Goal: Information Seeking & Learning: Find specific fact

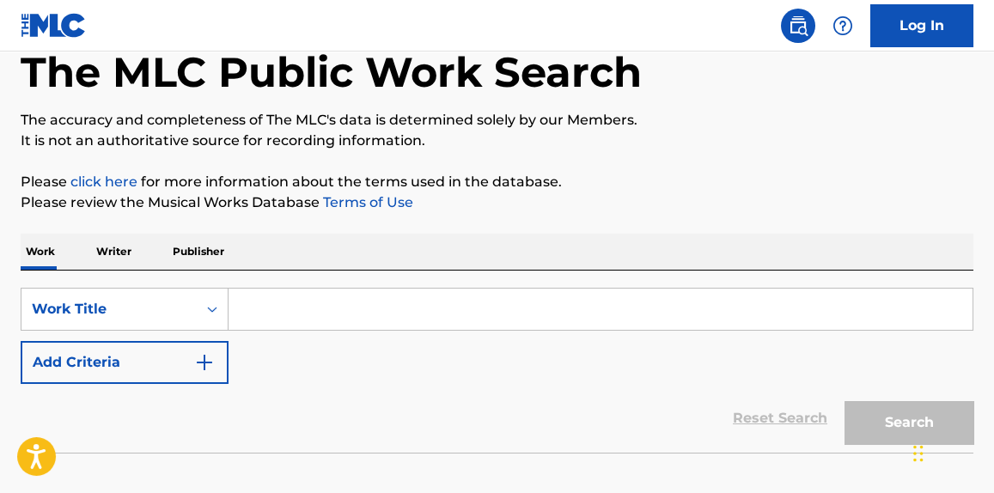
scroll to position [130, 0]
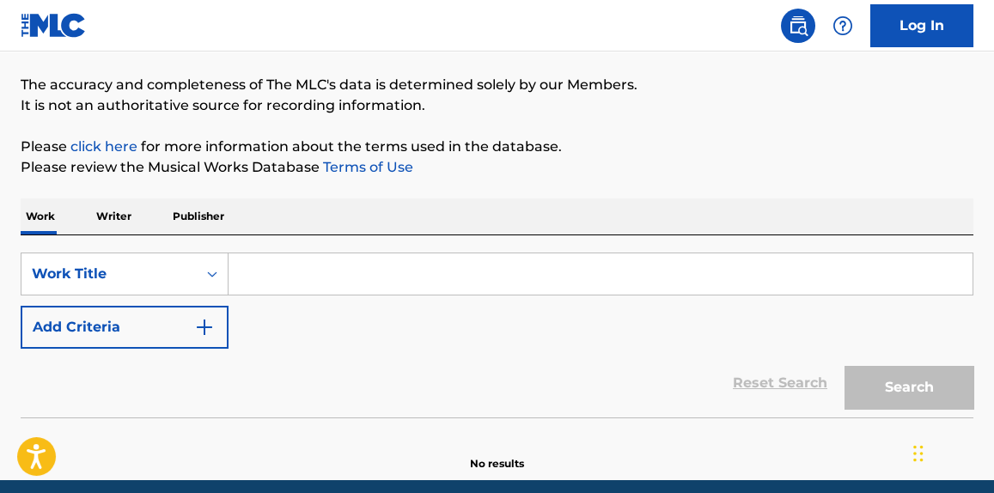
click at [313, 268] on input "Search Form" at bounding box center [601, 273] width 744 height 41
paste input "The Older I Get"
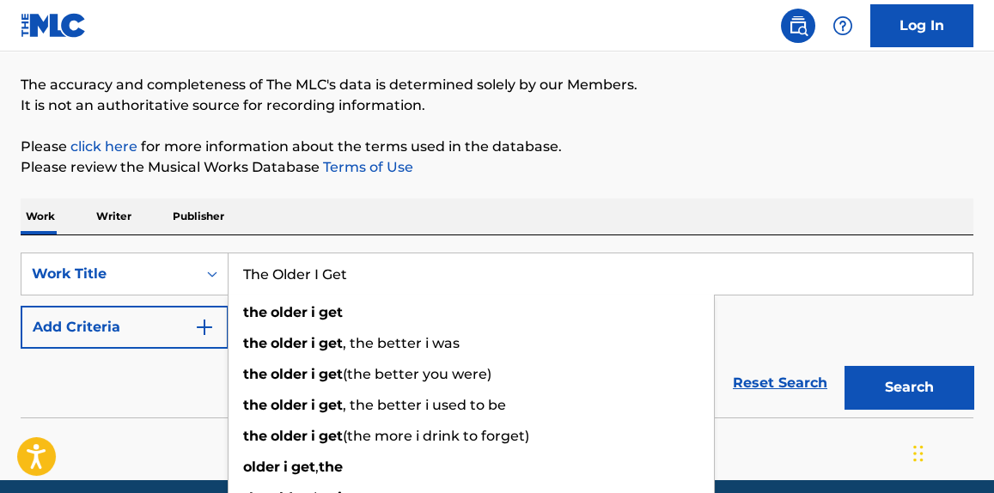
type input "The Older I Get"
click at [107, 329] on button "Add Criteria" at bounding box center [125, 327] width 208 height 43
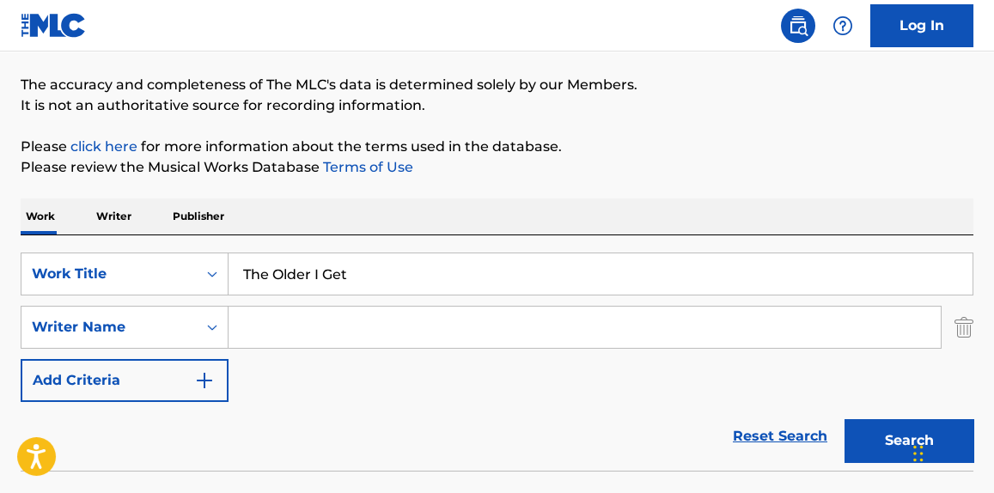
click at [326, 285] on input "The Older I Get" at bounding box center [601, 273] width 744 height 41
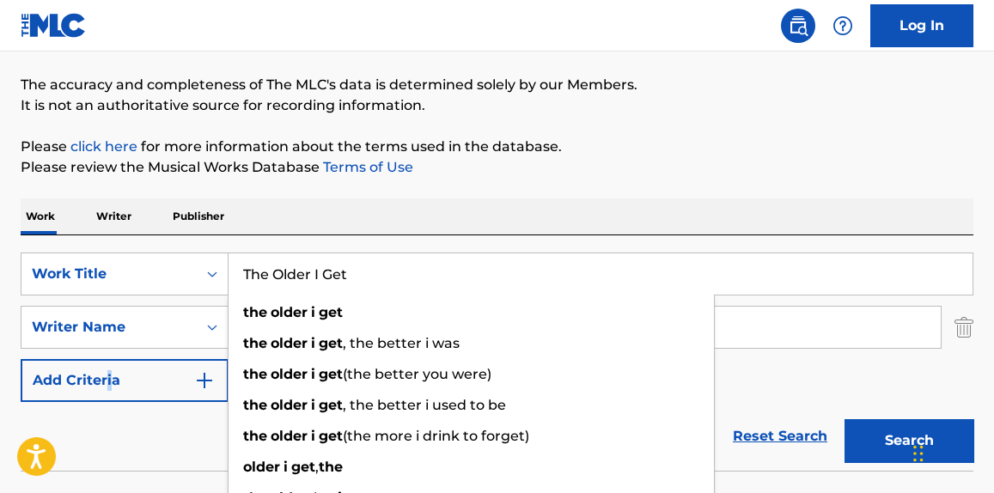
click at [110, 351] on div "SearchWithCriteria7285b647-9498-43cb-9b16-0e61c9cef308 Work Title The Older I G…" at bounding box center [497, 328] width 953 height 150
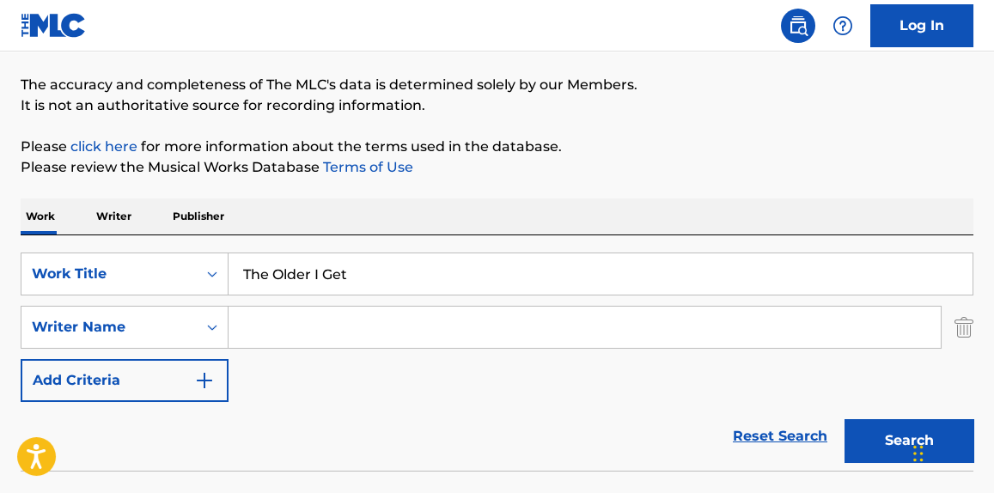
click at [339, 312] on input "Search Form" at bounding box center [585, 327] width 712 height 41
paste input "Andrew Goldstein"
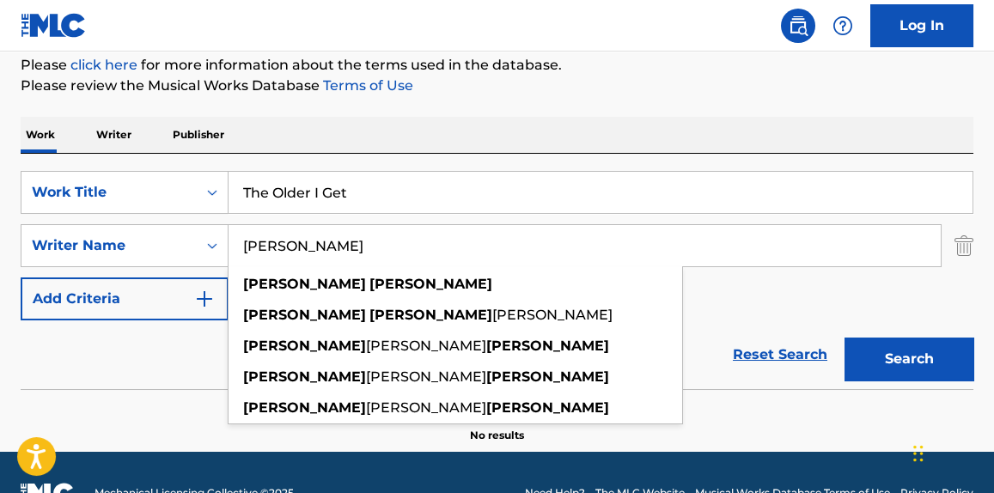
scroll to position [252, 0]
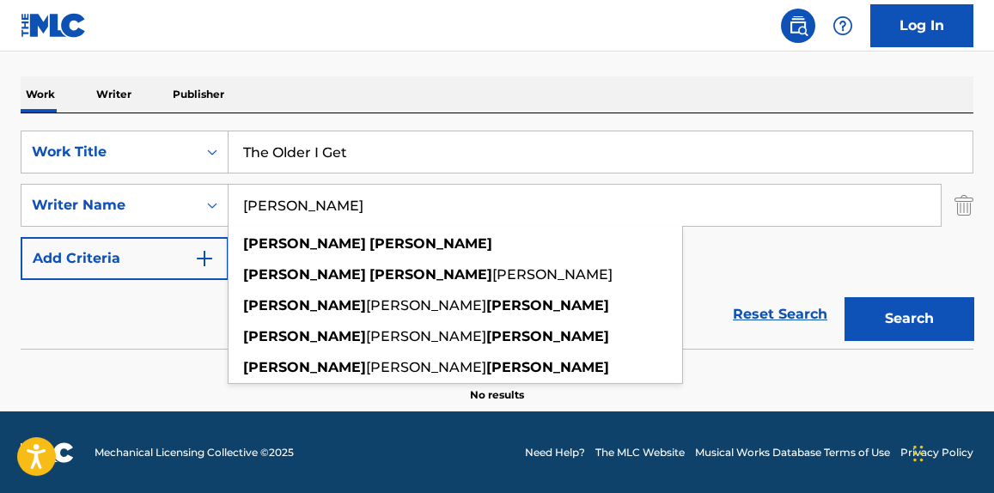
type input "Andrew Goldstein"
click at [912, 345] on div "Search" at bounding box center [904, 314] width 137 height 69
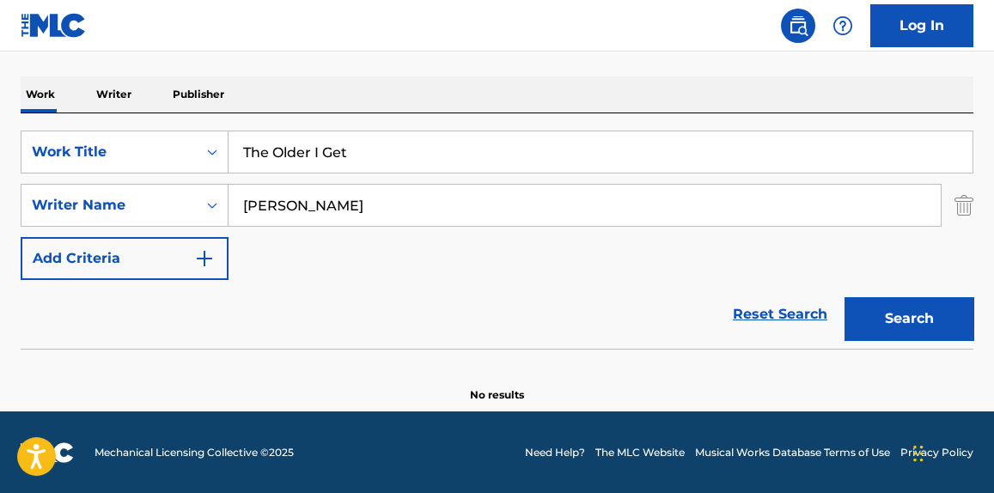
click at [911, 311] on button "Search" at bounding box center [909, 318] width 129 height 43
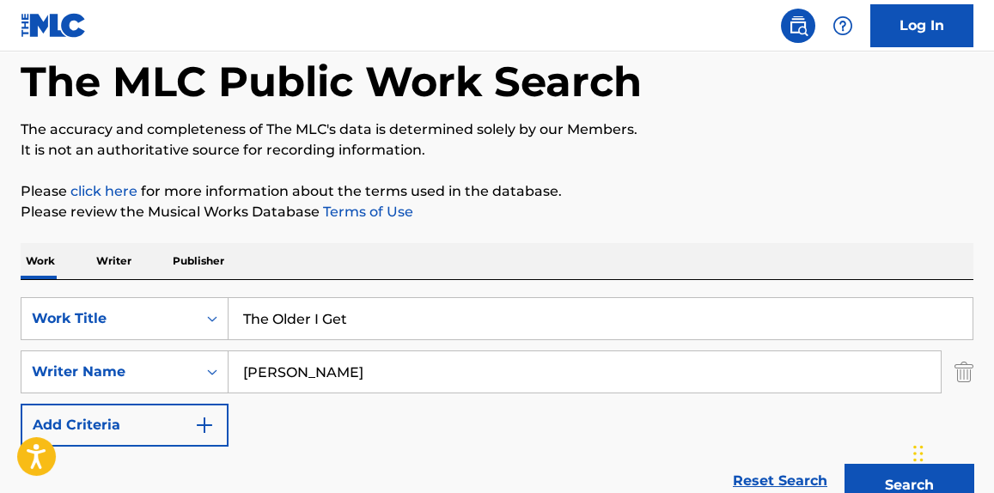
scroll to position [0, 0]
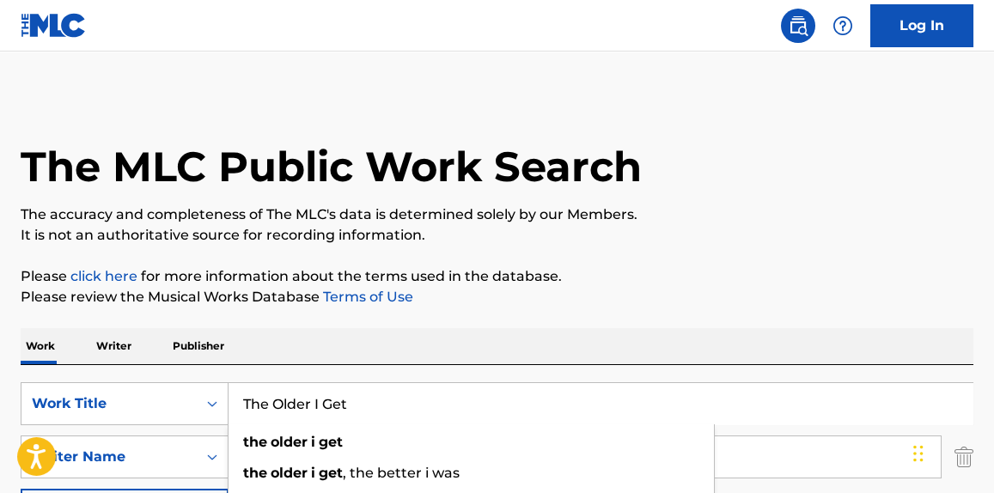
drag, startPoint x: 272, startPoint y: 403, endPoint x: 166, endPoint y: 430, distance: 109.8
click at [168, 430] on div "SearchWithCriteria7285b647-9498-43cb-9b16-0e61c9cef308 Work Title The Older I G…" at bounding box center [497, 457] width 953 height 150
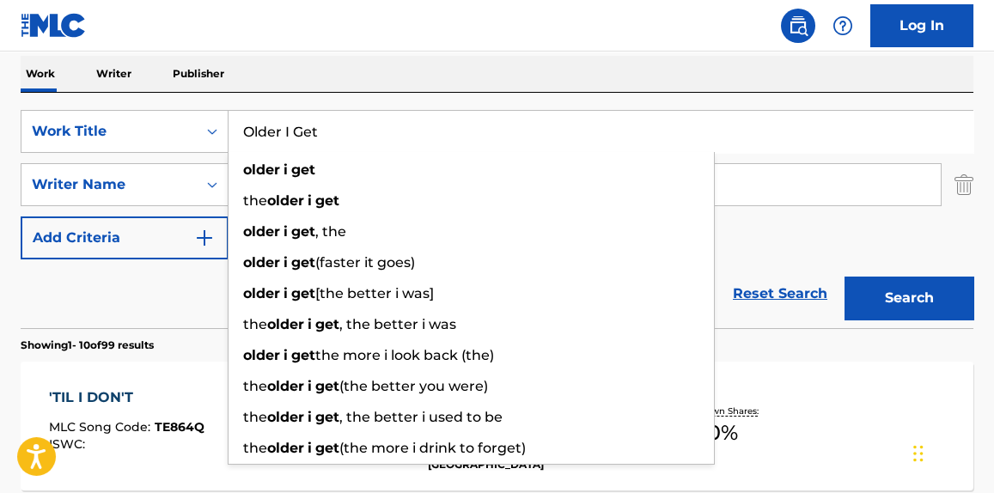
scroll to position [260, 0]
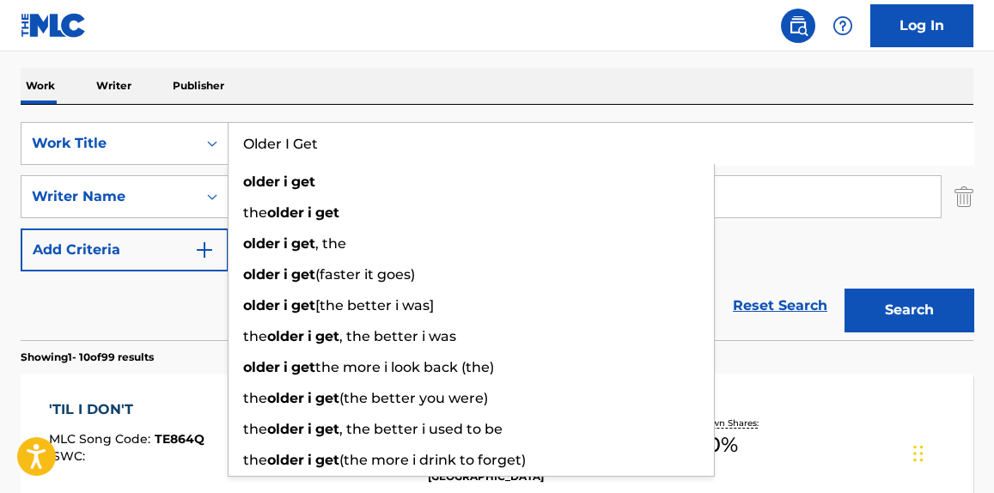
type input "Older I Get"
click at [935, 299] on button "Search" at bounding box center [909, 310] width 129 height 43
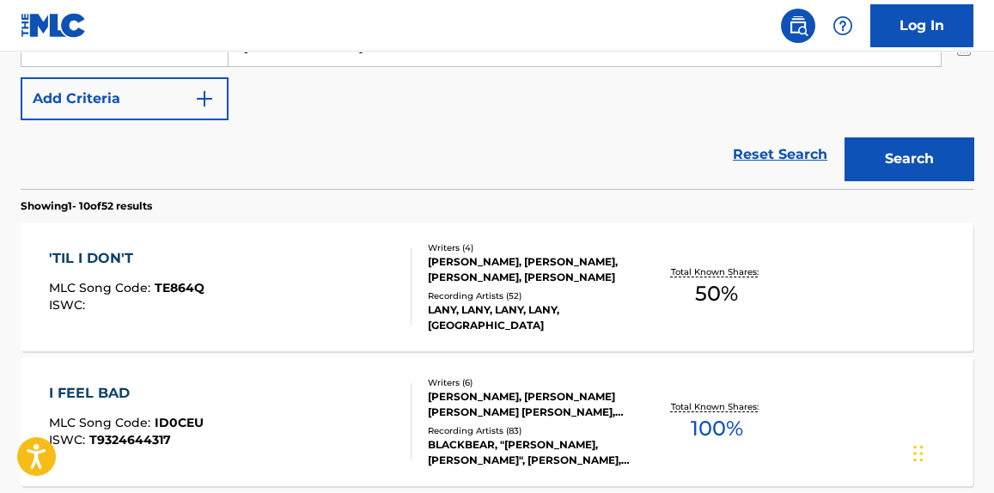
scroll to position [390, 0]
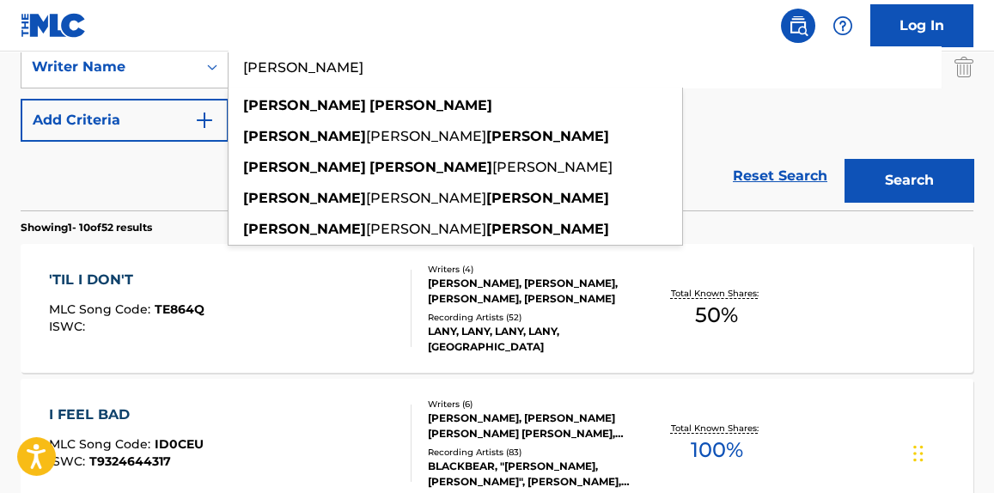
drag, startPoint x: 221, startPoint y: 110, endPoint x: 44, endPoint y: 135, distance: 178.8
click at [55, 132] on div "SearchWithCriteria7285b647-9498-43cb-9b16-0e61c9cef308 Work Title Older I Get S…" at bounding box center [497, 67] width 953 height 150
paste input "Bryan Andrew Phillips"
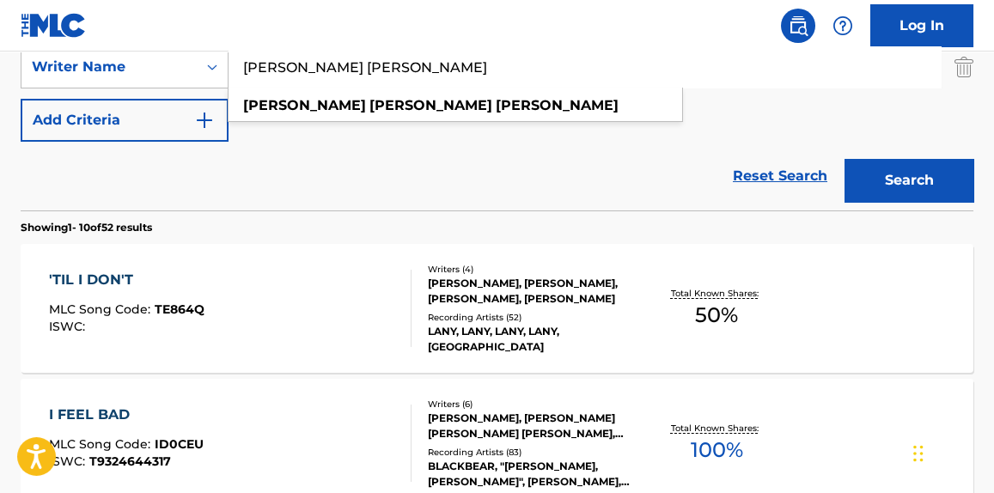
type input "Bryan Andrew Phillips"
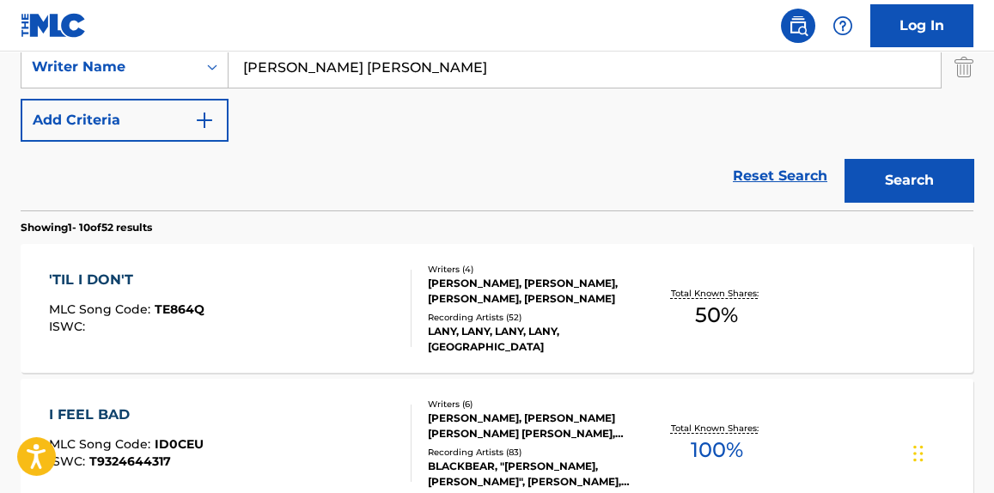
click at [925, 174] on button "Search" at bounding box center [909, 180] width 129 height 43
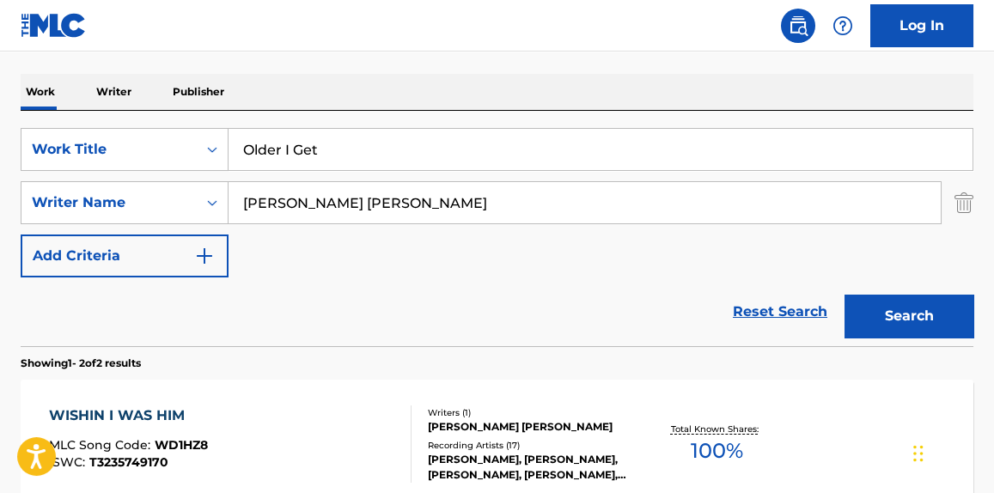
scroll to position [260, 0]
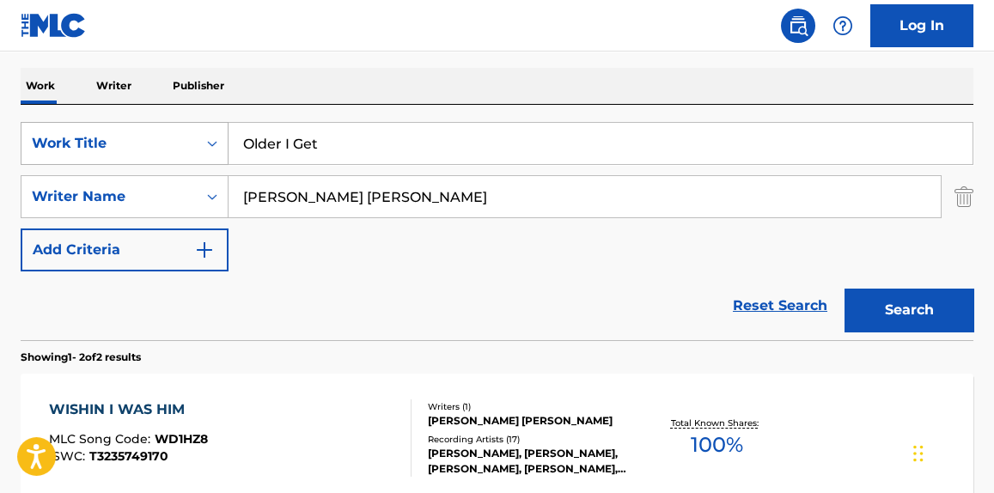
drag, startPoint x: 62, startPoint y: 156, endPoint x: 30, endPoint y: 156, distance: 31.8
click at [30, 156] on div "SearchWithCriteria7285b647-9498-43cb-9b16-0e61c9cef308 Work Title Older I Get" at bounding box center [497, 143] width 953 height 43
paste input "Mad At The Man"
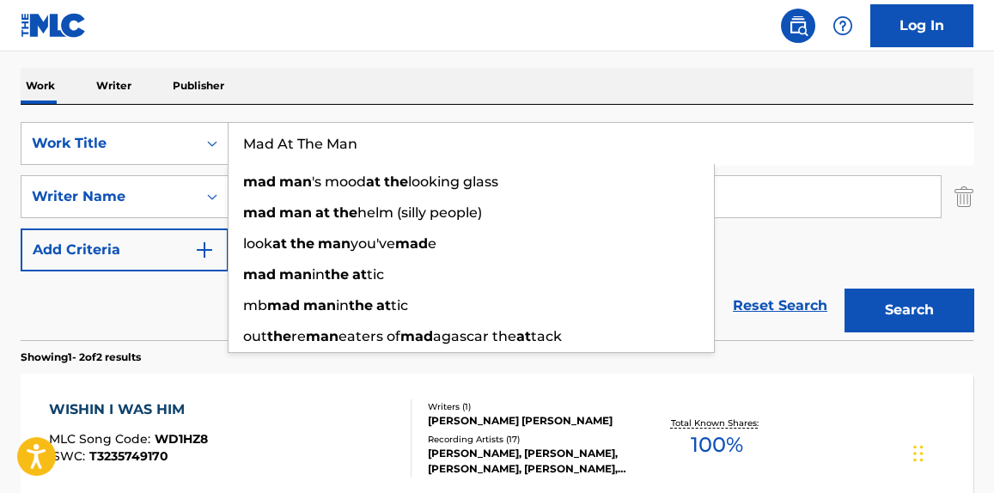
type input "Mad At The Man"
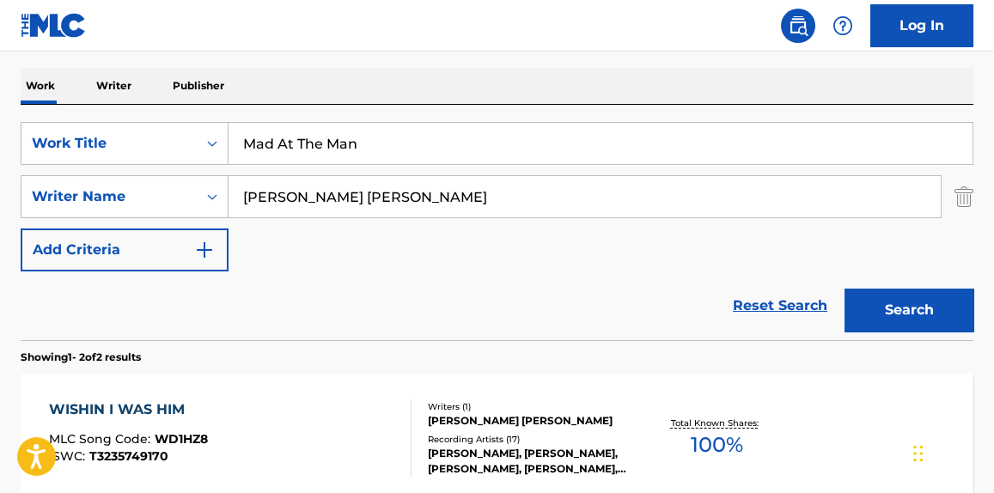
drag, startPoint x: 437, startPoint y: 205, endPoint x: 0, endPoint y: 280, distance: 443.7
click at [0, 278] on div "The MLC Public Work Search The accuracy and completeness of The MLC's data is d…" at bounding box center [497, 276] width 994 height 884
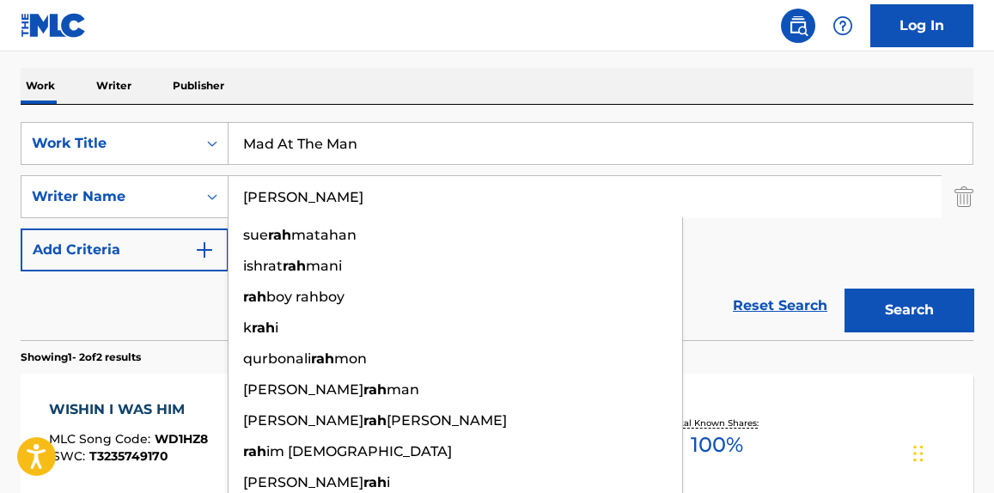
click at [845, 289] on button "Search" at bounding box center [909, 310] width 129 height 43
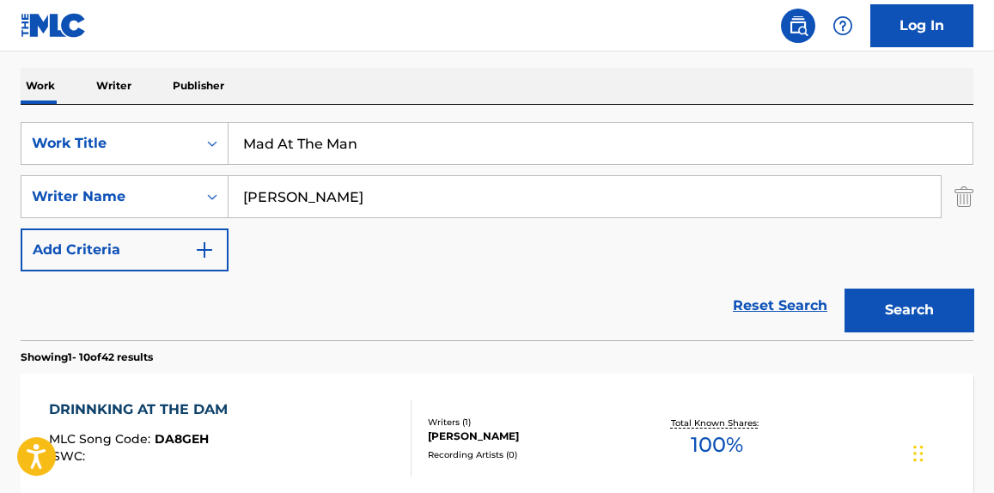
drag, startPoint x: 0, startPoint y: 216, endPoint x: 0, endPoint y: 227, distance: 11.2
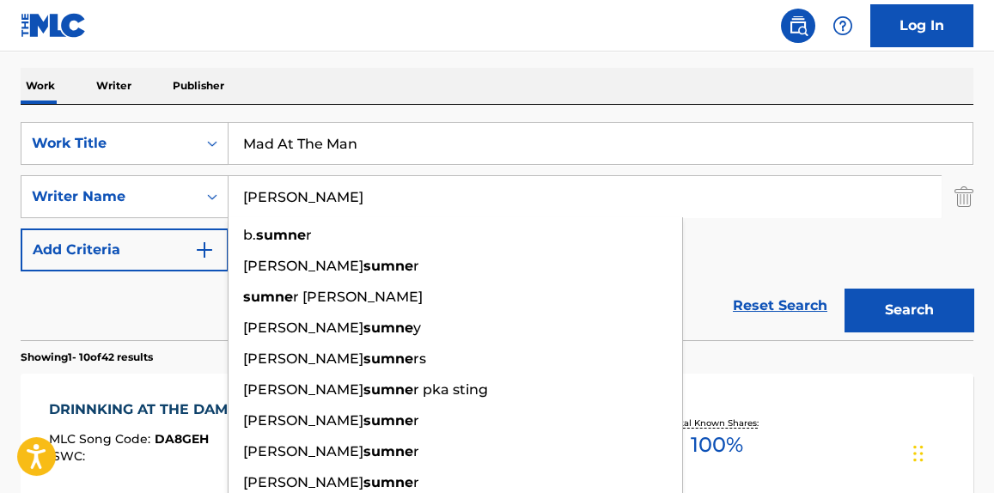
type input "sumner"
click at [845, 289] on button "Search" at bounding box center [909, 310] width 129 height 43
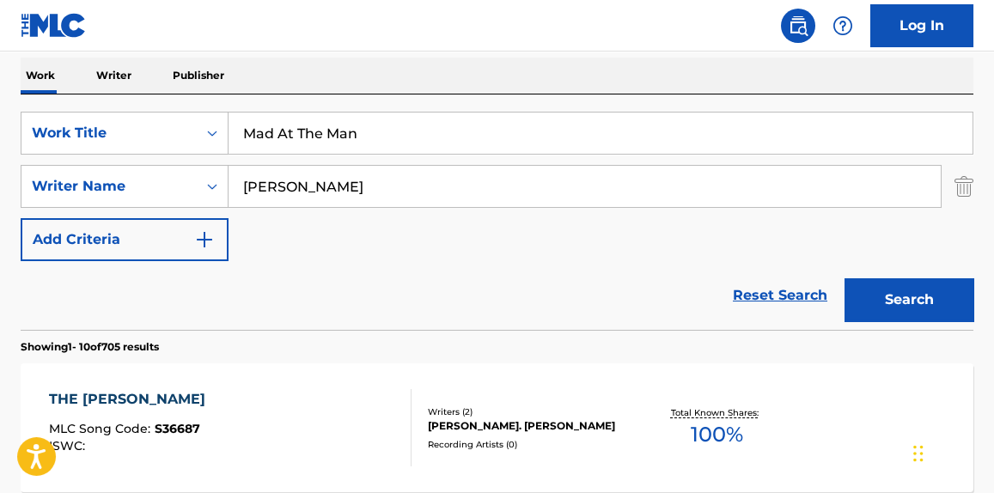
scroll to position [0, 0]
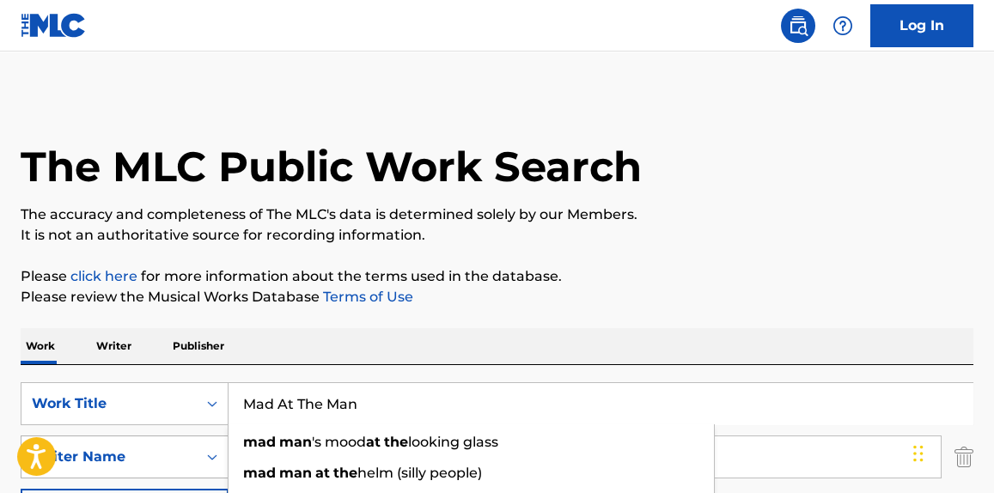
drag, startPoint x: 205, startPoint y: 449, endPoint x: 114, endPoint y: 461, distance: 91.8
click at [114, 461] on div "SearchWithCriteria7285b647-9498-43cb-9b16-0e61c9cef308 Work Title Mad At The Ma…" at bounding box center [497, 457] width 953 height 150
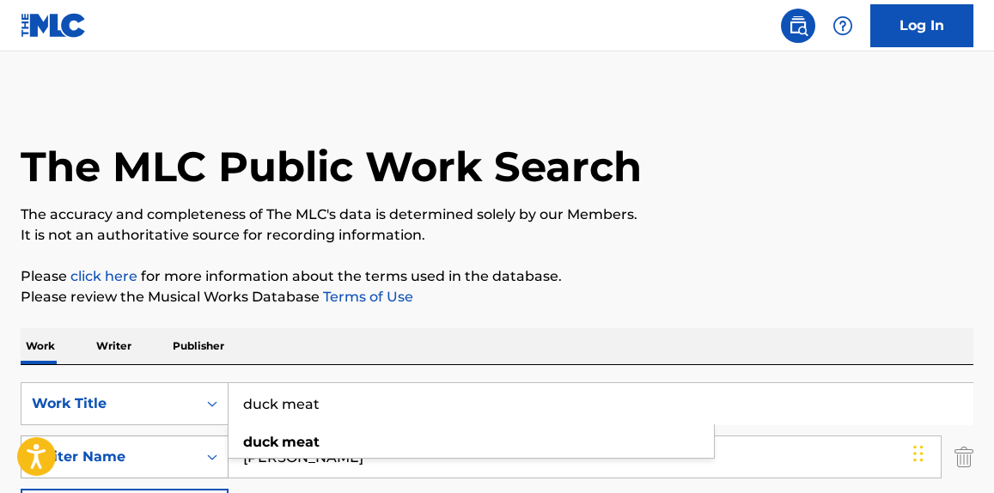
type input "duck meat"
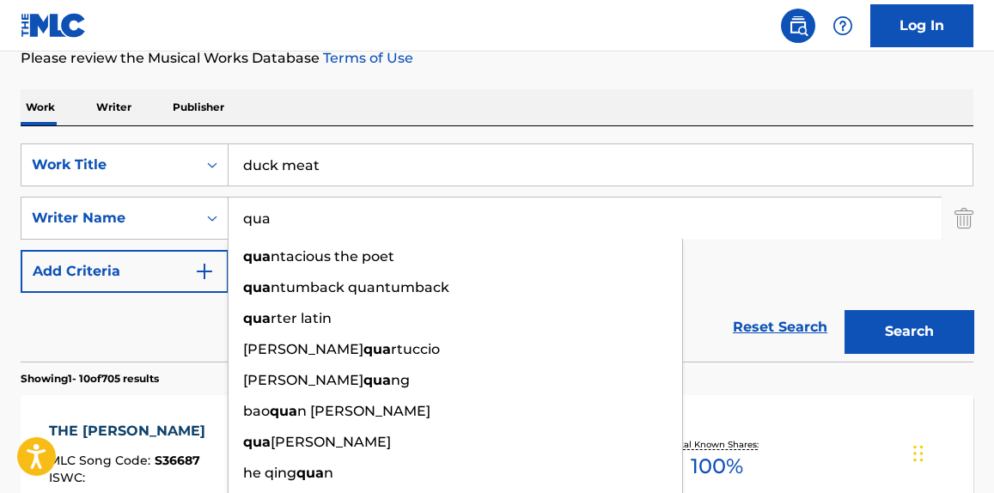
scroll to position [260, 0]
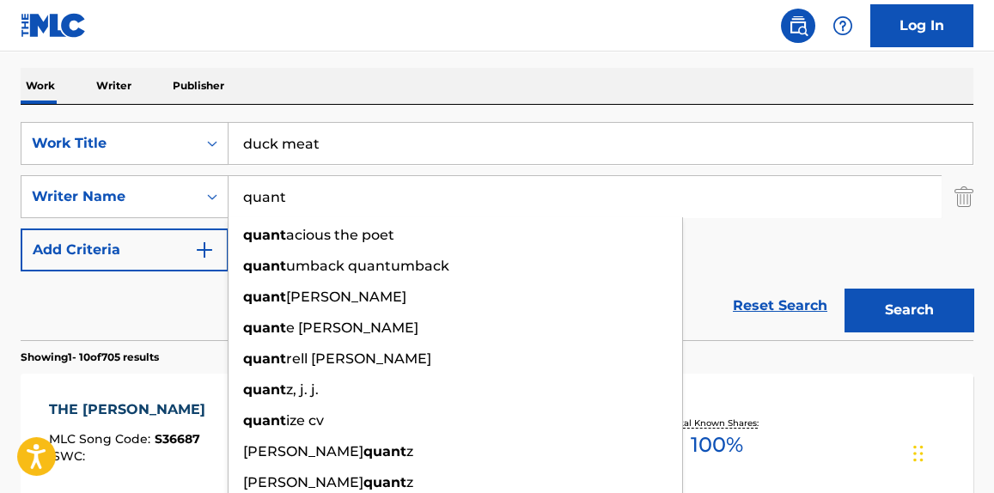
drag, startPoint x: 285, startPoint y: 203, endPoint x: 131, endPoint y: 226, distance: 155.5
click at [131, 226] on div "SearchWithCriteria7285b647-9498-43cb-9b16-0e61c9cef308 Work Title duck meat Sea…" at bounding box center [497, 197] width 953 height 150
paste input "Quantavious"
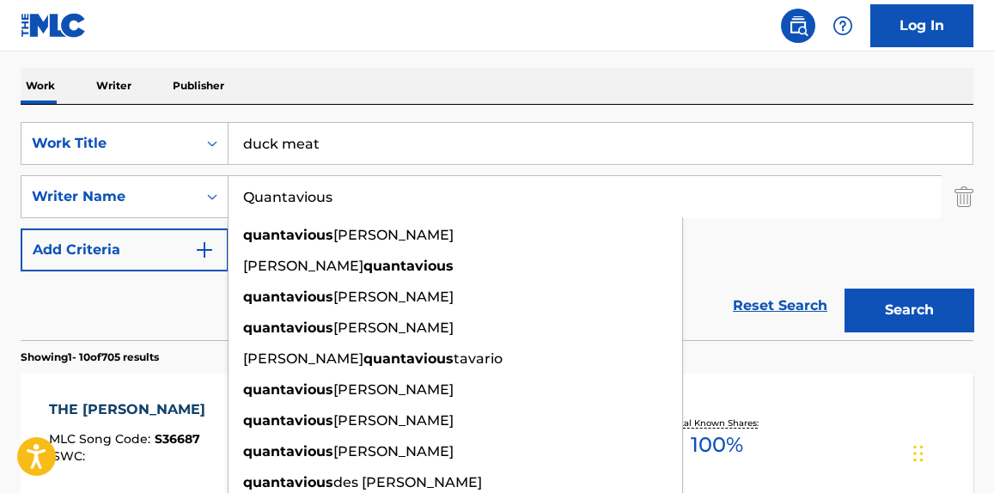
type input "Quantavious"
click at [905, 311] on button "Search" at bounding box center [909, 310] width 129 height 43
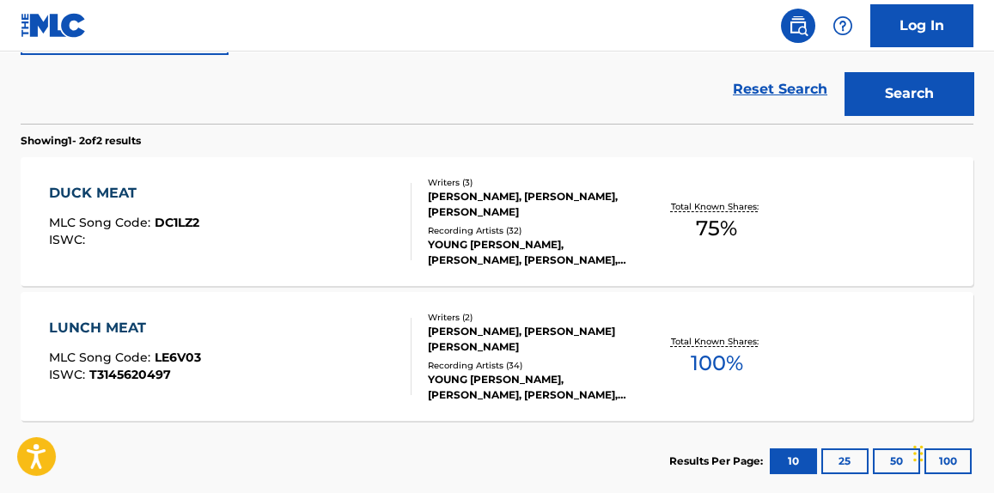
scroll to position [576, 0]
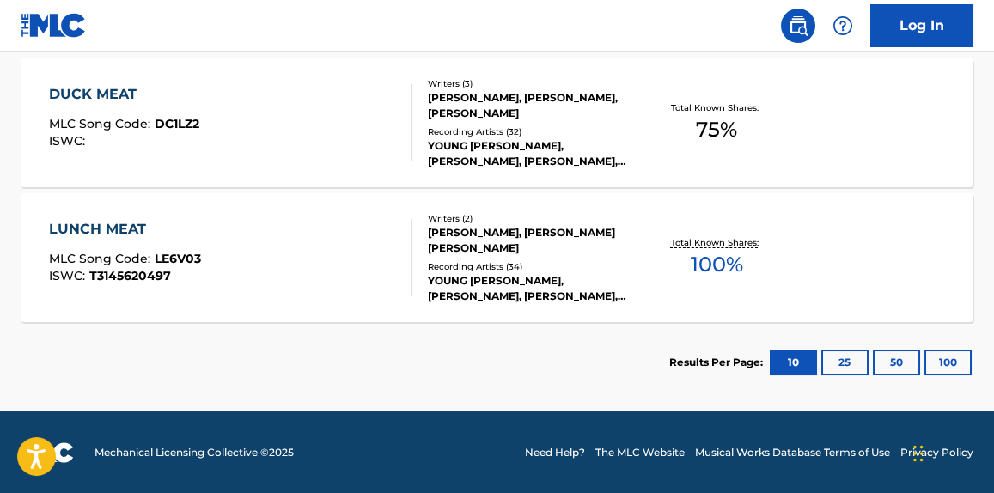
click at [296, 101] on div "DUCK MEAT MLC Song Code : DC1LZ2 ISWC :" at bounding box center [230, 122] width 362 height 77
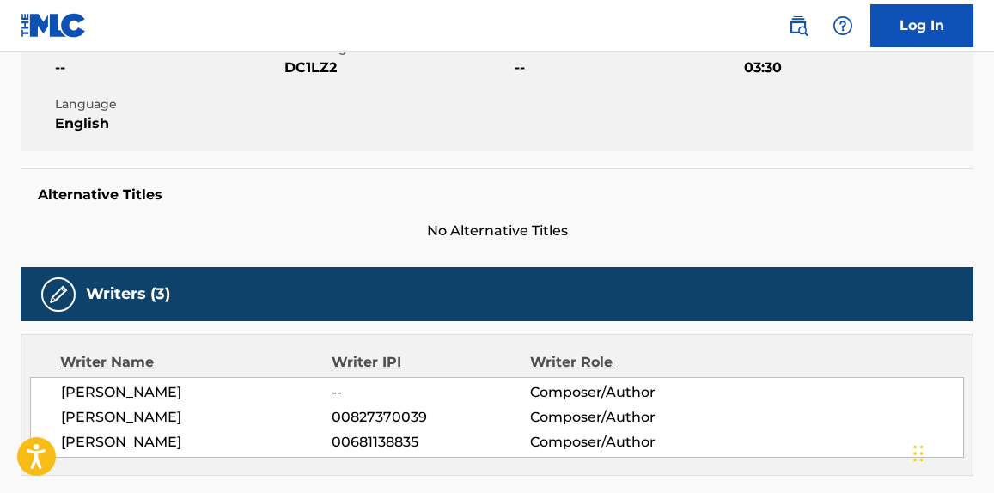
scroll to position [521, 0]
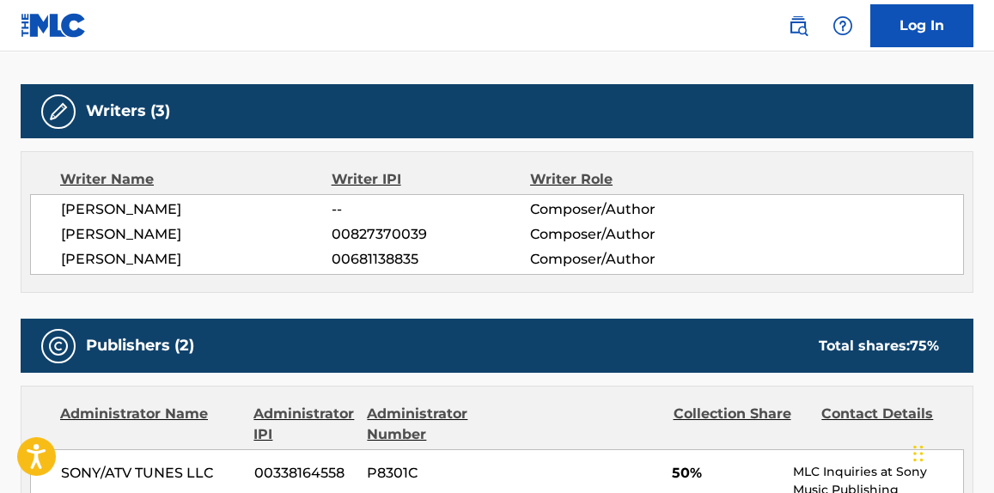
click at [150, 264] on span "RAHSHAN KYLES" at bounding box center [196, 259] width 271 height 21
click at [149, 264] on span "RAHSHAN KYLES" at bounding box center [196, 259] width 271 height 21
copy div "RAHSHAN KYLES"
click at [720, 278] on div "Writer Name Writer IPI Writer Role TRAVIS MARSH -- Composer/Author QUANTAVIOUS …" at bounding box center [497, 222] width 953 height 142
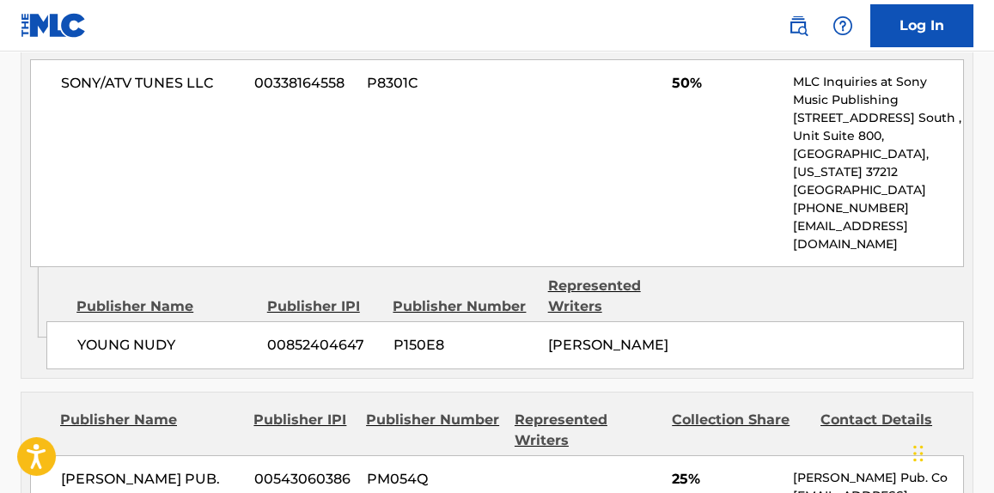
scroll to position [650, 0]
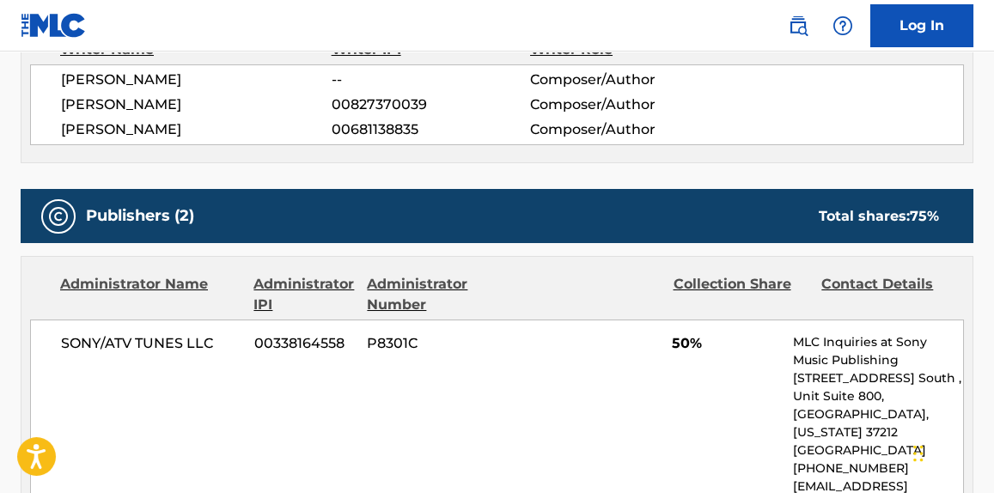
click at [687, 278] on div "Collection Share" at bounding box center [742, 294] width 136 height 41
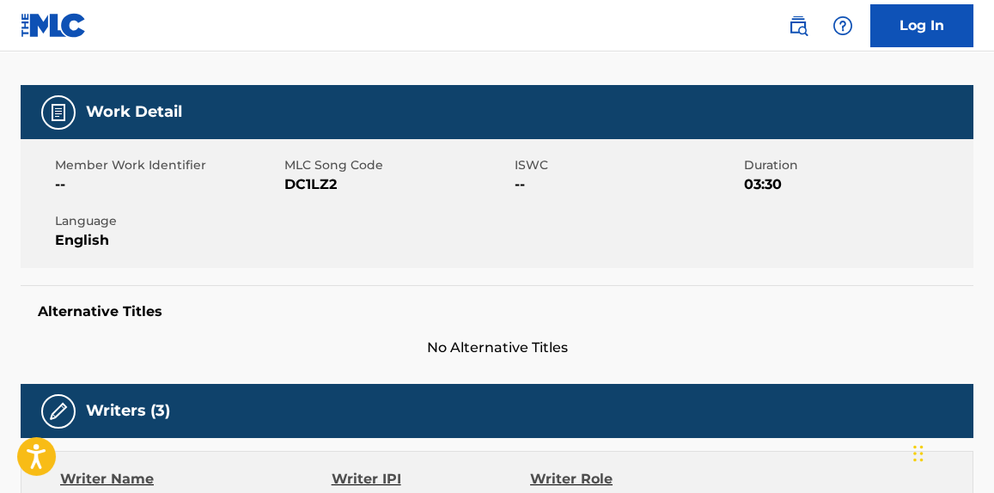
scroll to position [0, 0]
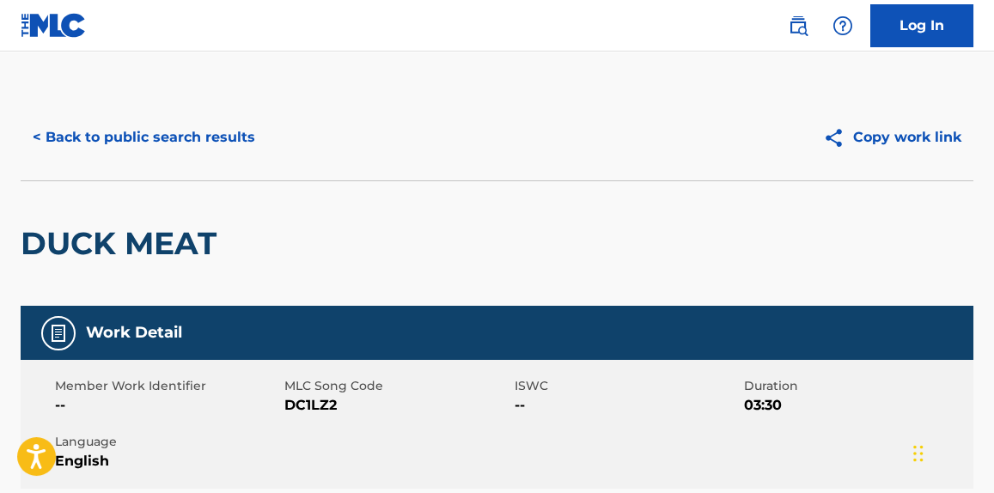
click at [167, 150] on button "< Back to public search results" at bounding box center [144, 137] width 247 height 43
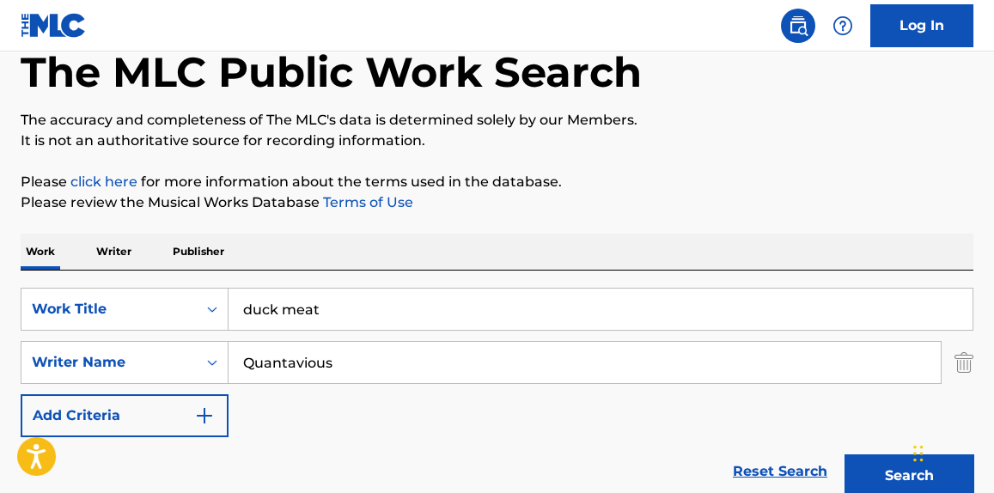
scroll to position [315, 0]
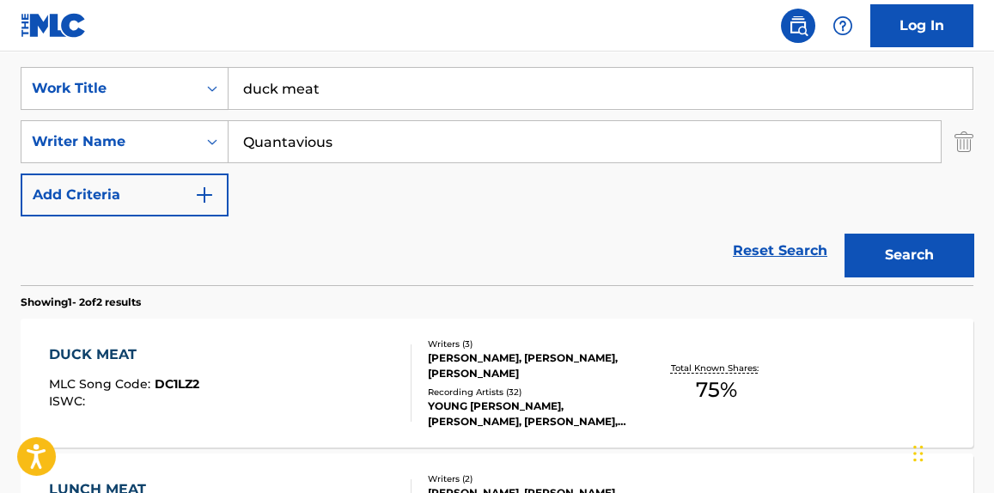
drag, startPoint x: 367, startPoint y: 138, endPoint x: 33, endPoint y: 202, distance: 340.2
click at [34, 201] on div "SearchWithCriteria7285b647-9498-43cb-9b16-0e61c9cef308 Work Title duck meat Sea…" at bounding box center [497, 142] width 953 height 150
drag, startPoint x: 331, startPoint y: 97, endPoint x: 143, endPoint y: 134, distance: 190.9
click at [143, 134] on div "SearchWithCriteria7285b647-9498-43cb-9b16-0e61c9cef308 Work Title duck meat Sea…" at bounding box center [497, 142] width 953 height 150
click at [305, 220] on div "Reset Search Search" at bounding box center [497, 251] width 953 height 69
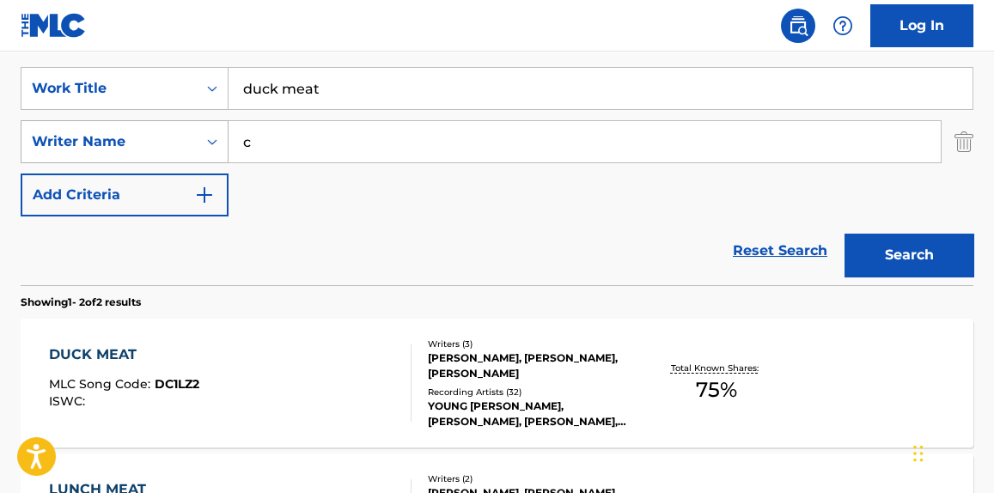
drag, startPoint x: 283, startPoint y: 137, endPoint x: 140, endPoint y: 160, distance: 144.5
click at [143, 159] on div "SearchWithCriteriad808b7ce-7948-4de8-8020-a14dc34ed73a Writer Name c" at bounding box center [497, 141] width 953 height 43
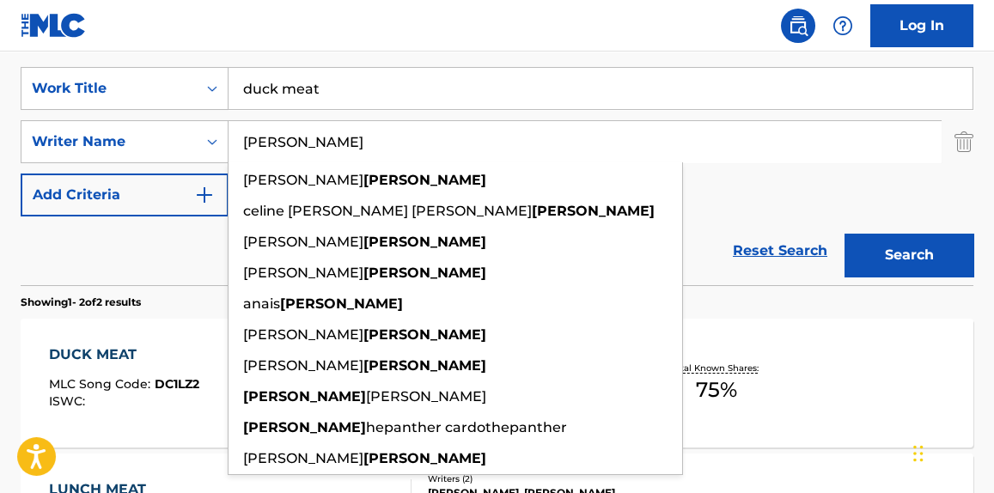
type input "cardot"
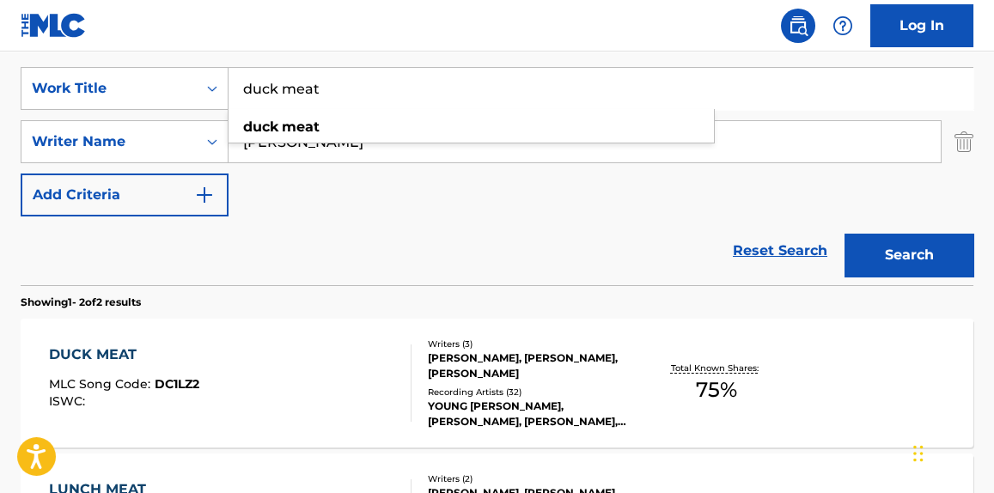
drag, startPoint x: 400, startPoint y: 92, endPoint x: 47, endPoint y: 110, distance: 352.8
click at [47, 110] on div "SearchWithCriteria7285b647-9498-43cb-9b16-0e61c9cef308 Work Title duck meat duc…" at bounding box center [497, 142] width 953 height 150
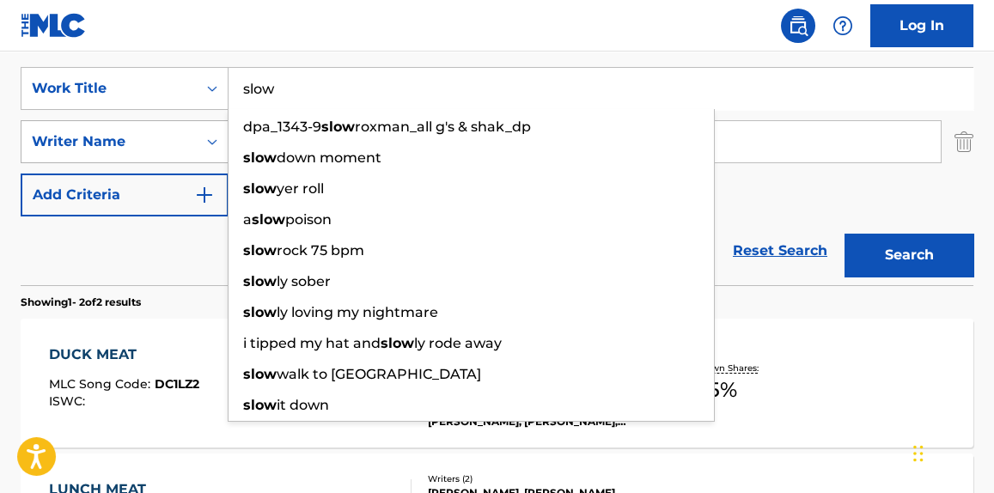
type input "slow"
click at [845, 234] on button "Search" at bounding box center [909, 255] width 129 height 43
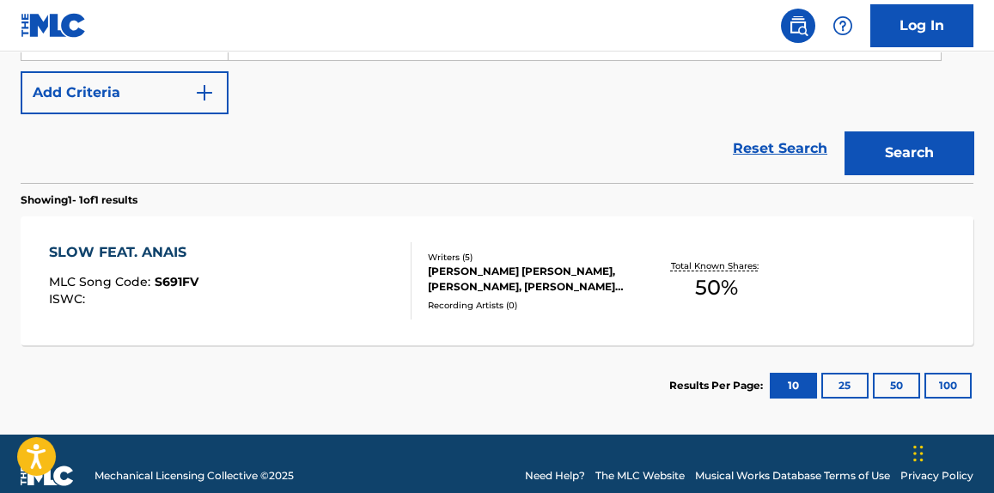
scroll to position [441, 0]
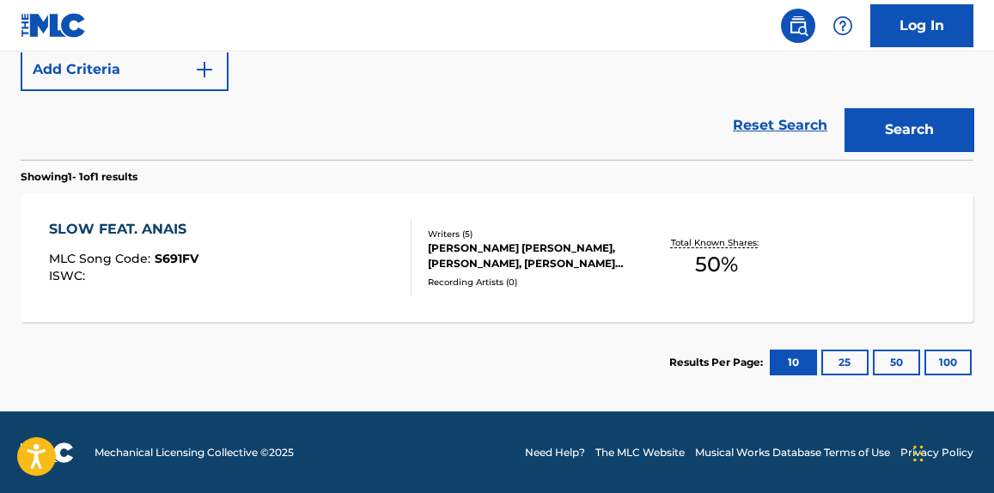
click at [385, 259] on div "SLOW FEAT. ANAIS MLC Song Code : S691FV ISWC :" at bounding box center [230, 257] width 362 height 77
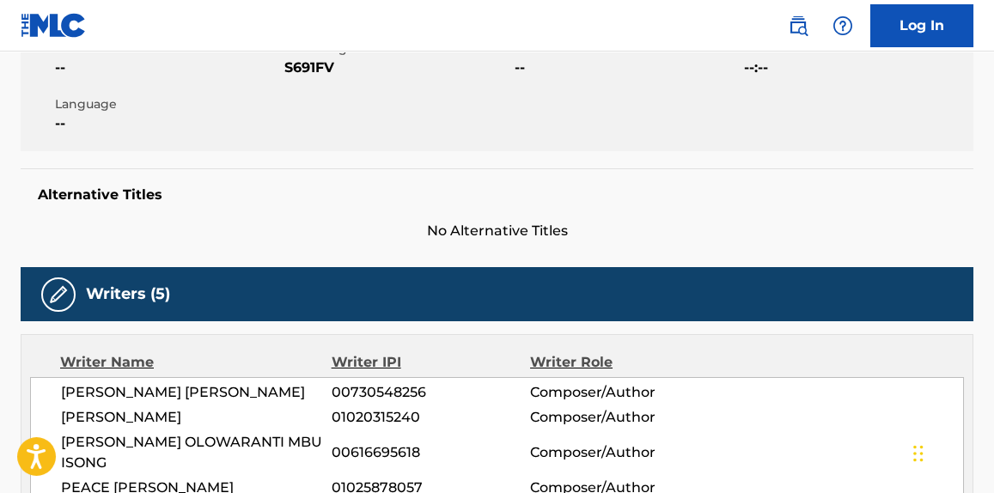
scroll to position [521, 0]
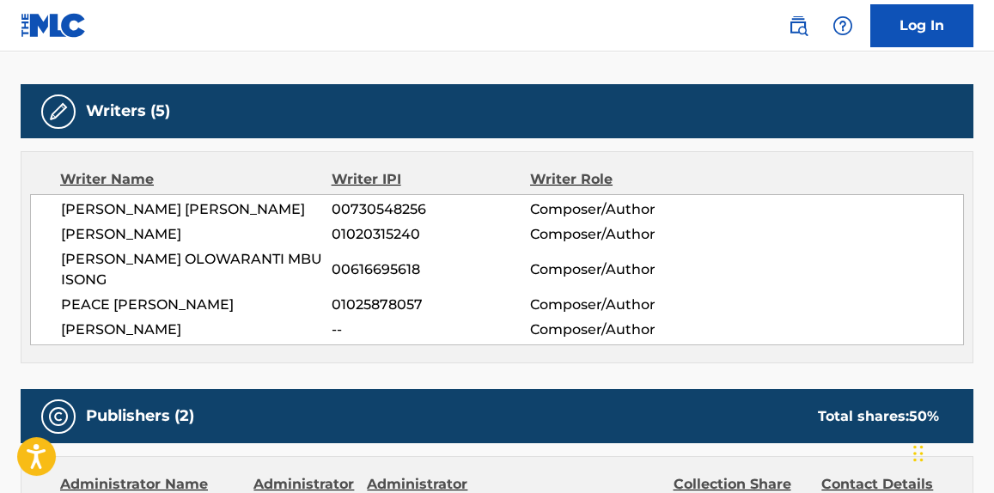
click at [133, 245] on div "IBRAHIM AYODEJI BALOGUN 00730548256 Composer/Author ANAIS CARDOT 01020315240 Co…" at bounding box center [497, 269] width 934 height 151
click at [136, 235] on span "ANAIS CARDOT" at bounding box center [196, 234] width 271 height 21
copy div "ANAIS CARDOT"
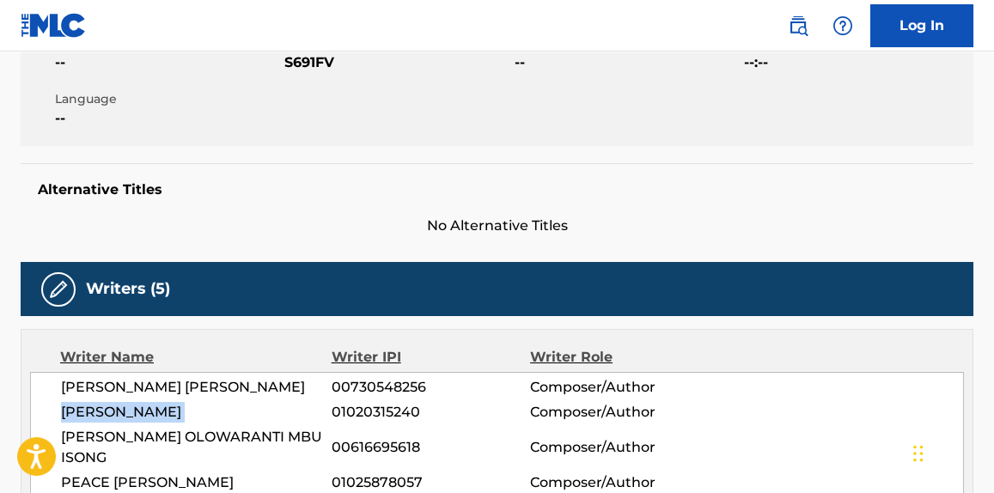
scroll to position [0, 0]
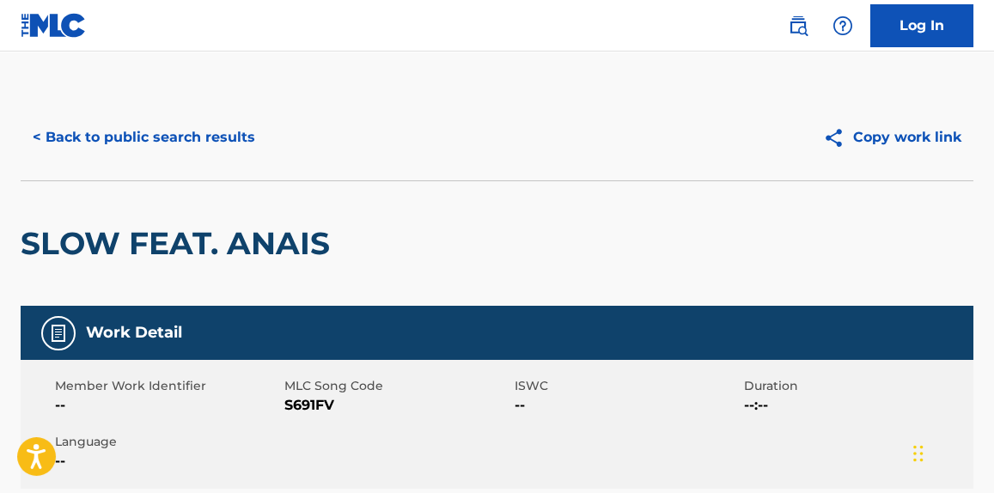
click at [185, 137] on button "< Back to public search results" at bounding box center [144, 137] width 247 height 43
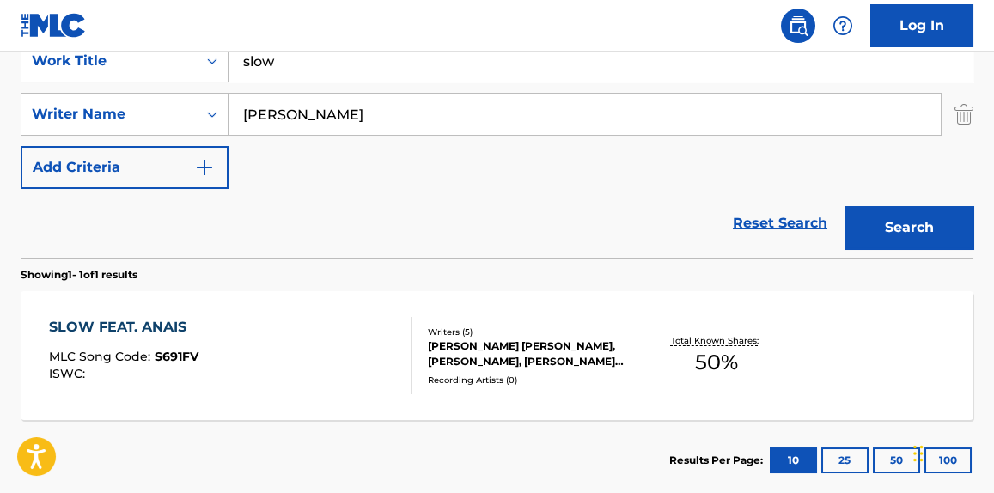
scroll to position [82, 0]
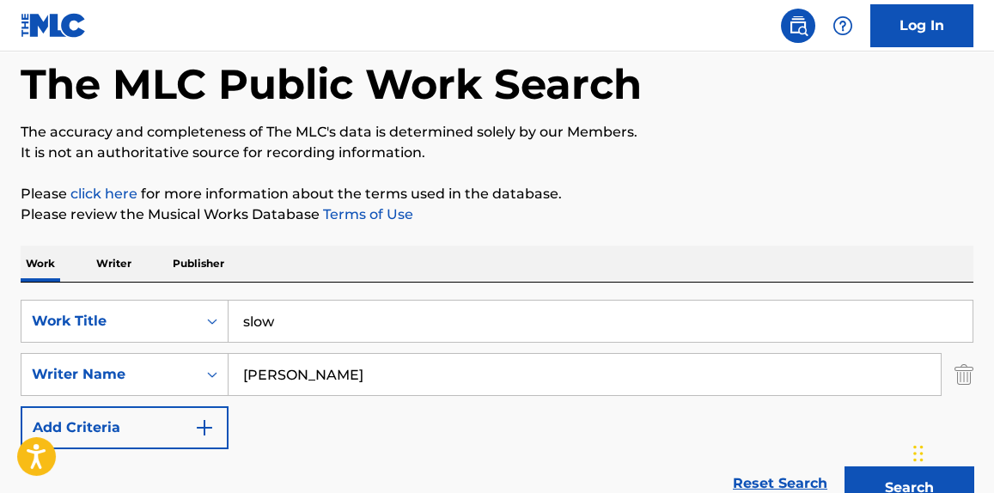
click at [125, 263] on p "Writer" at bounding box center [114, 264] width 46 height 36
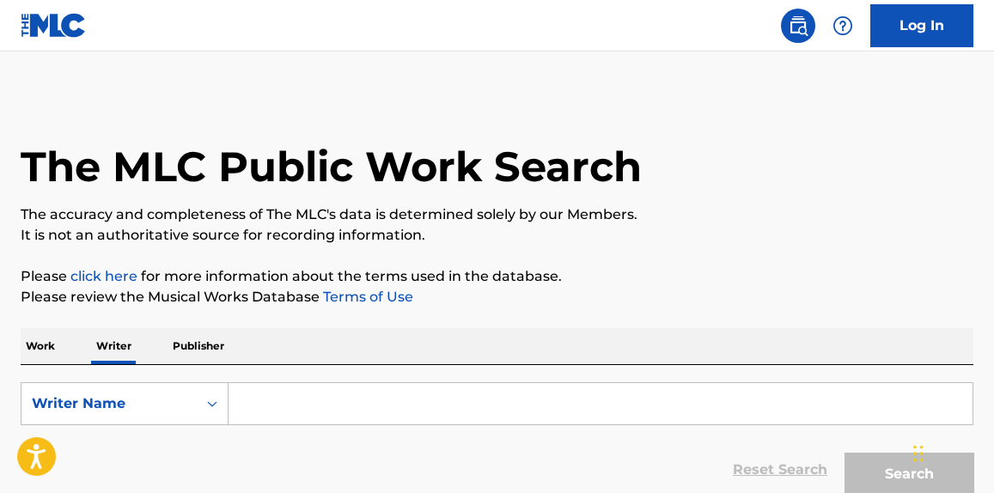
click at [317, 403] on input "Search Form" at bounding box center [601, 403] width 744 height 41
paste input "ANAIS CARDOT"
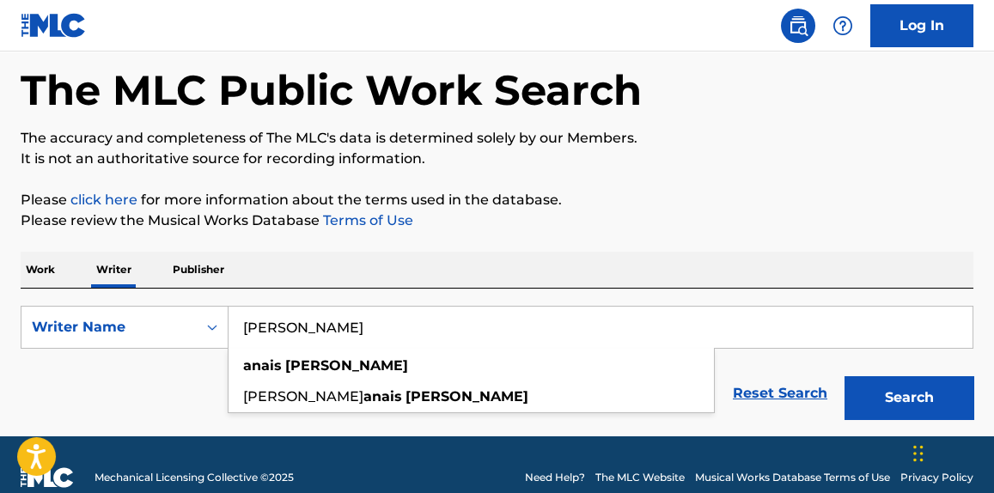
scroll to position [101, 0]
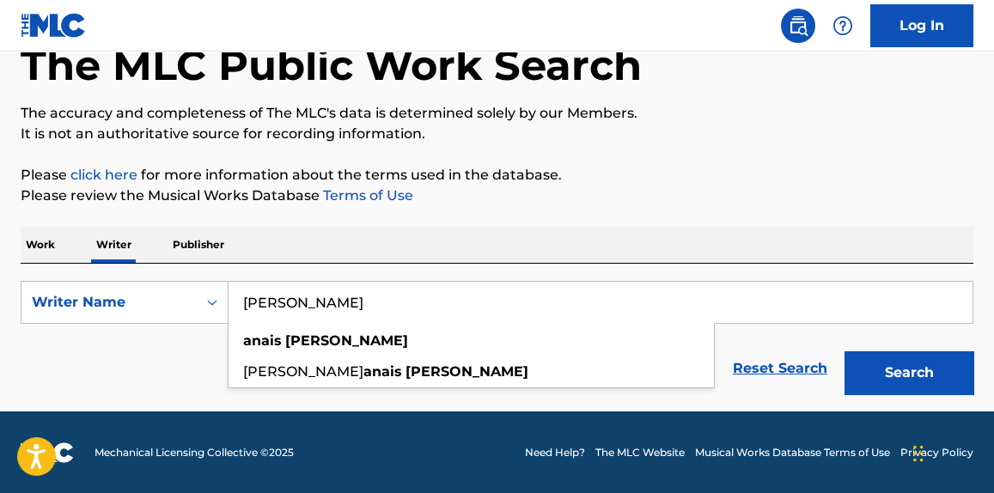
type input "ANAIS CARDOT"
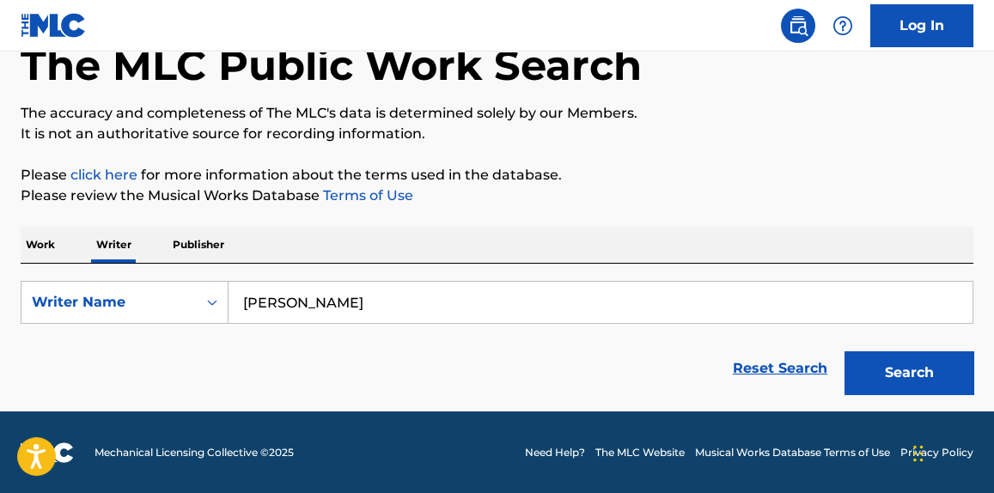
click at [906, 382] on button "Search" at bounding box center [909, 372] width 129 height 43
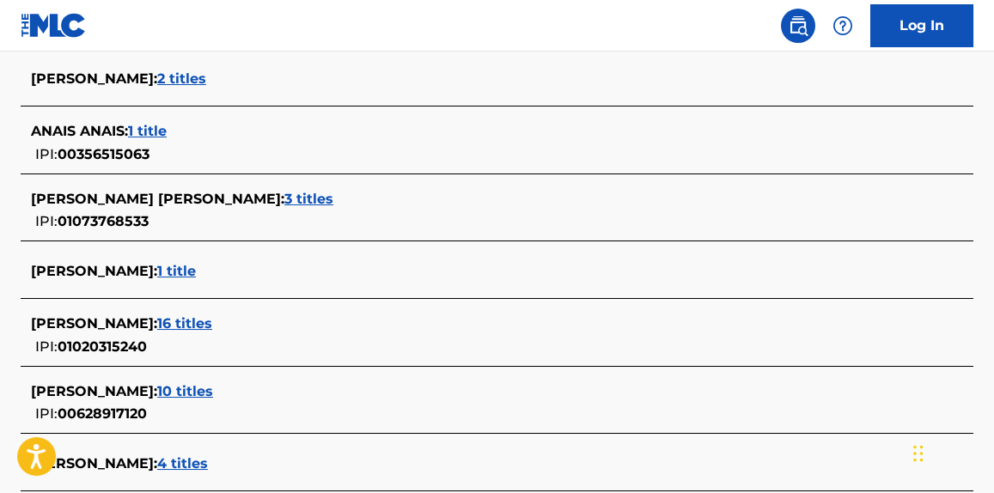
scroll to position [753, 0]
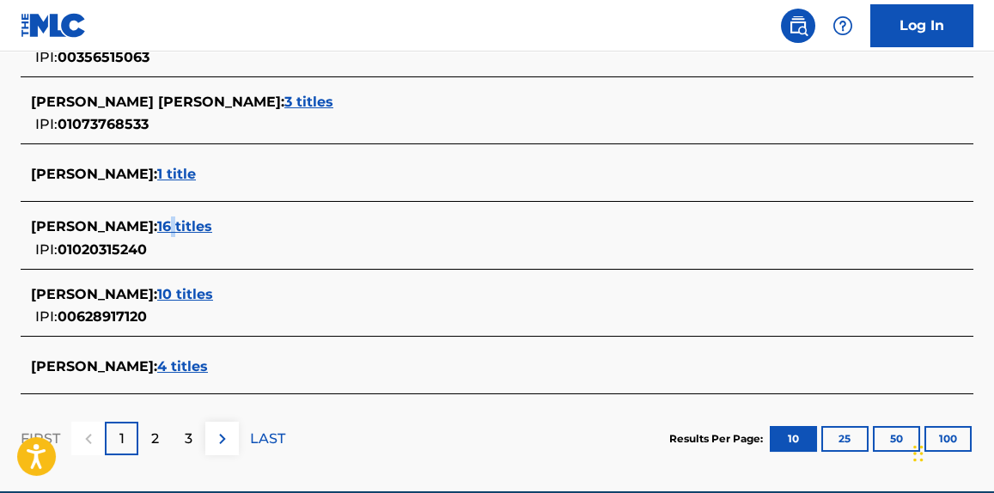
click at [165, 224] on span "16 titles" at bounding box center [184, 226] width 55 height 16
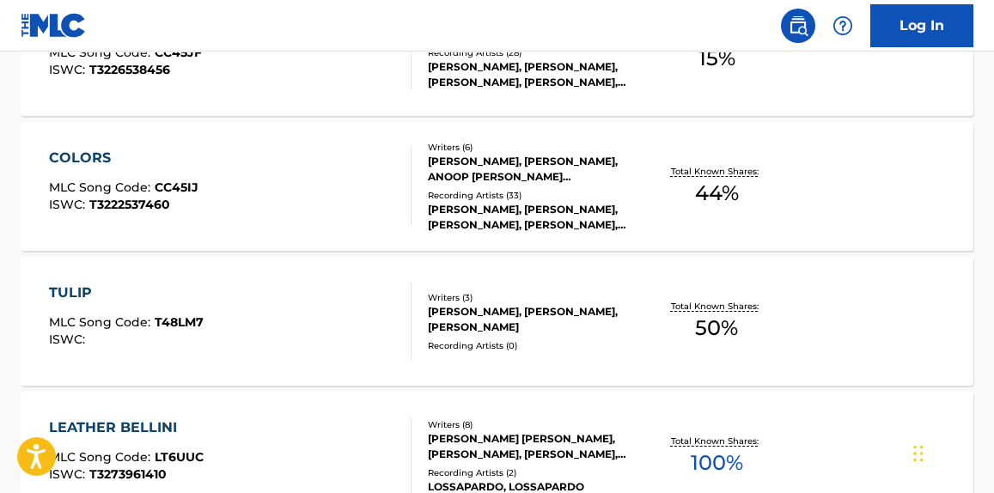
scroll to position [1609, 0]
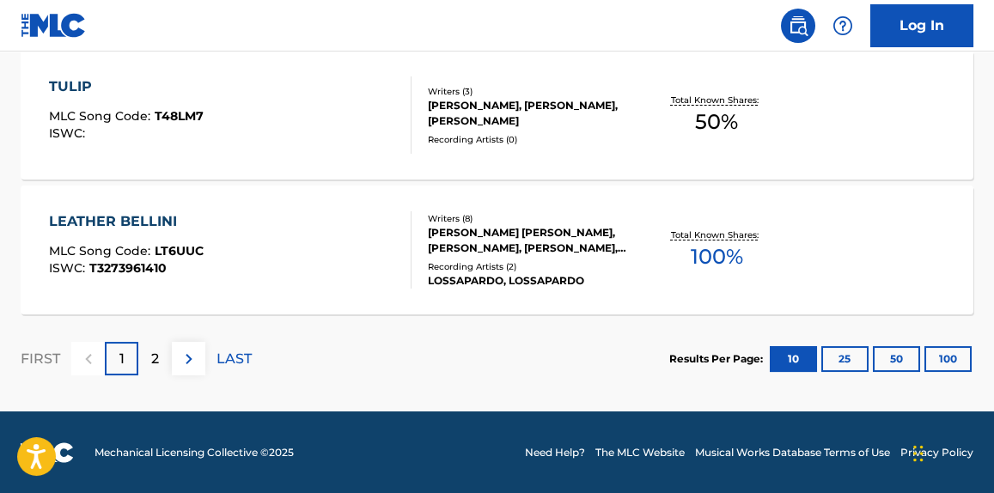
click at [431, 236] on div "THOMAS ALEXANDRE CLAIRICE, CLEMENT CARITG, ANAIS CARDOT, SERGE HIRSH, LOSSAPARD…" at bounding box center [533, 240] width 210 height 31
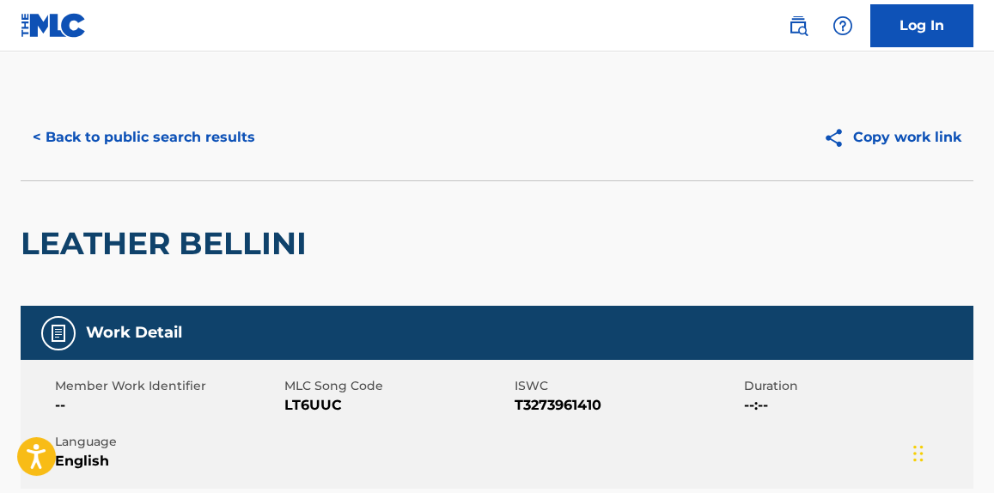
click at [182, 150] on button "< Back to public search results" at bounding box center [144, 137] width 247 height 43
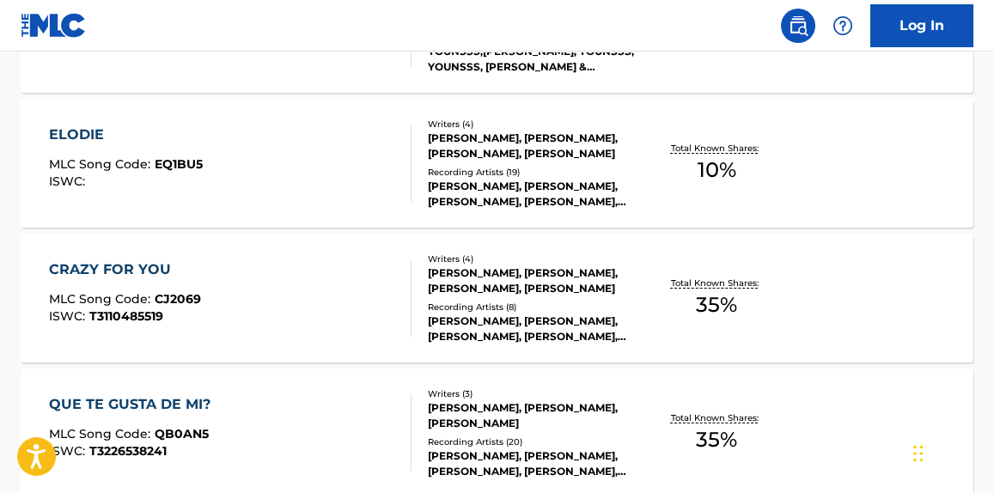
scroll to position [935, 0]
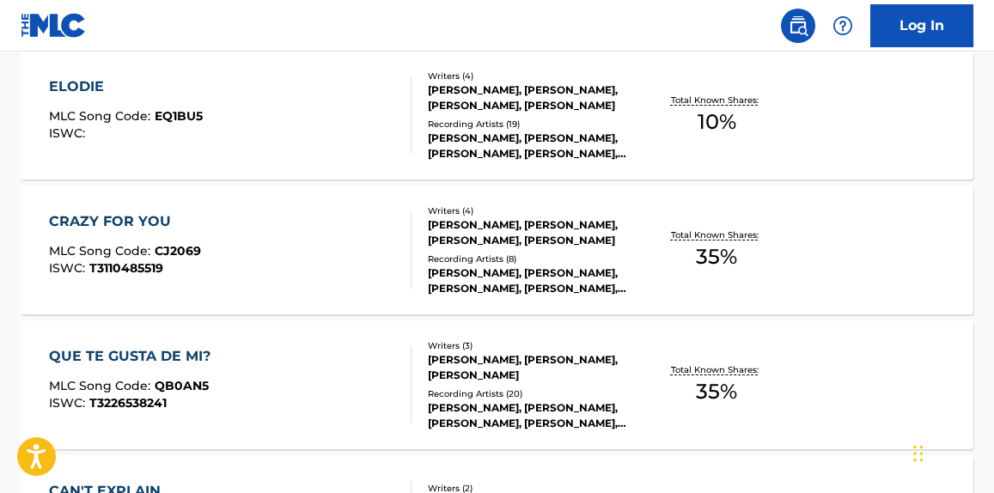
click at [327, 394] on div "QUE TE GUSTA DE MI? MLC Song Code : QB0AN5 ISWC : T3226538241" at bounding box center [230, 384] width 362 height 77
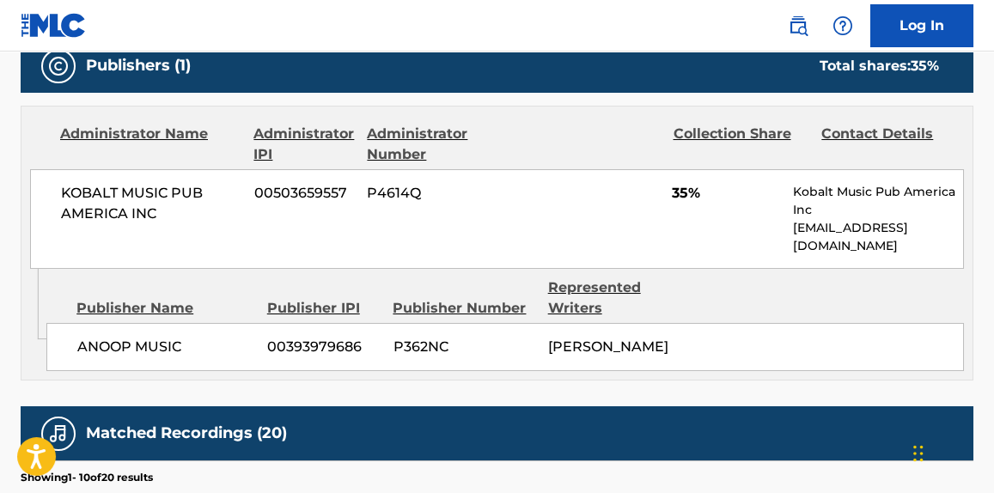
scroll to position [390, 0]
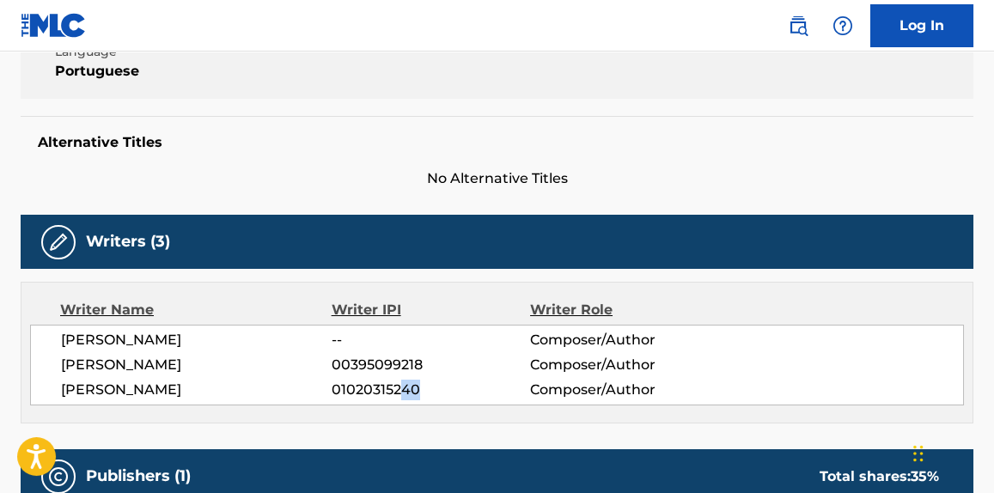
drag, startPoint x: 420, startPoint y: 384, endPoint x: 403, endPoint y: 390, distance: 18.2
click at [403, 390] on span "01020315240" at bounding box center [431, 390] width 198 height 21
copy span "40"
click at [156, 386] on span "ANAIS CARDOT" at bounding box center [196, 390] width 271 height 21
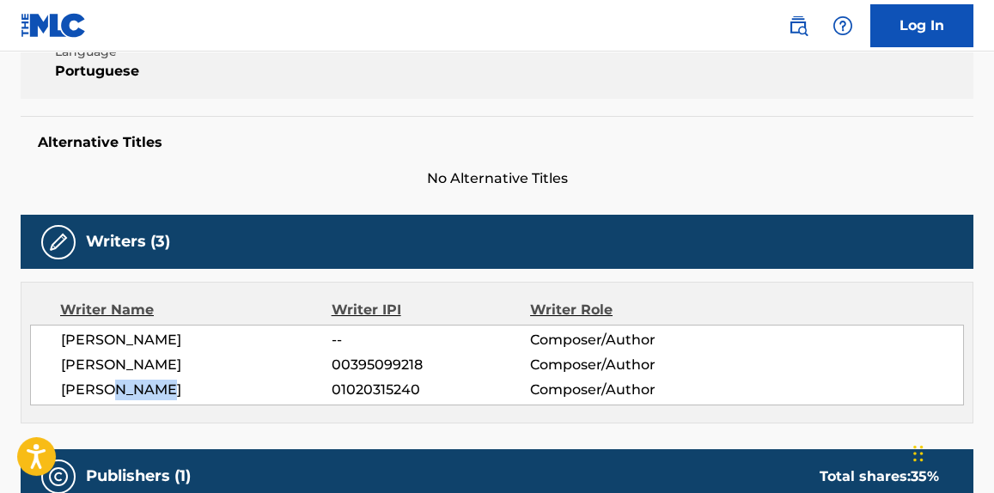
click at [156, 389] on span "ANAIS CARDOT" at bounding box center [196, 390] width 271 height 21
copy span "CARDOT"
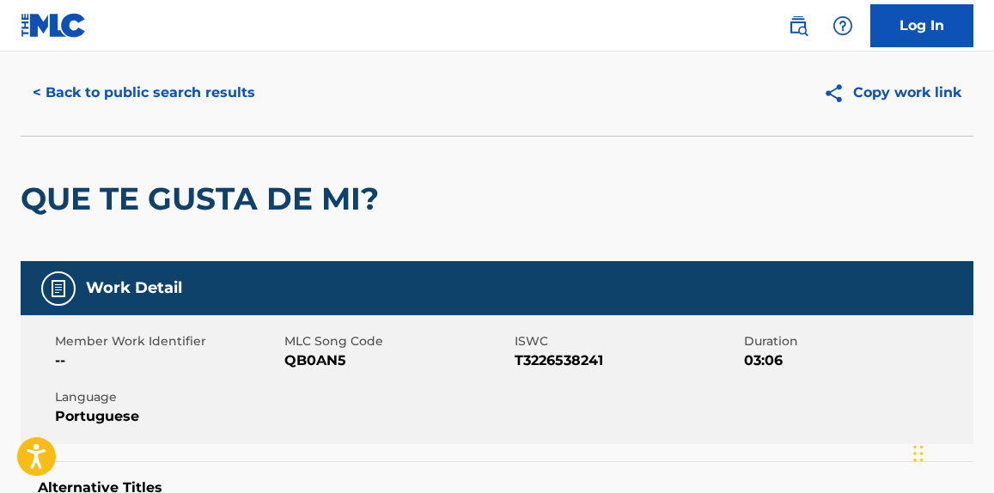
scroll to position [0, 0]
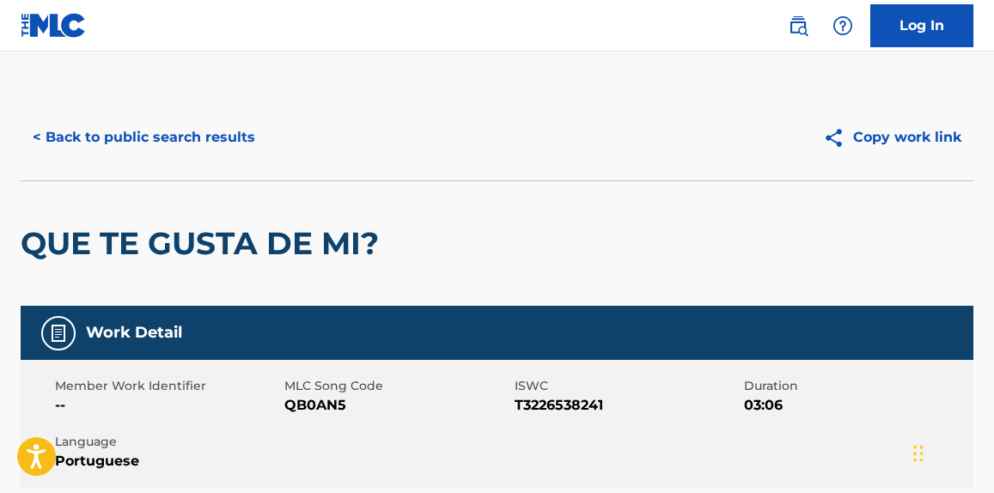
click at [254, 136] on button "< Back to public search results" at bounding box center [144, 137] width 247 height 43
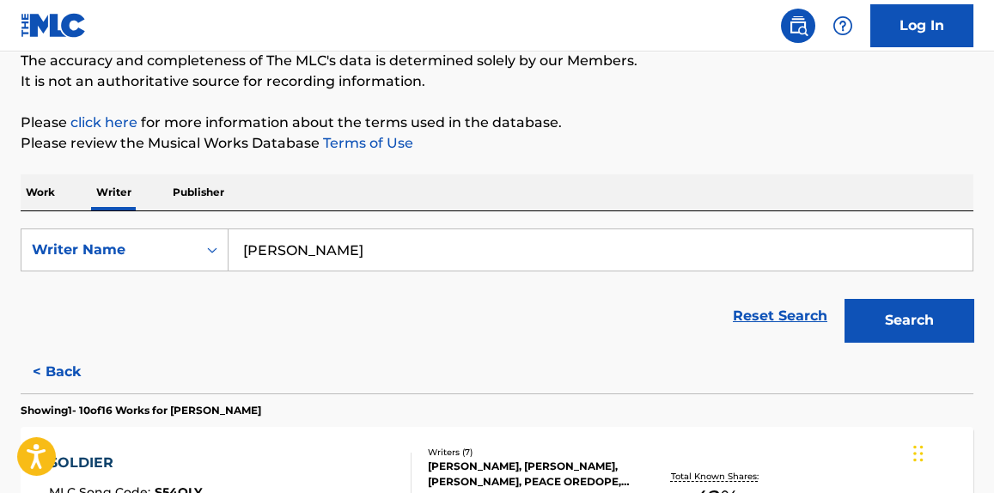
click at [54, 193] on p "Work" at bounding box center [41, 192] width 40 height 36
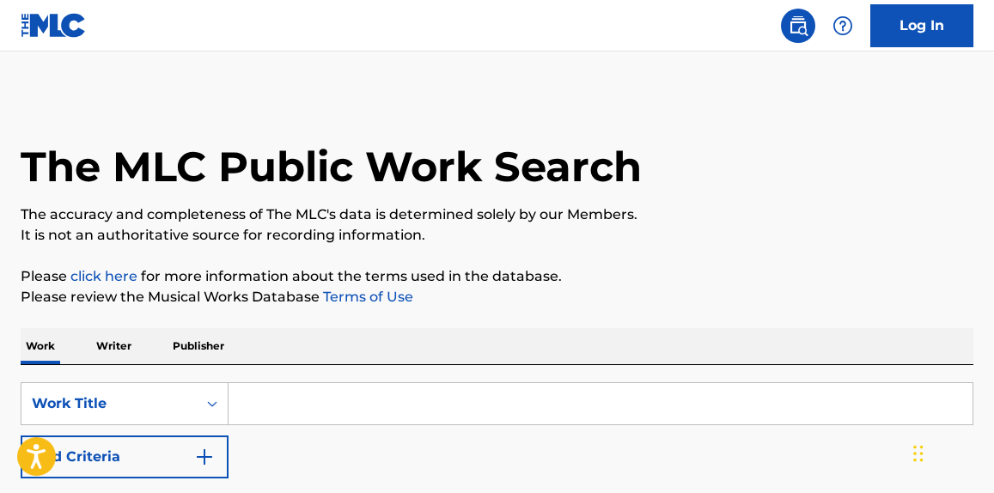
click at [389, 398] on input "Search Form" at bounding box center [601, 403] width 744 height 41
paste input "Diamonds"
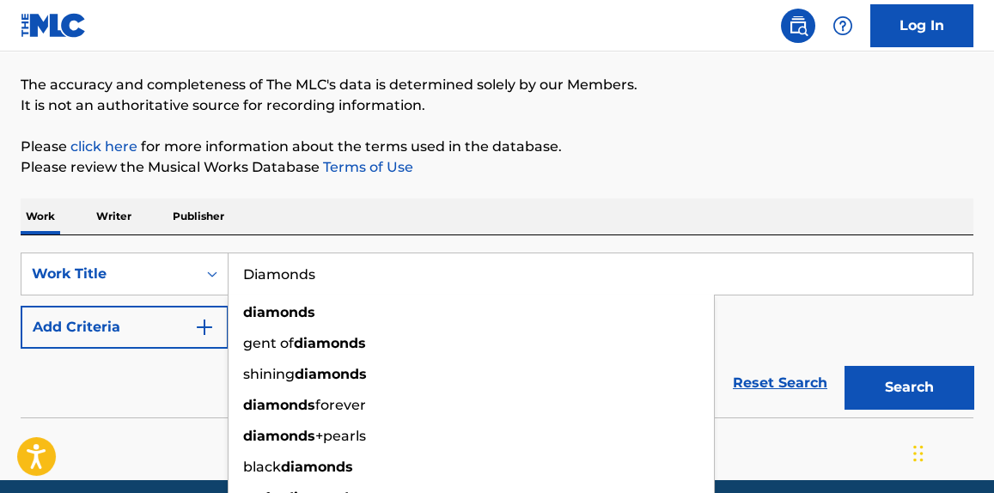
type input "Diamonds"
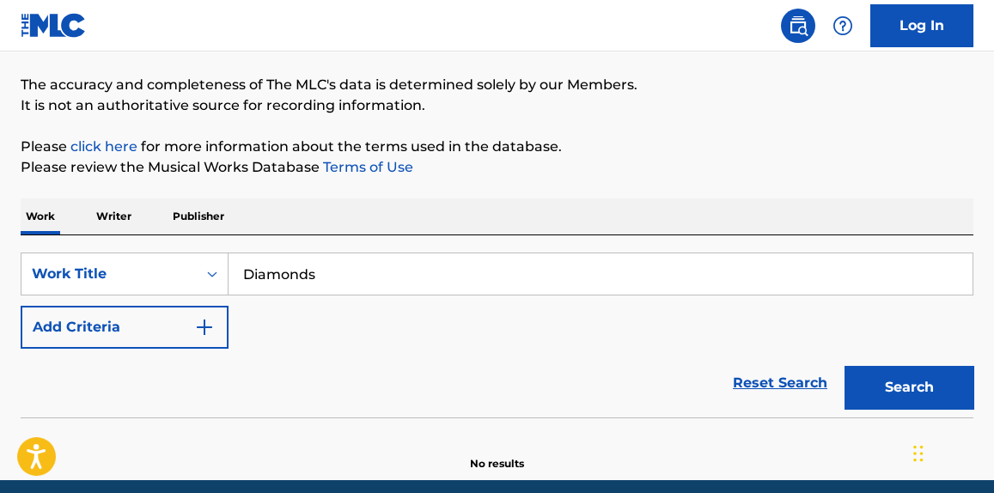
click at [108, 333] on button "Add Criteria" at bounding box center [125, 327] width 208 height 43
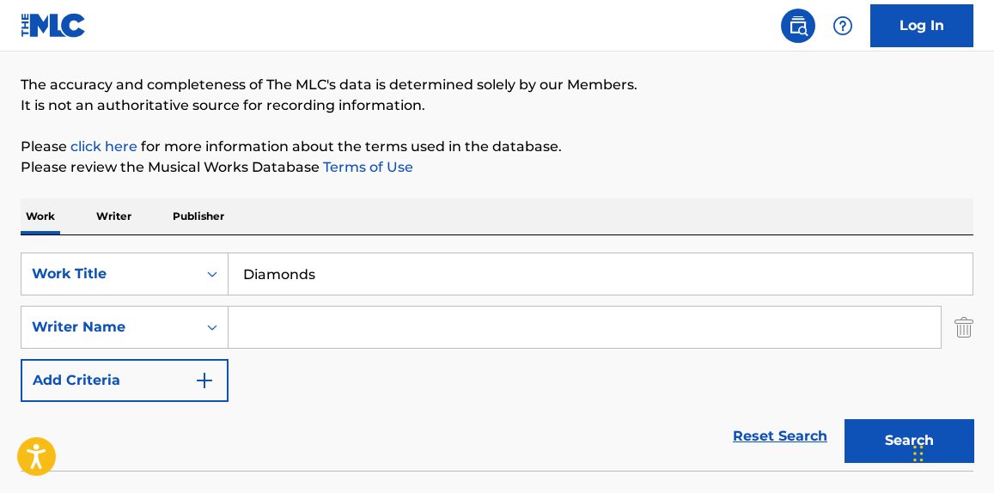
click at [389, 320] on input "Search Form" at bounding box center [585, 327] width 712 height 41
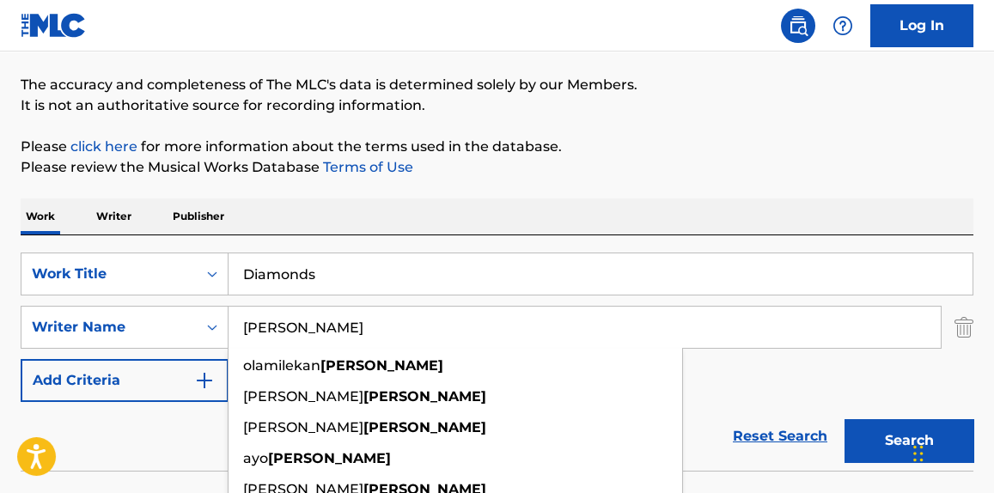
click at [598, 186] on div "The MLC Public Work Search The accuracy and completeness of The MLC's data is d…" at bounding box center [497, 245] width 994 height 560
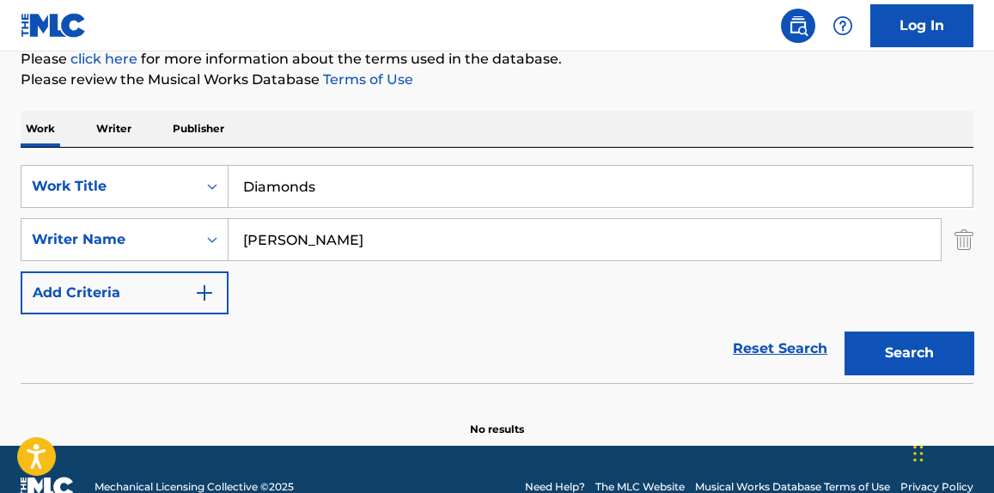
scroll to position [252, 0]
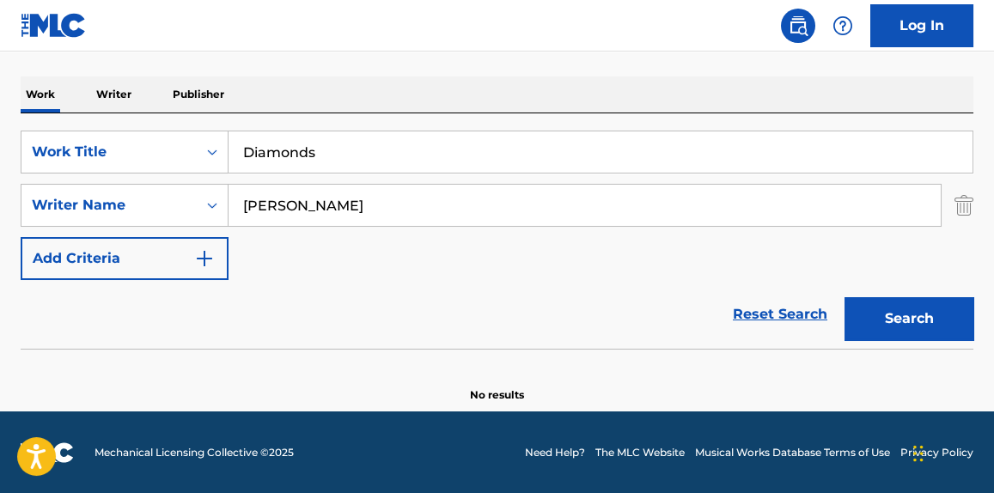
click at [934, 324] on button "Search" at bounding box center [909, 318] width 129 height 43
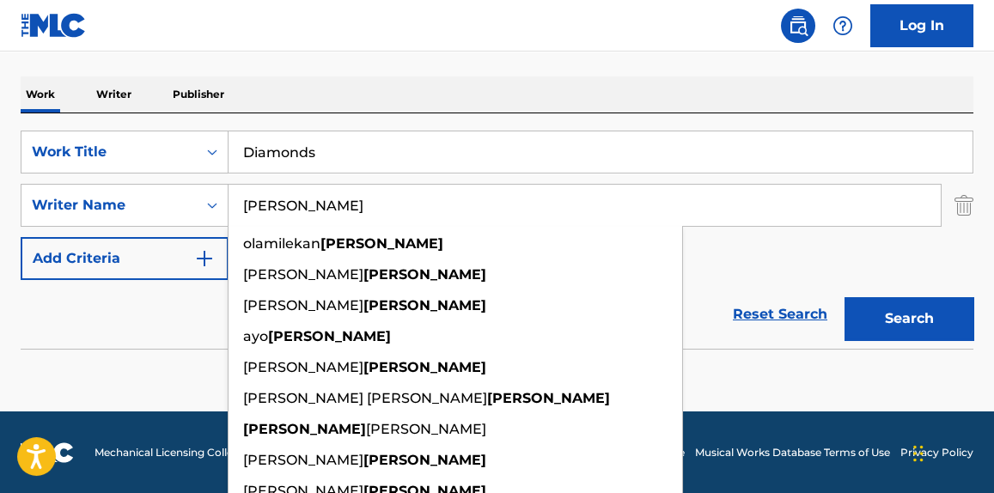
drag, startPoint x: 353, startPoint y: 193, endPoint x: 71, endPoint y: 229, distance: 284.0
click at [71, 229] on div "SearchWithCriteria7285b647-9498-43cb-9b16-0e61c9cef308 Work Title Diamonds Sear…" at bounding box center [497, 206] width 953 height 150
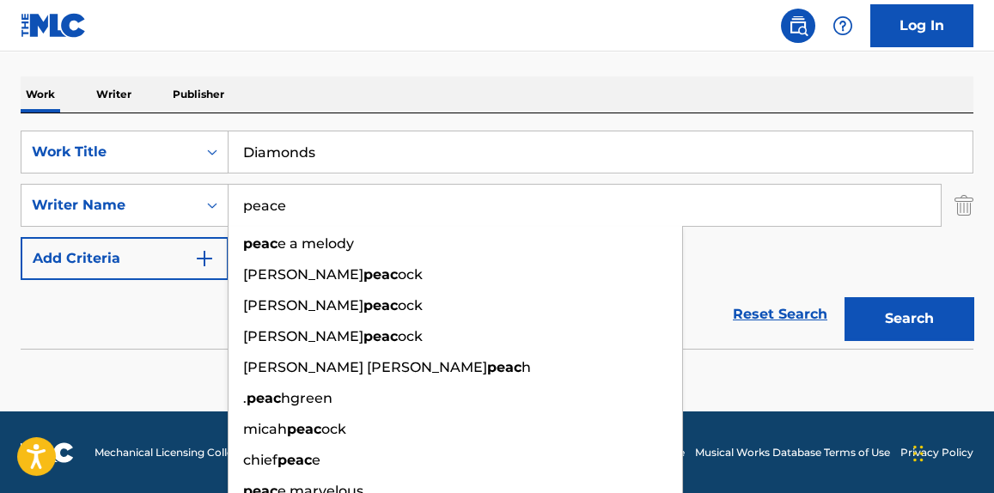
type input "peace"
click at [845, 297] on button "Search" at bounding box center [909, 318] width 129 height 43
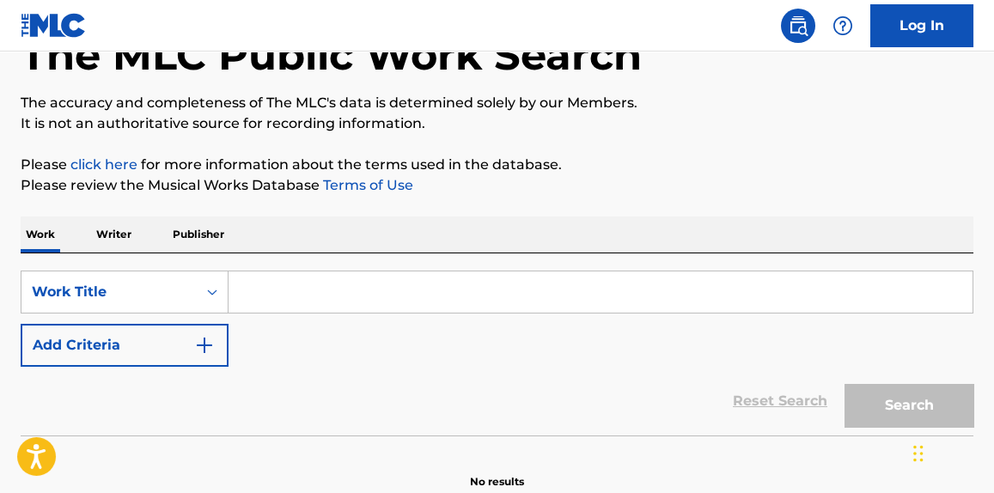
scroll to position [130, 0]
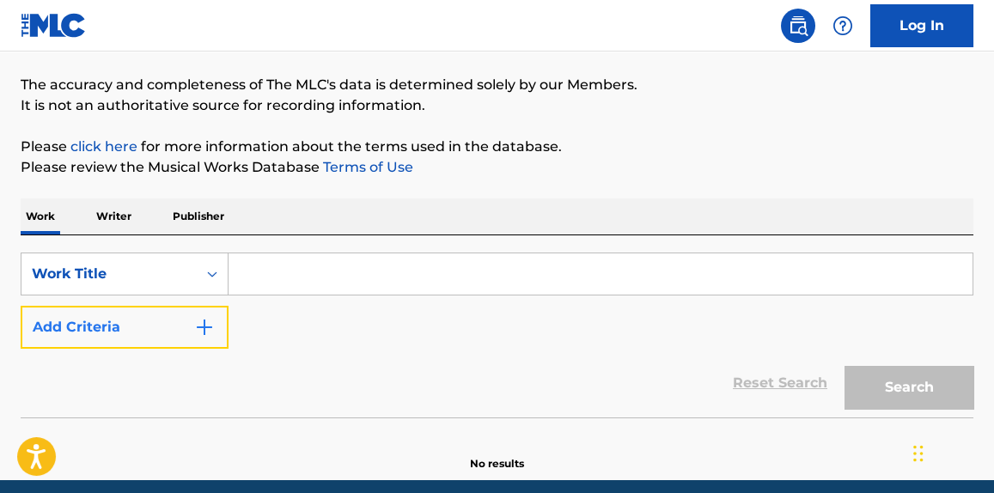
click at [150, 341] on button "Add Criteria" at bounding box center [125, 327] width 208 height 43
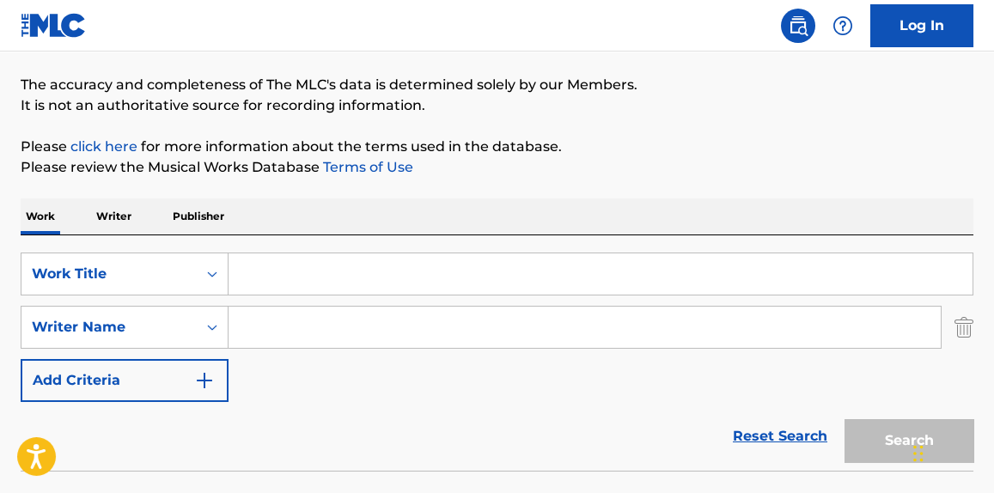
drag, startPoint x: 282, startPoint y: 315, endPoint x: 291, endPoint y: 293, distance: 24.3
click at [283, 314] on input "Search Form" at bounding box center [585, 327] width 712 height 41
paste input "Peace Oredope"
type input "Peace Oredope"
click at [296, 270] on input "Search Form" at bounding box center [601, 273] width 744 height 41
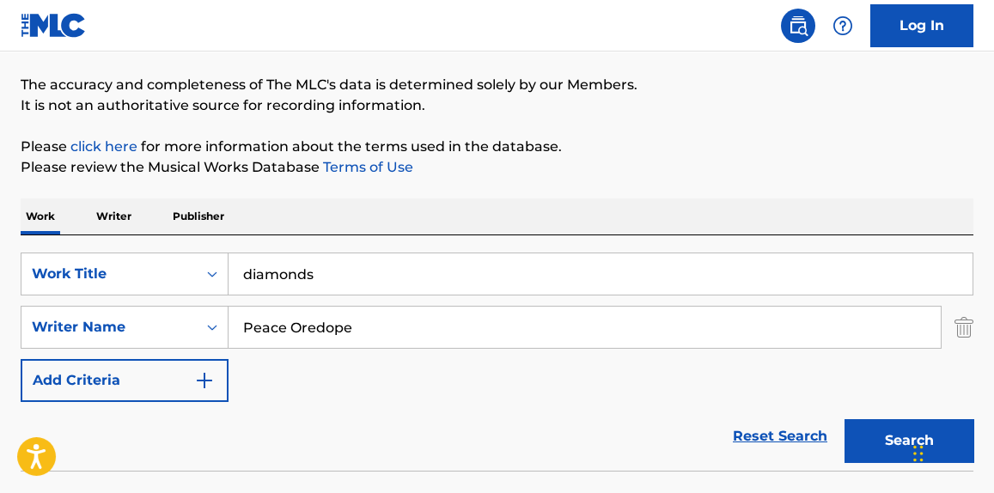
click at [845, 419] on button "Search" at bounding box center [909, 440] width 129 height 43
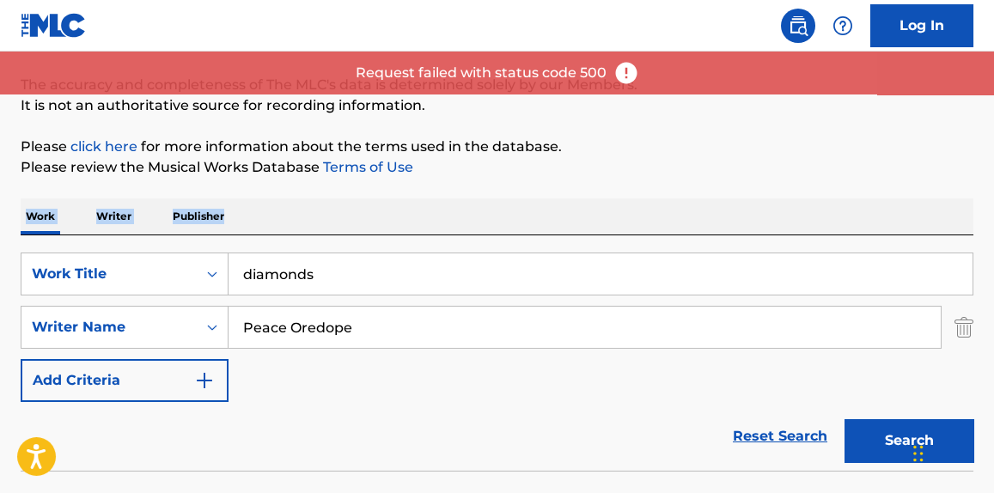
drag, startPoint x: 656, startPoint y: 174, endPoint x: 639, endPoint y: 178, distance: 17.5
click at [640, 178] on div "The MLC Public Work Search The accuracy and completeness of The MLC's data is d…" at bounding box center [497, 245] width 994 height 560
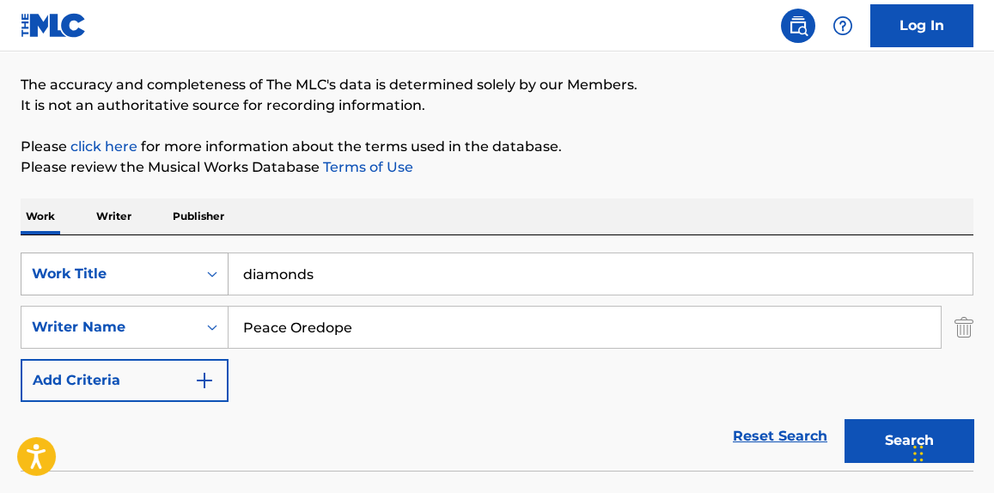
drag, startPoint x: 490, startPoint y: 264, endPoint x: 63, endPoint y: 276, distance: 427.2
click at [65, 276] on div "SearchWithCriteria8a5be400-8720-4a06-a531-7764b28728ab Work Title diamonds" at bounding box center [497, 274] width 953 height 43
paste input "Motion"
type input "Motion"
click at [722, 123] on div "The MLC Public Work Search The accuracy and completeness of The MLC's data is d…" at bounding box center [497, 245] width 994 height 560
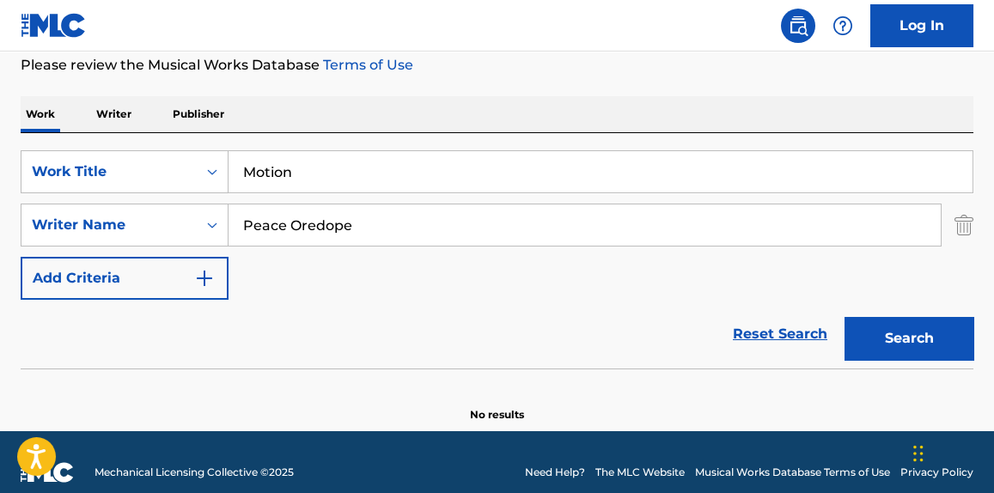
scroll to position [252, 0]
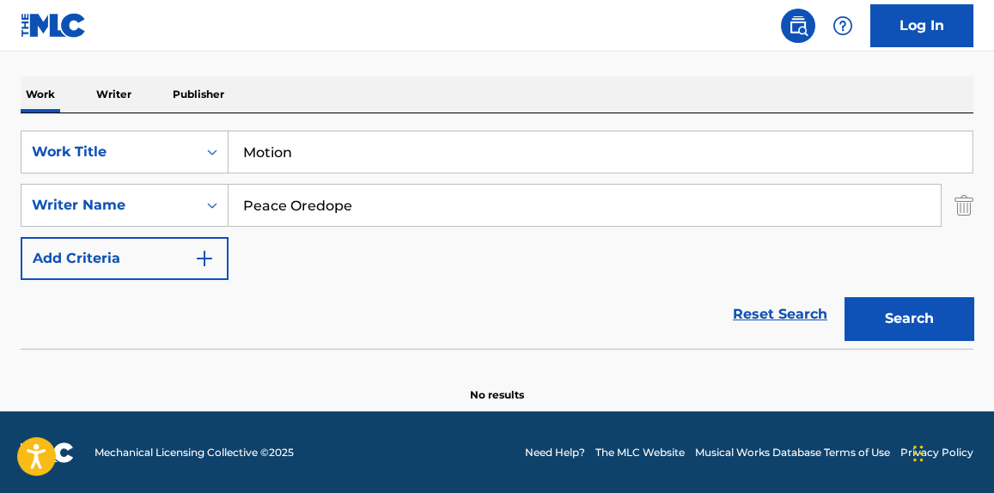
click at [919, 295] on div "Search" at bounding box center [904, 314] width 137 height 69
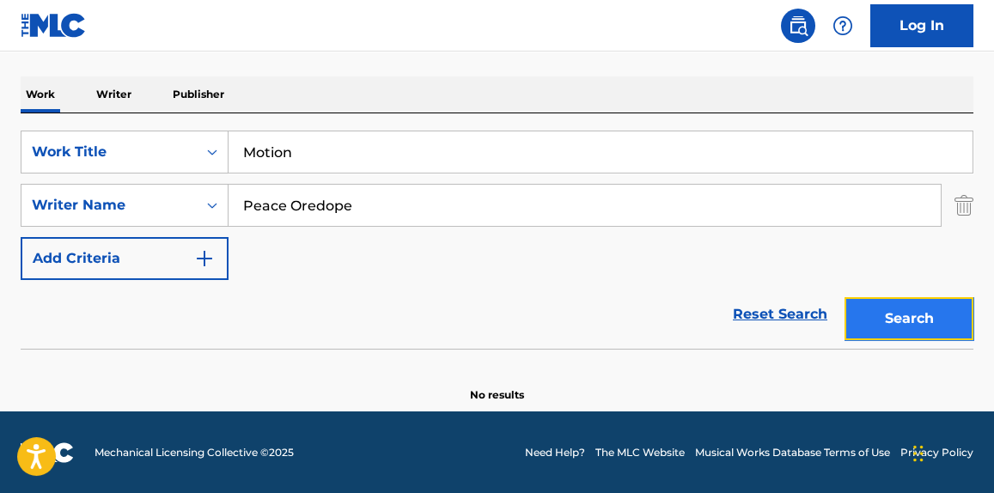
click at [922, 303] on button "Search" at bounding box center [909, 318] width 129 height 43
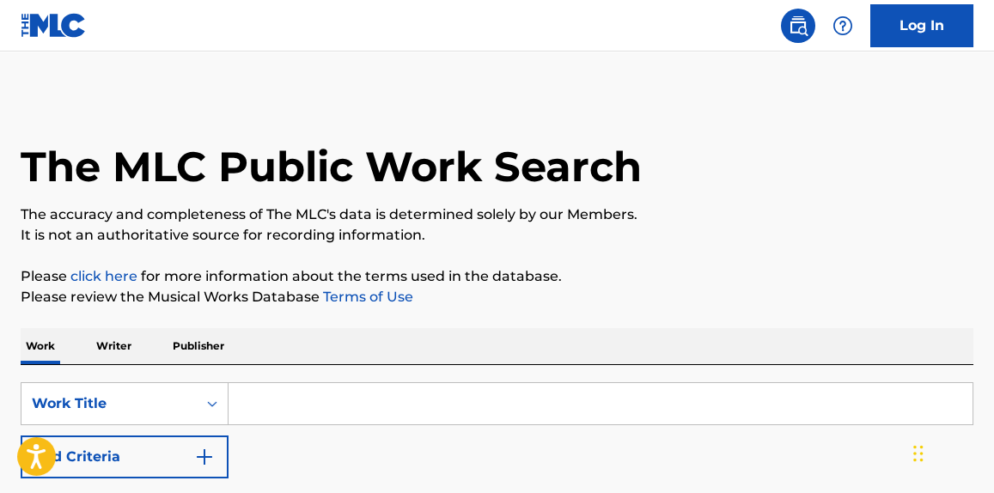
click at [284, 405] on input "Search Form" at bounding box center [601, 403] width 744 height 41
type input "pray"
click at [149, 446] on button "Add Criteria" at bounding box center [125, 457] width 208 height 43
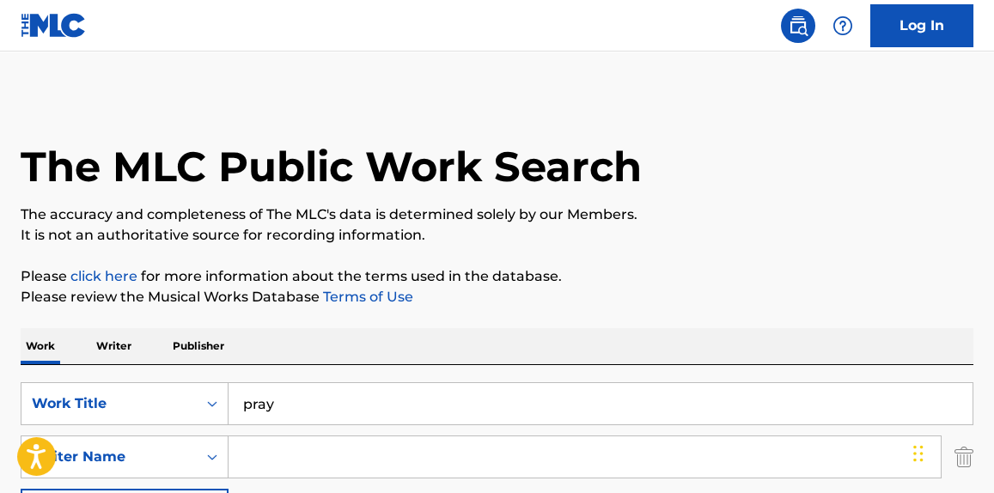
click at [252, 443] on input "Search Form" at bounding box center [585, 456] width 712 height 41
type input "garton"
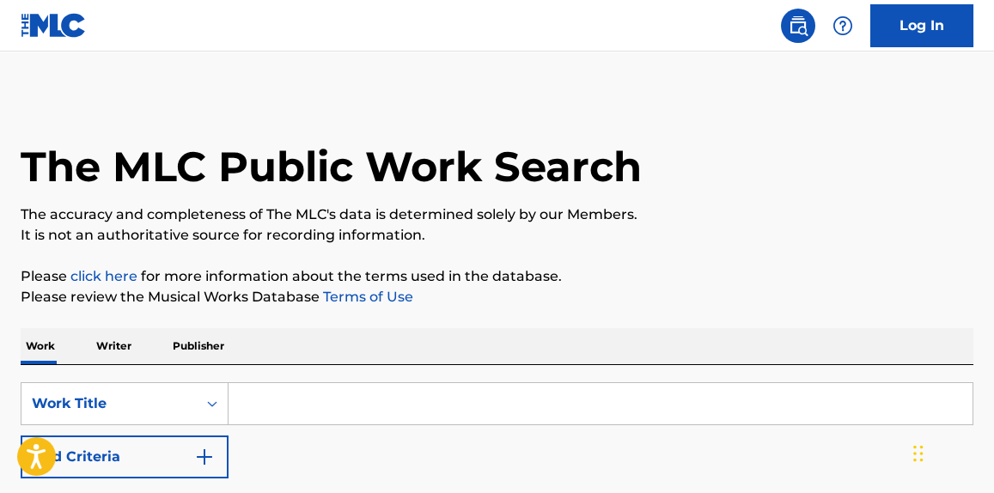
click at [329, 418] on input "Search Form" at bounding box center [601, 403] width 744 height 41
paste input "Bad For You"
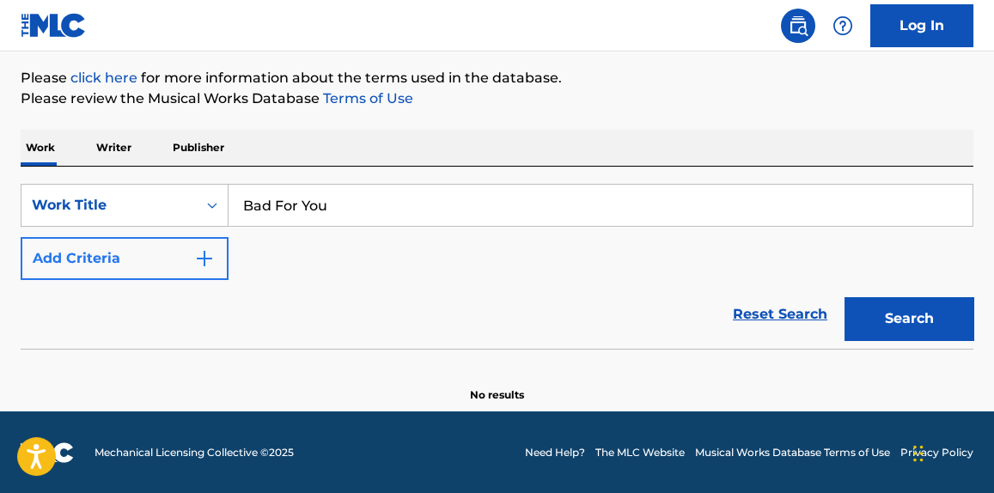
type input "Bad For You"
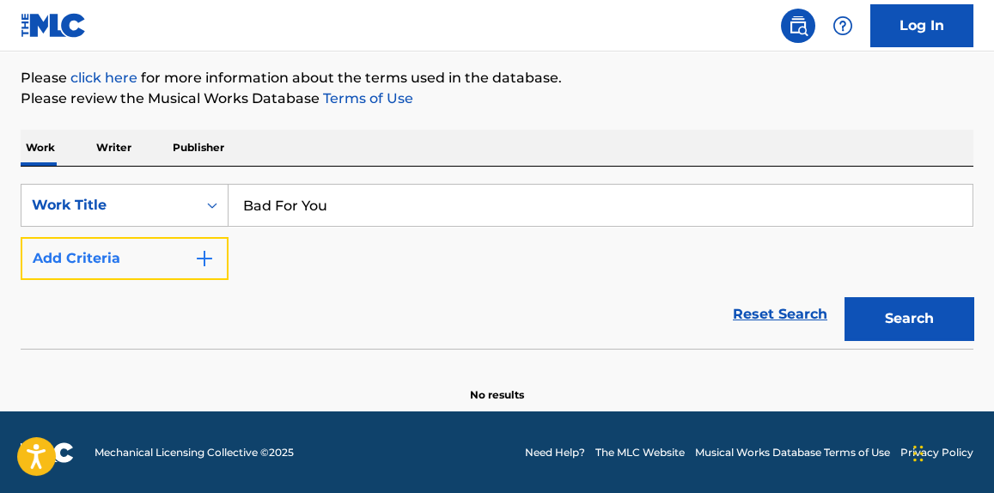
click at [52, 264] on button "Add Criteria" at bounding box center [125, 258] width 208 height 43
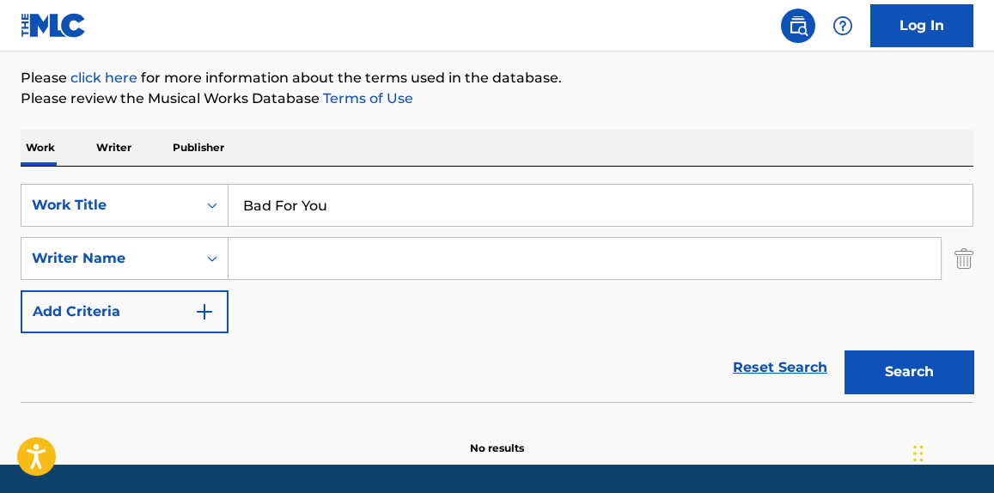
click at [347, 258] on input "Search Form" at bounding box center [585, 258] width 712 height 41
type input "[PERSON_NAME]"
click at [845, 351] on button "Search" at bounding box center [909, 372] width 129 height 43
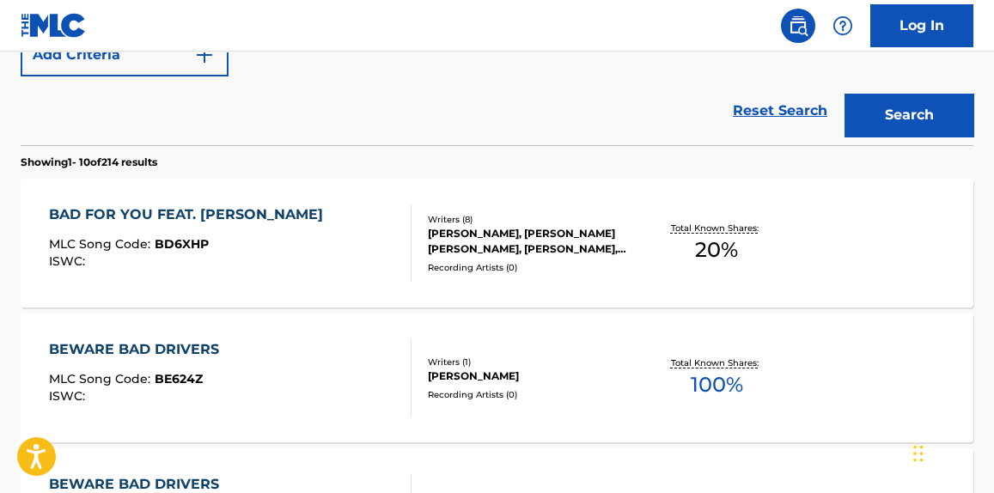
scroll to position [459, 0]
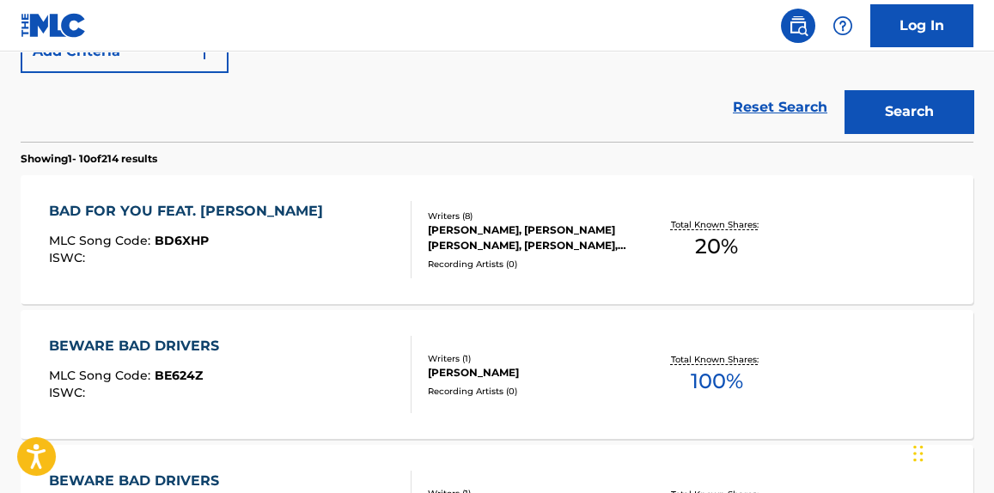
click at [332, 206] on div "BAD FOR YOU FEAT. [PERSON_NAME]" at bounding box center [190, 211] width 283 height 21
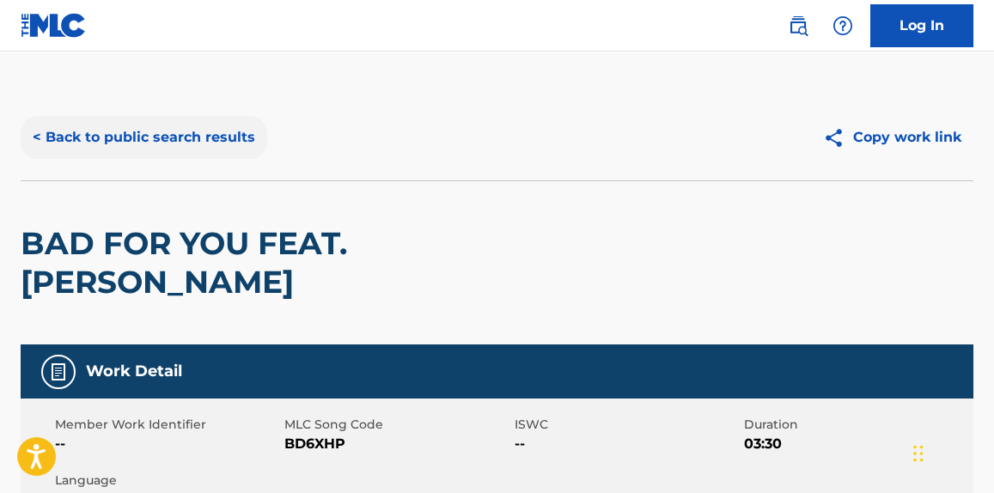
click at [175, 137] on button "< Back to public search results" at bounding box center [144, 137] width 247 height 43
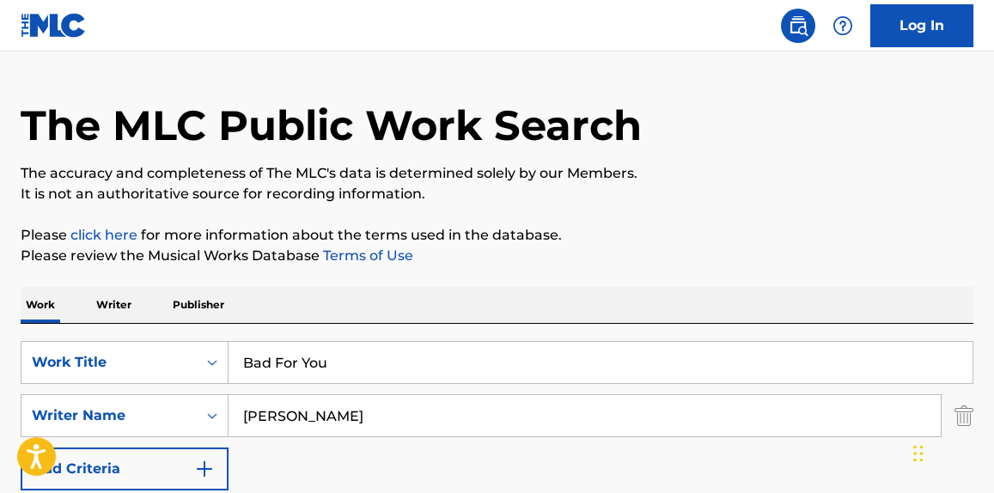
drag, startPoint x: 317, startPoint y: 472, endPoint x: 145, endPoint y: 485, distance: 172.3
click at [145, 486] on form "SearchWithCriteriaf432de65-bece-4bed-ab72-a1fdbc844741 Work Title Bad For You S…" at bounding box center [497, 450] width 953 height 218
paste input "Irosogie"
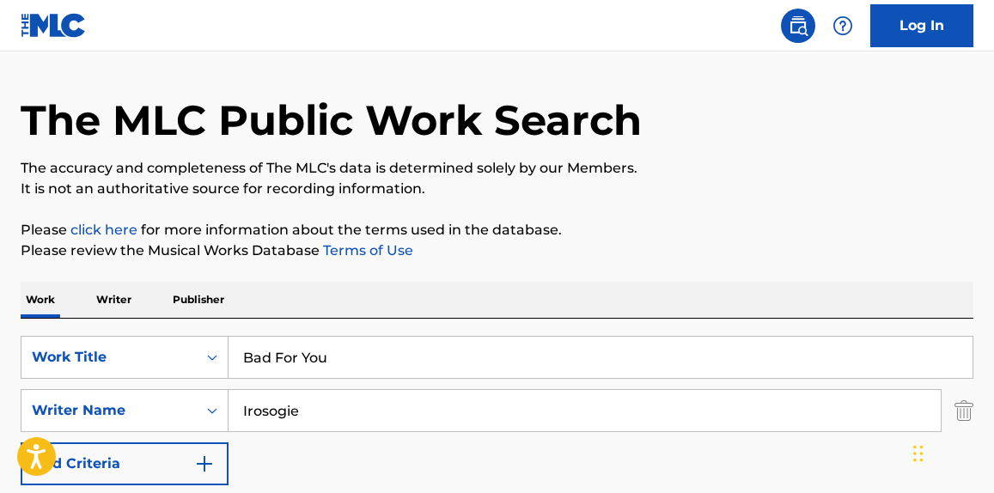
type input "Irosogie"
click at [686, 182] on p "It is not an authoritative source for recording information." at bounding box center [497, 189] width 953 height 21
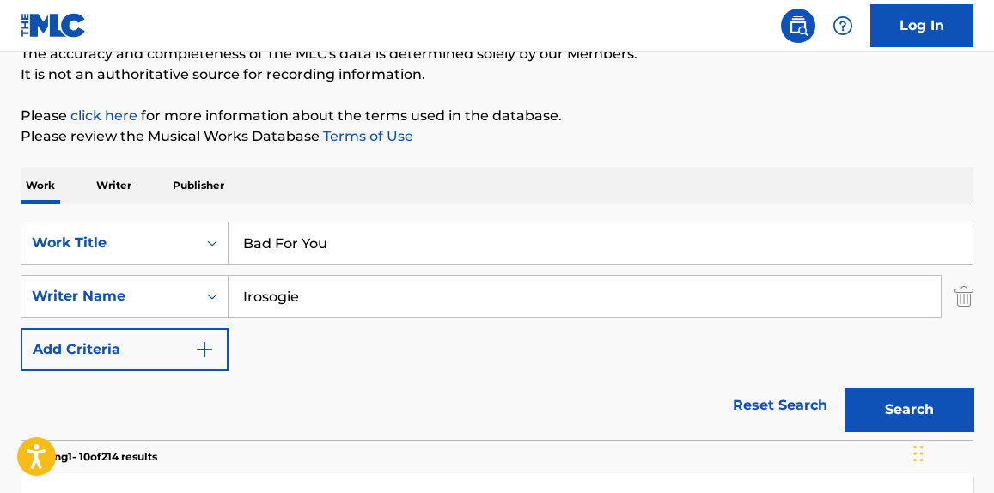
scroll to position [177, 0]
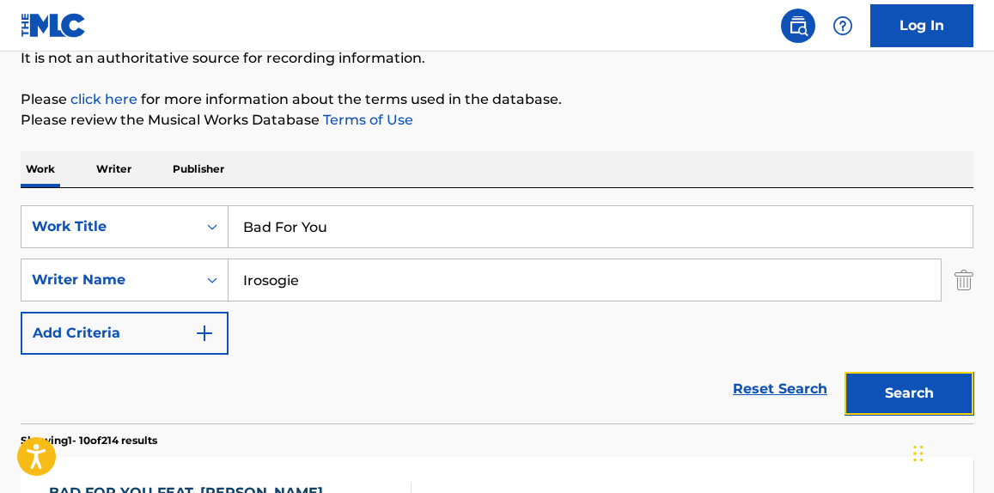
click at [886, 395] on button "Search" at bounding box center [909, 393] width 129 height 43
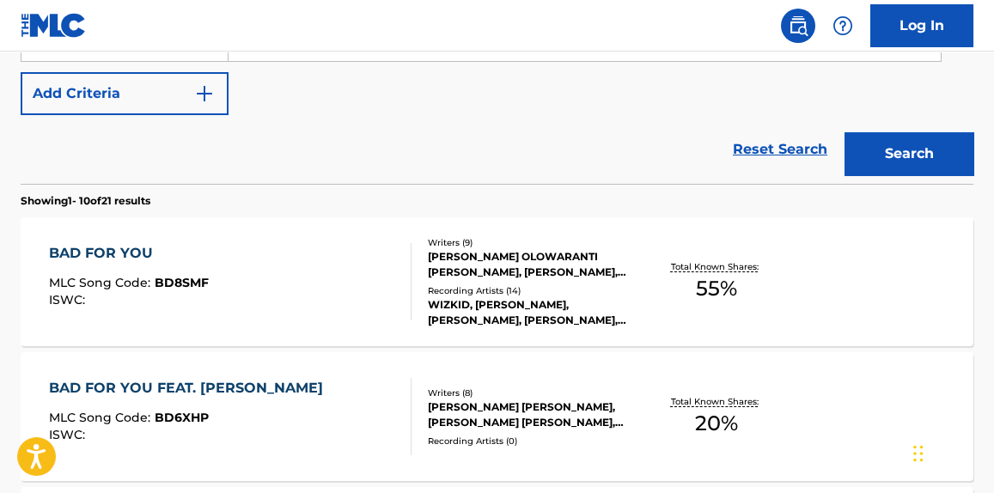
scroll to position [438, 0]
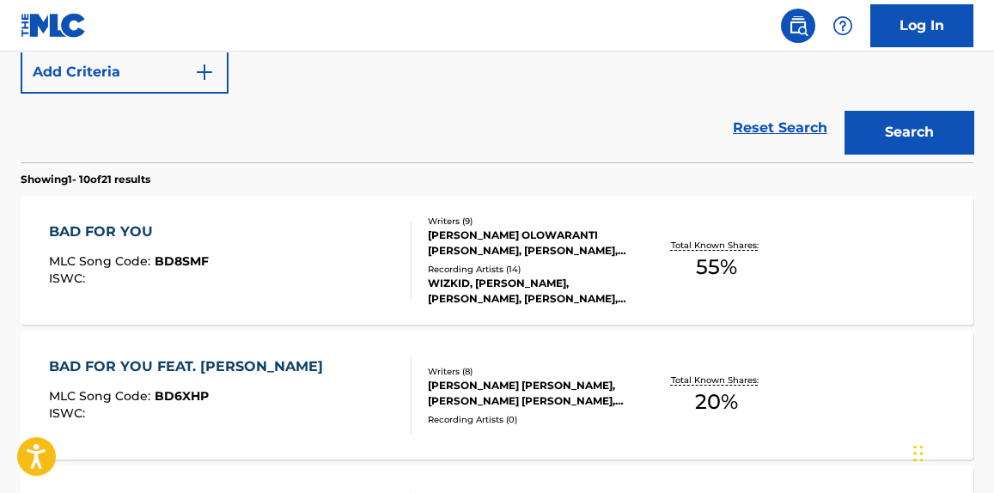
click at [308, 219] on div "BAD FOR YOU MLC Song Code : BD8SMF ISWC : Writers ( 9 ) [PERSON_NAME] [PERSON_N…" at bounding box center [497, 260] width 953 height 129
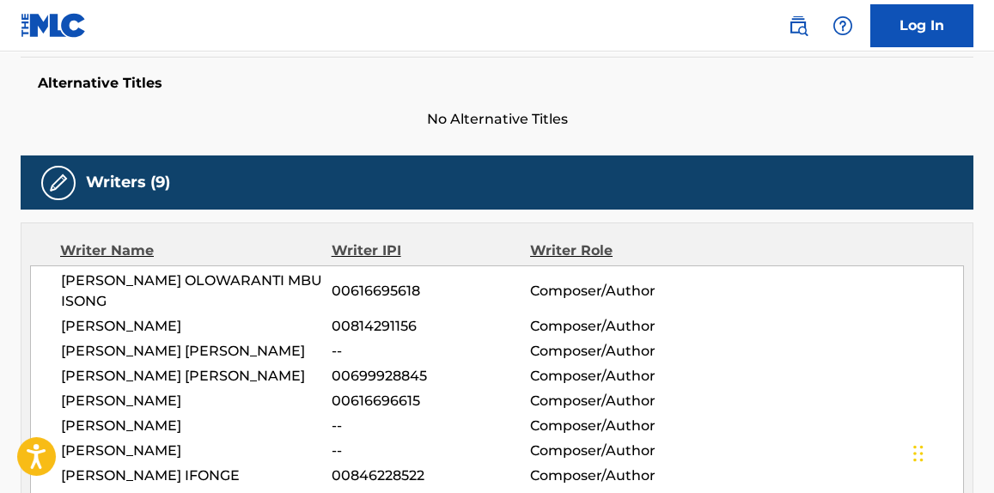
scroll to position [650, 0]
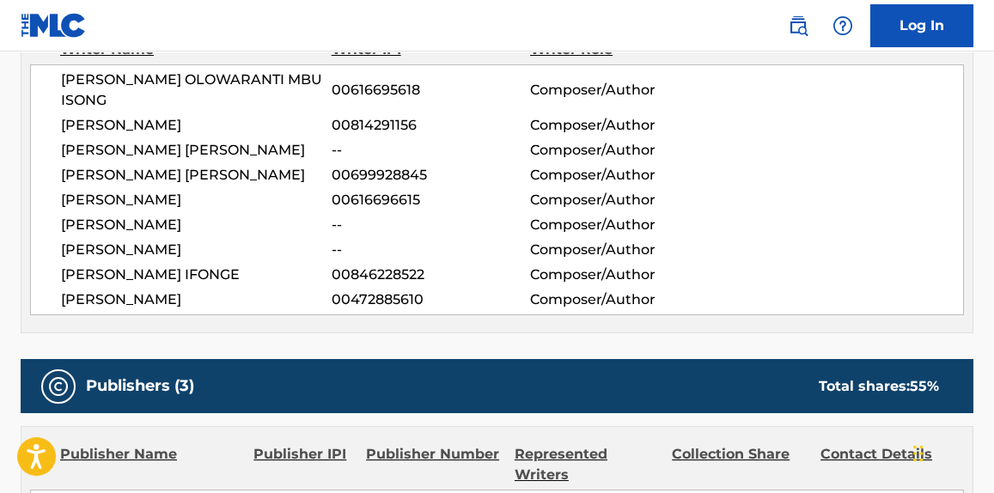
click at [125, 310] on span "[PERSON_NAME]" at bounding box center [196, 300] width 271 height 21
click at [128, 285] on span "[PERSON_NAME] IFONGE" at bounding box center [196, 275] width 271 height 21
click at [136, 260] on span "[PERSON_NAME]" at bounding box center [196, 250] width 271 height 21
click at [136, 235] on span "[PERSON_NAME]" at bounding box center [196, 225] width 271 height 21
click at [131, 211] on span "[PERSON_NAME]" at bounding box center [196, 200] width 271 height 21
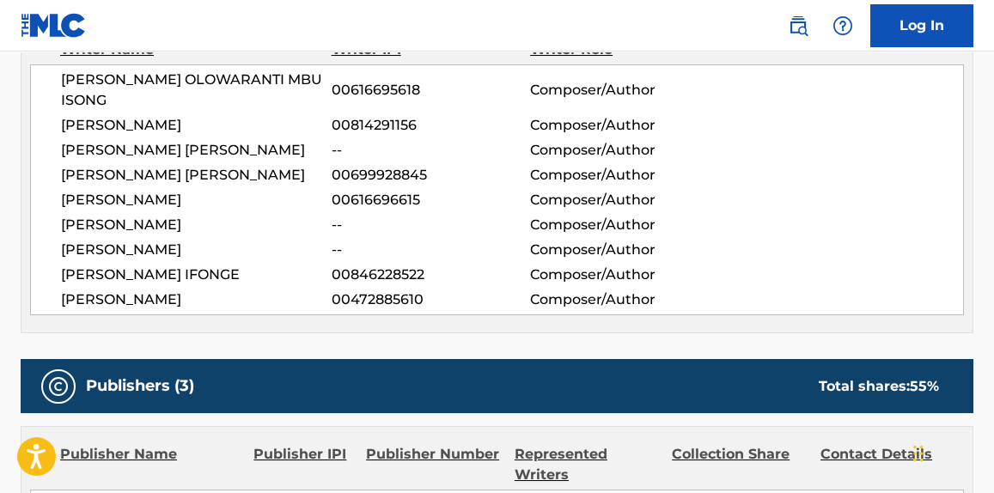
click at [121, 186] on span "[PERSON_NAME] [PERSON_NAME]" at bounding box center [196, 175] width 271 height 21
click at [116, 186] on span "[PERSON_NAME] [PERSON_NAME]" at bounding box center [196, 175] width 271 height 21
click at [111, 181] on span "[PERSON_NAME] [PERSON_NAME]" at bounding box center [196, 175] width 271 height 21
click at [111, 182] on span "[PERSON_NAME] [PERSON_NAME]" at bounding box center [196, 175] width 271 height 21
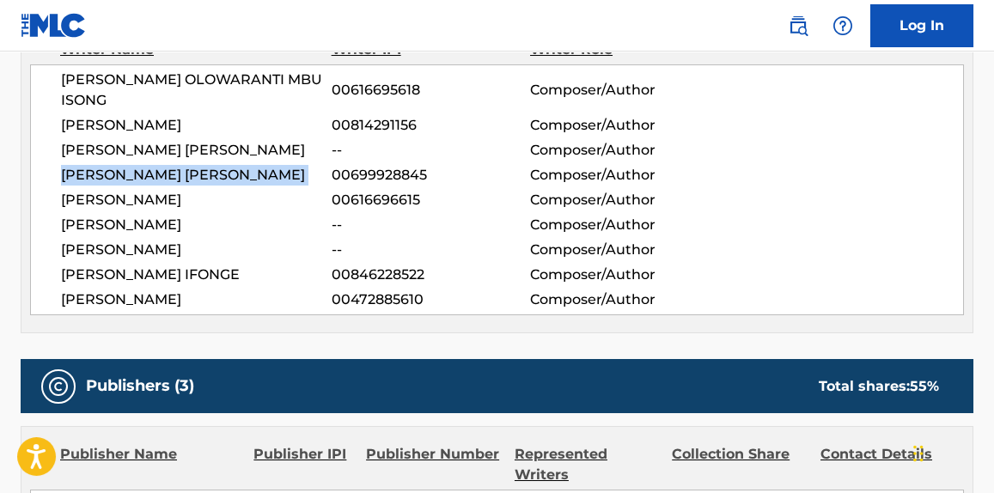
click at [111, 182] on span "[PERSON_NAME] [PERSON_NAME]" at bounding box center [196, 175] width 271 height 21
click at [85, 169] on span "[PERSON_NAME] [PERSON_NAME]" at bounding box center [196, 175] width 271 height 21
click at [84, 174] on span "[PERSON_NAME] [PERSON_NAME]" at bounding box center [196, 175] width 271 height 21
click at [85, 174] on span "[PERSON_NAME] [PERSON_NAME]" at bounding box center [196, 175] width 271 height 21
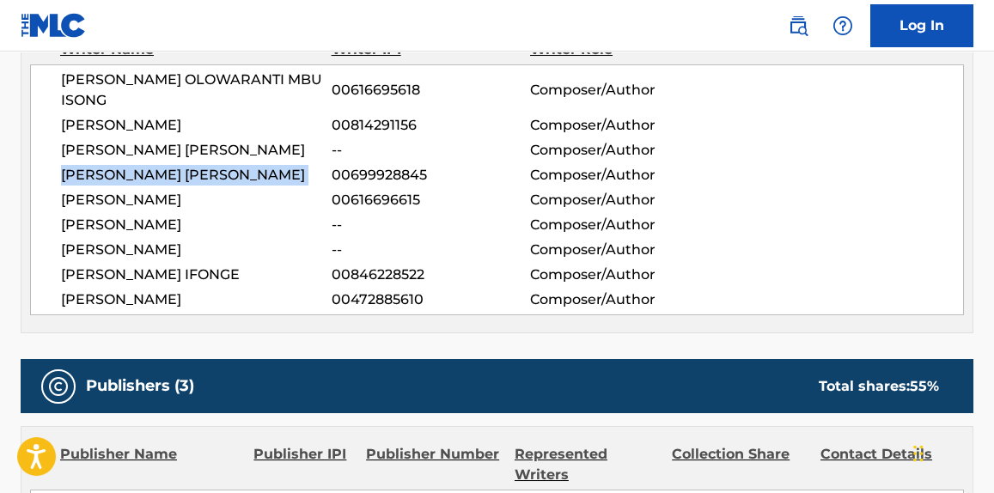
click at [86, 174] on span "[PERSON_NAME] [PERSON_NAME]" at bounding box center [196, 175] width 271 height 21
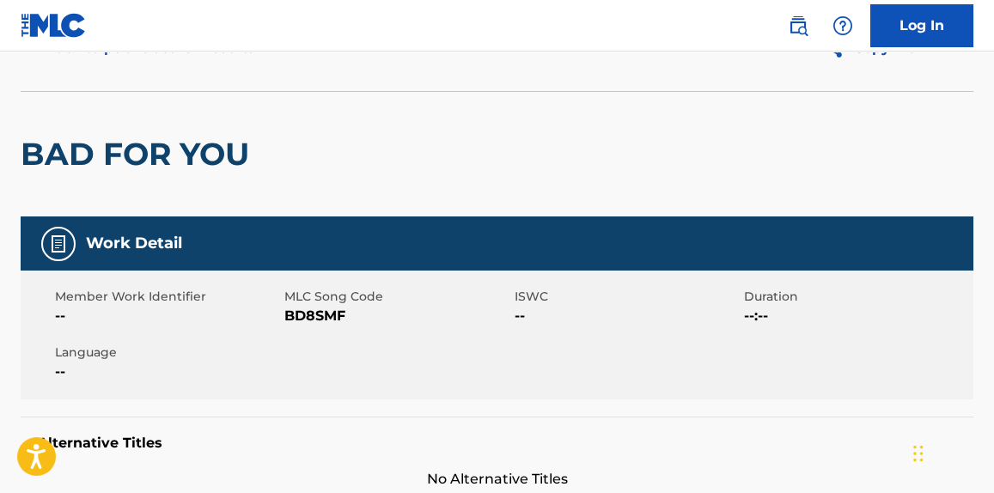
scroll to position [0, 0]
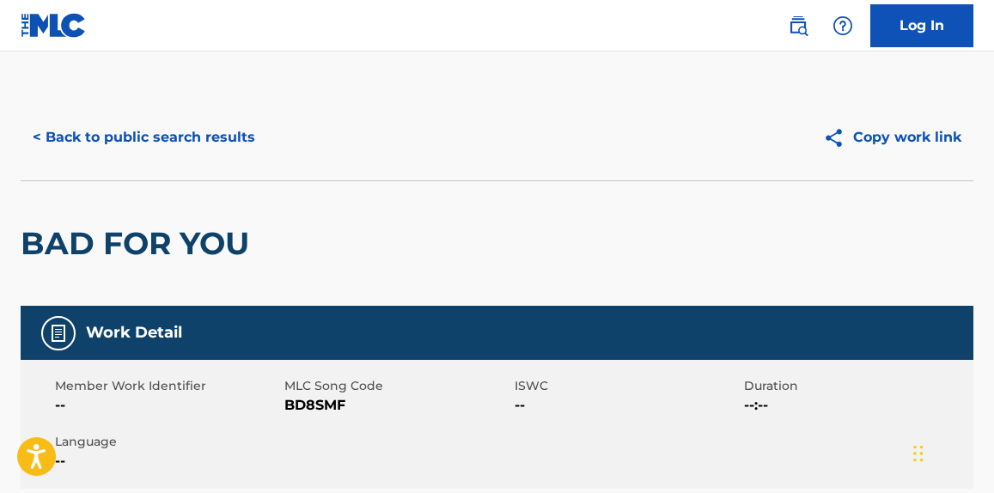
click at [196, 165] on div "< Back to public search results Copy work link" at bounding box center [497, 138] width 953 height 86
click at [198, 139] on button "< Back to public search results" at bounding box center [144, 137] width 247 height 43
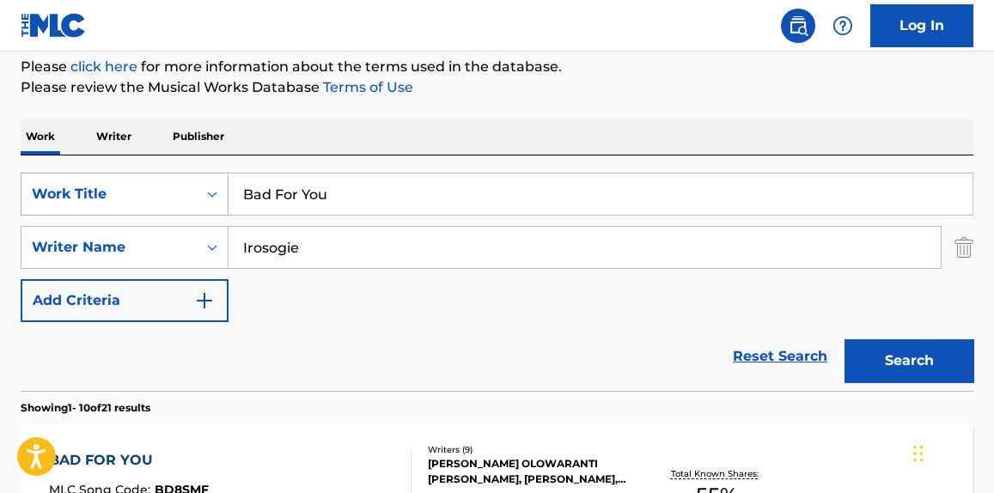
scroll to position [130, 0]
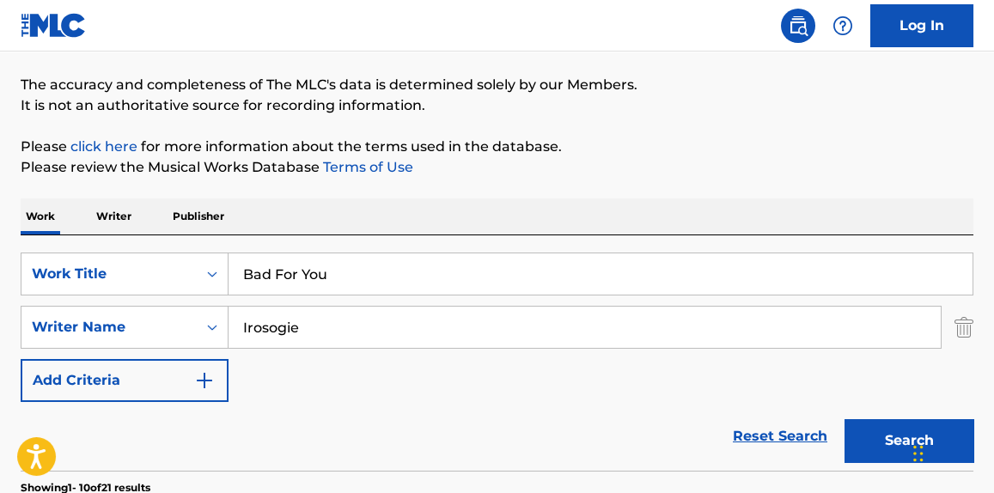
click at [116, 219] on p "Writer" at bounding box center [114, 216] width 46 height 36
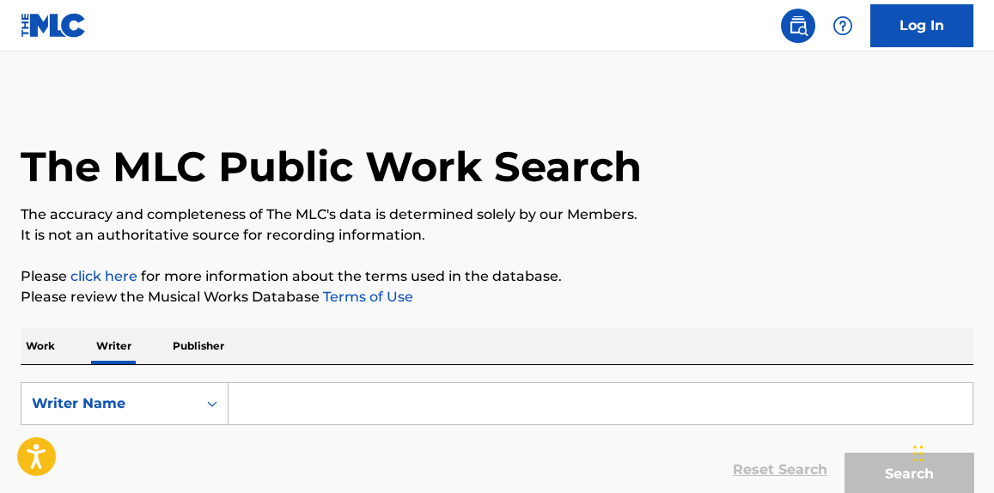
click at [382, 405] on input "Search Form" at bounding box center [601, 403] width 744 height 41
paste input "IROSOGIE ARIOWA"
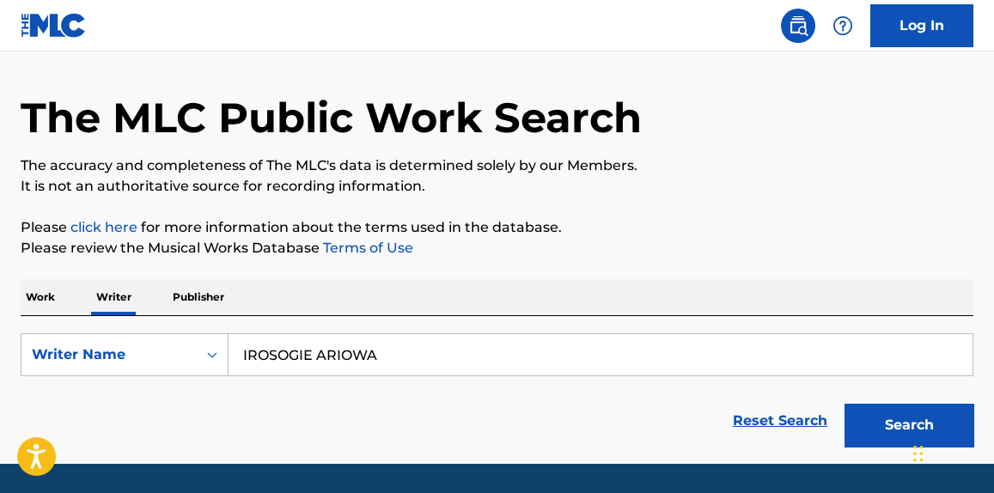
scroll to position [101, 0]
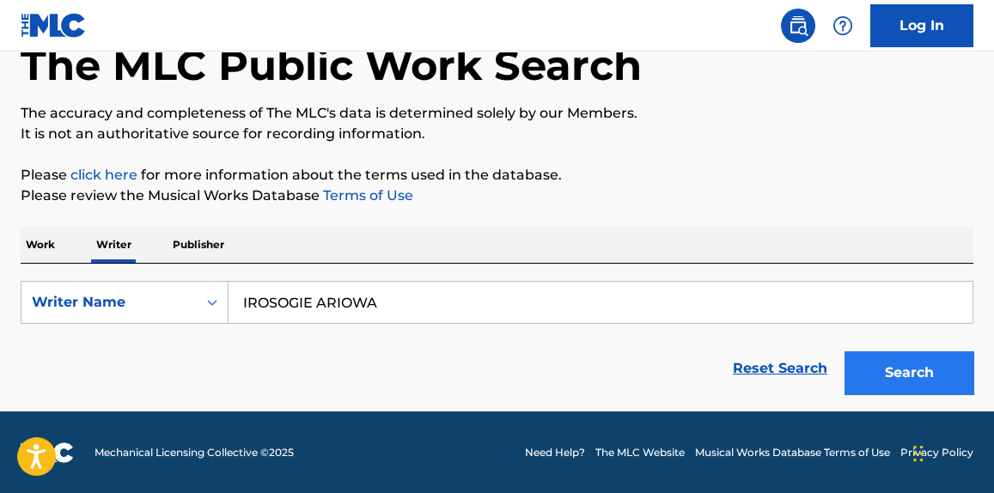
type input "IROSOGIE ARIOWA"
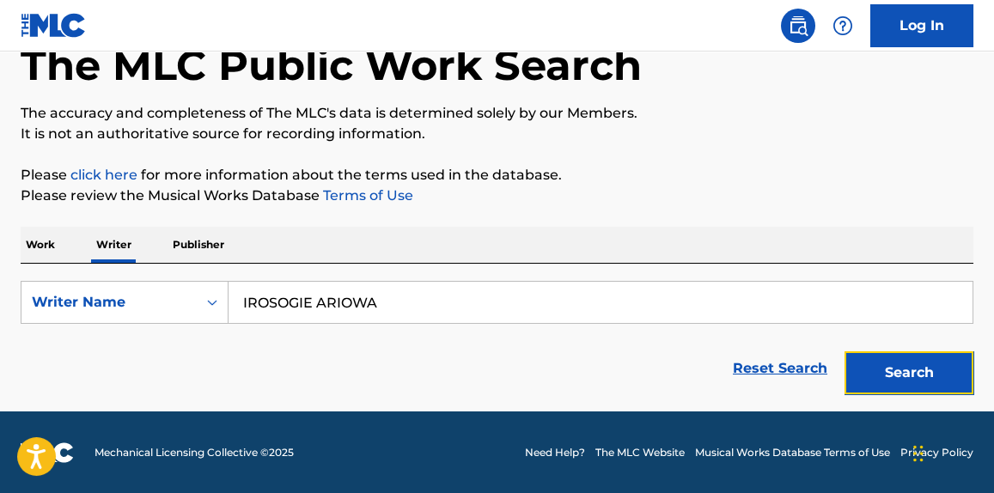
click at [908, 367] on button "Search" at bounding box center [909, 372] width 129 height 43
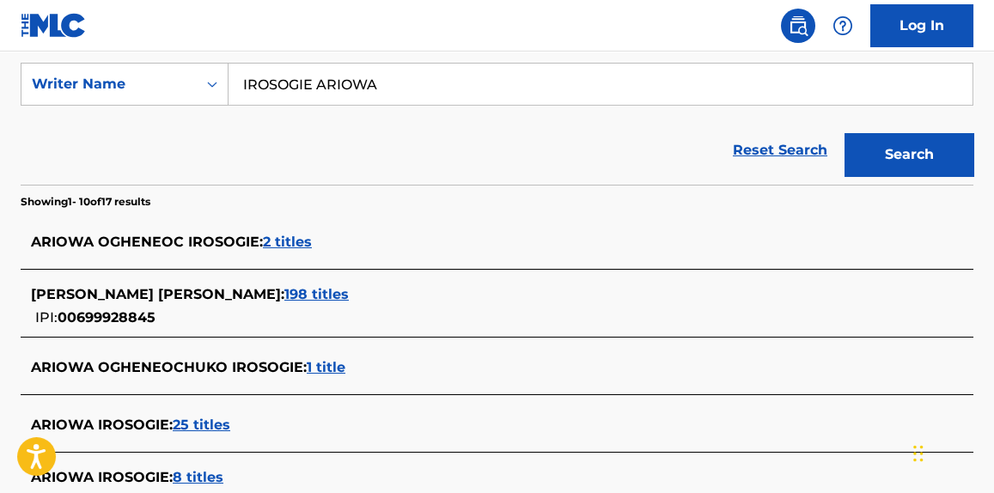
scroll to position [342, 0]
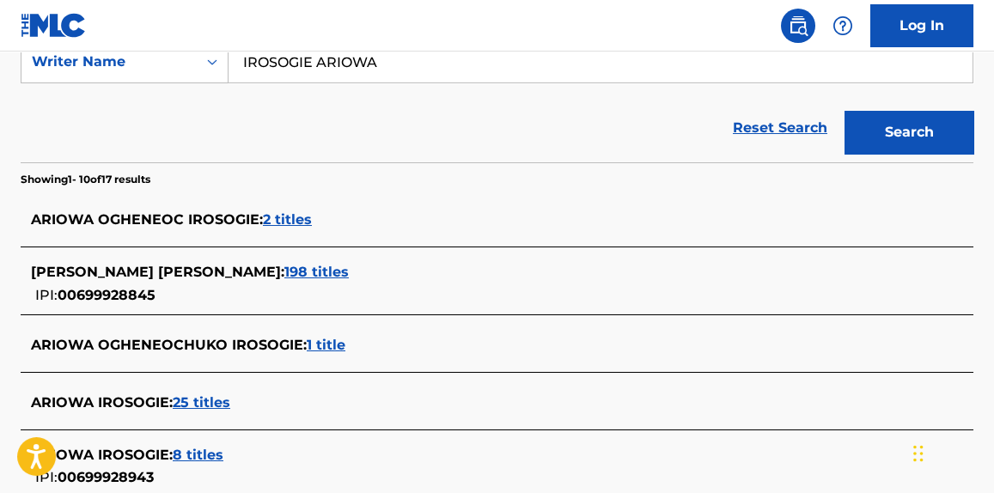
click at [349, 267] on span "198 titles" at bounding box center [316, 272] width 64 height 16
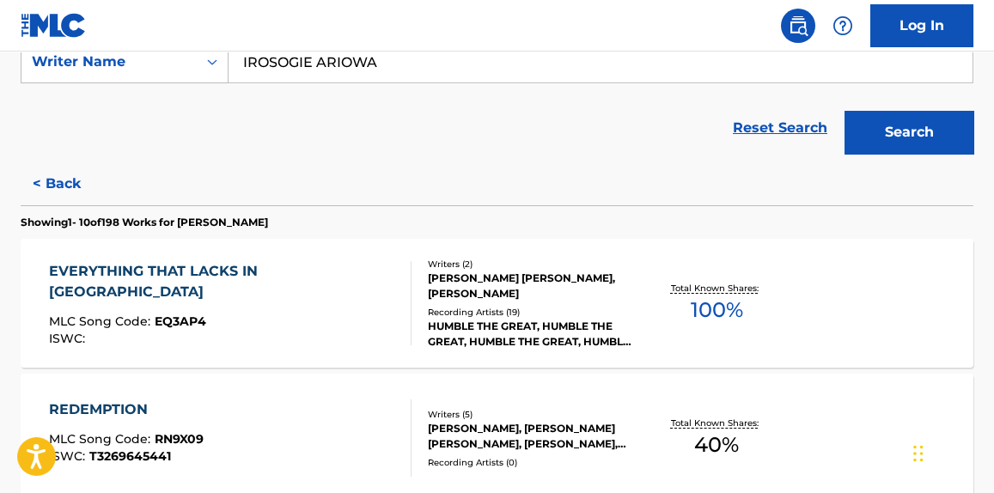
click at [375, 300] on div "EVERYTHING THAT LACKS IN ME MLC Song Code : EQ3AP4 ISWC :" at bounding box center [230, 303] width 362 height 84
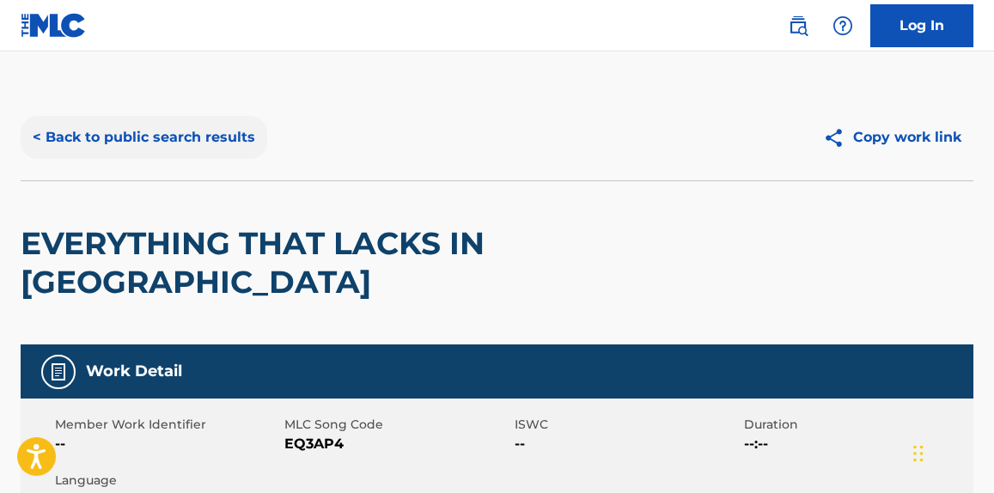
click at [190, 134] on button "< Back to public search results" at bounding box center [144, 137] width 247 height 43
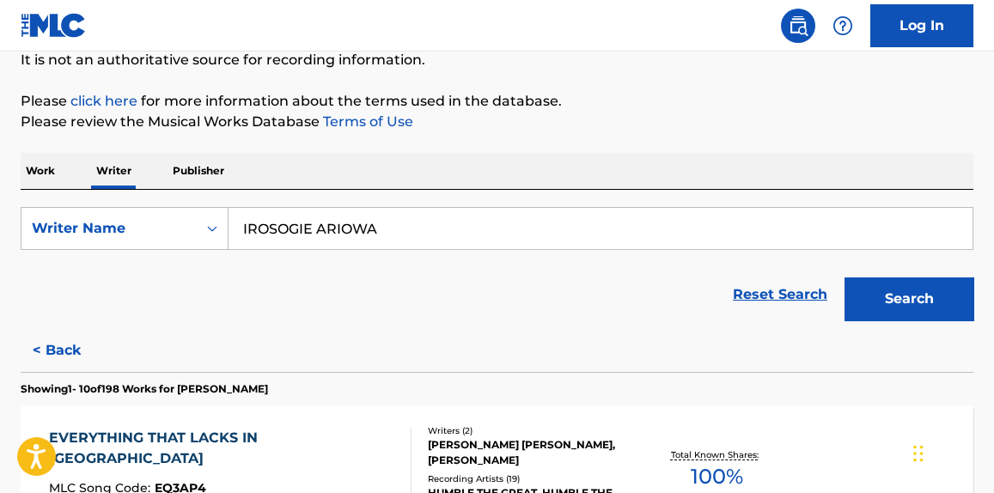
scroll to position [154, 0]
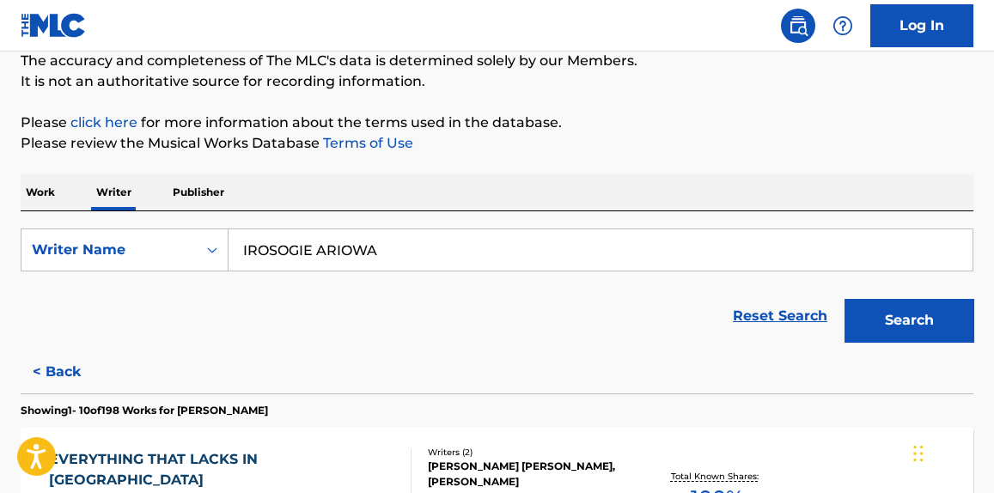
click at [33, 197] on p "Work" at bounding box center [41, 192] width 40 height 36
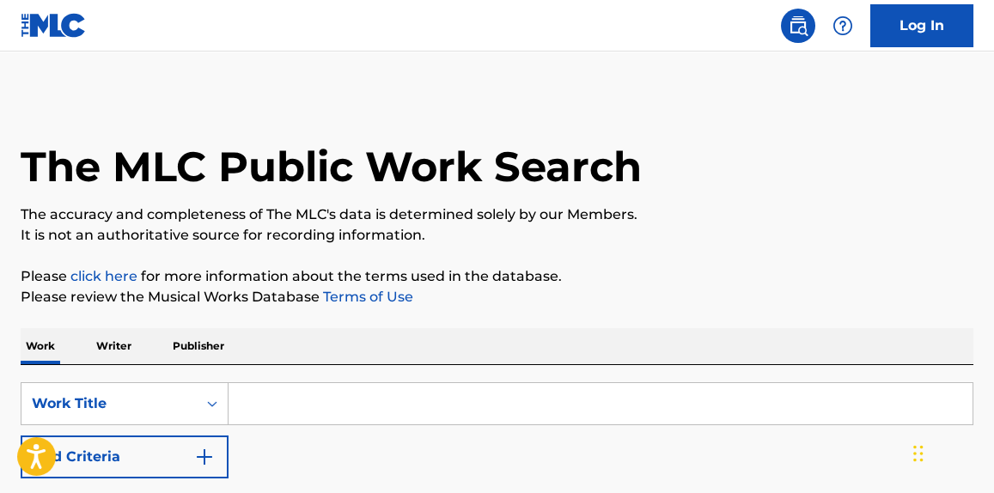
scroll to position [130, 0]
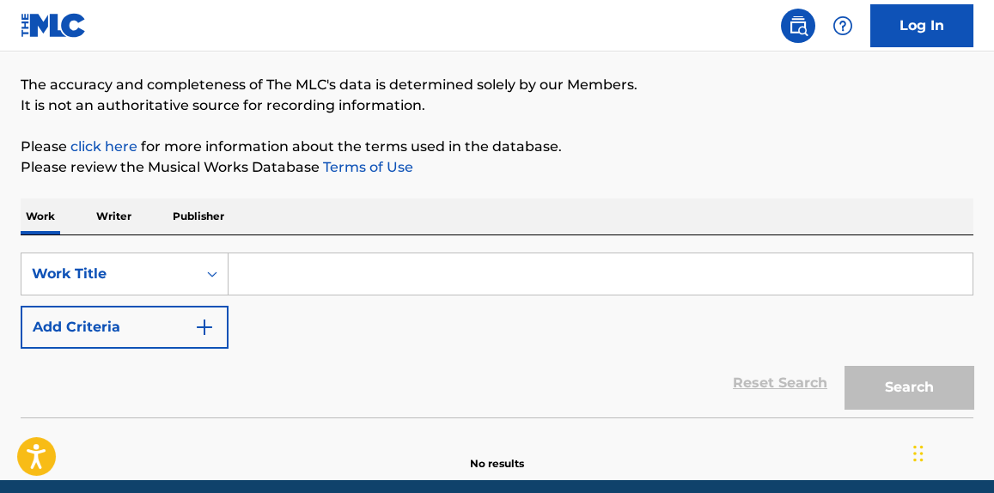
click at [381, 258] on input "Search Form" at bounding box center [601, 273] width 744 height 41
paste input "Bad For You"
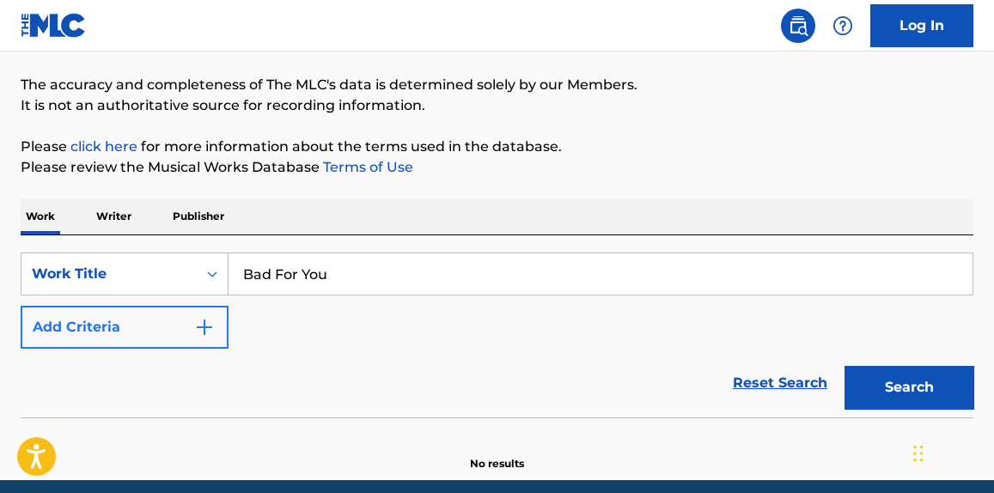
type input "Bad For You"
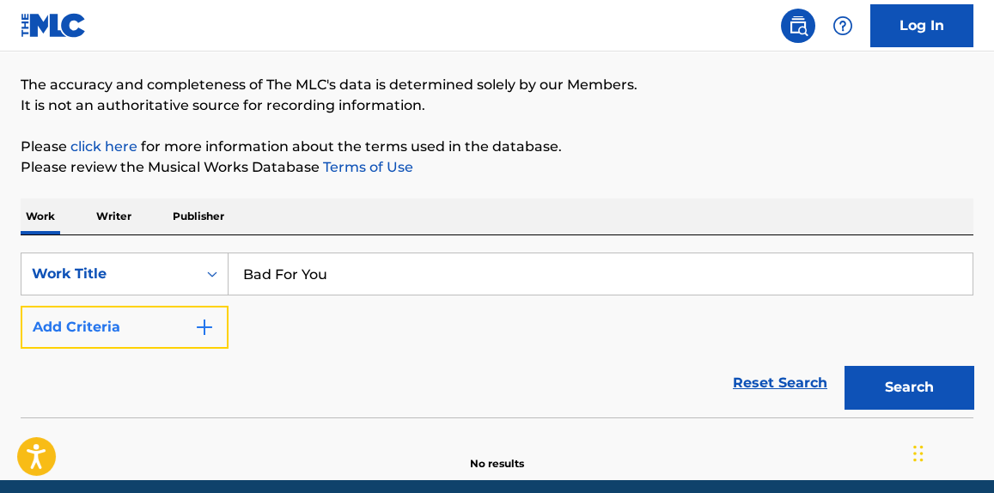
click at [119, 327] on button "Add Criteria" at bounding box center [125, 327] width 208 height 43
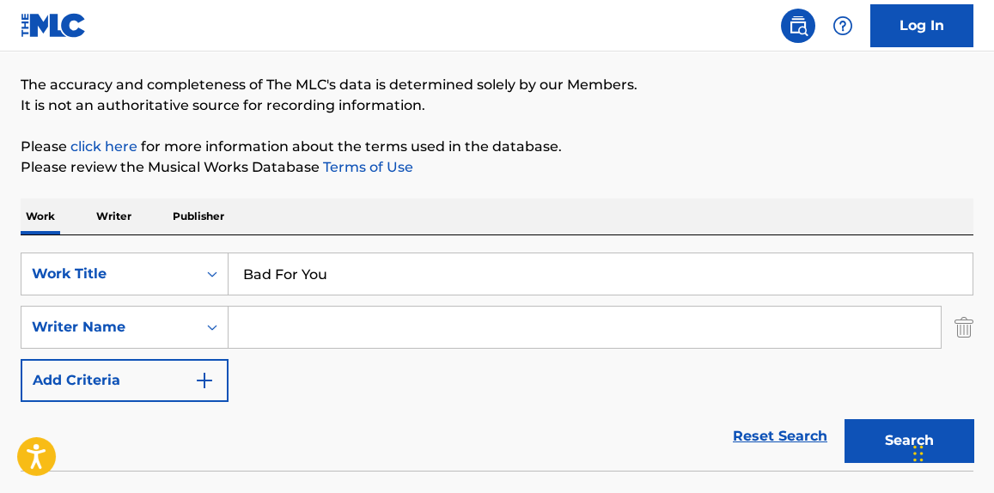
click at [377, 314] on input "Search Form" at bounding box center [585, 327] width 712 height 41
click at [283, 352] on div "SearchWithCriteriaf432de65-bece-4bed-ab72-a1fdbc844741 Work Title Bad For You S…" at bounding box center [497, 328] width 953 height 150
click at [278, 327] on input "Search Form" at bounding box center [585, 327] width 712 height 41
paste input "[PERSON_NAME]"
type input "[PERSON_NAME]"
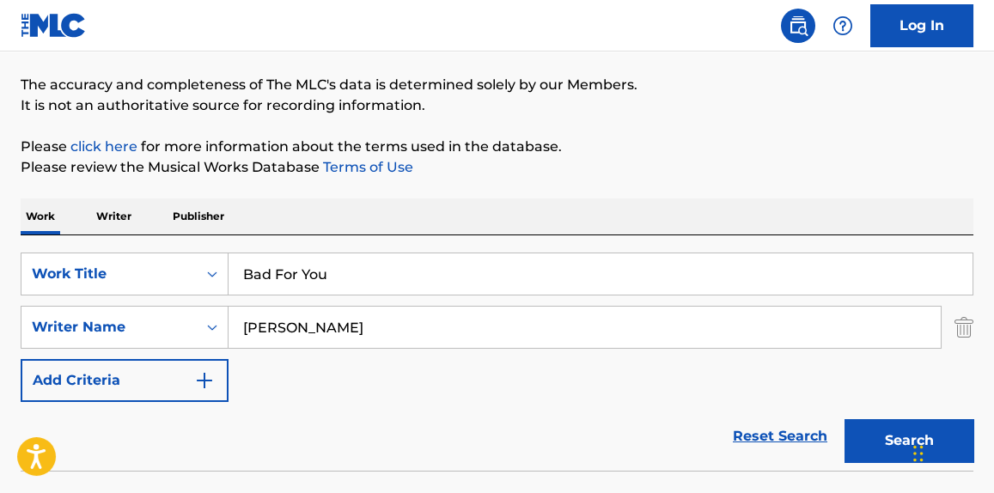
click at [685, 78] on p "The accuracy and completeness of The MLC's data is determined solely by our Mem…" at bounding box center [497, 85] width 953 height 21
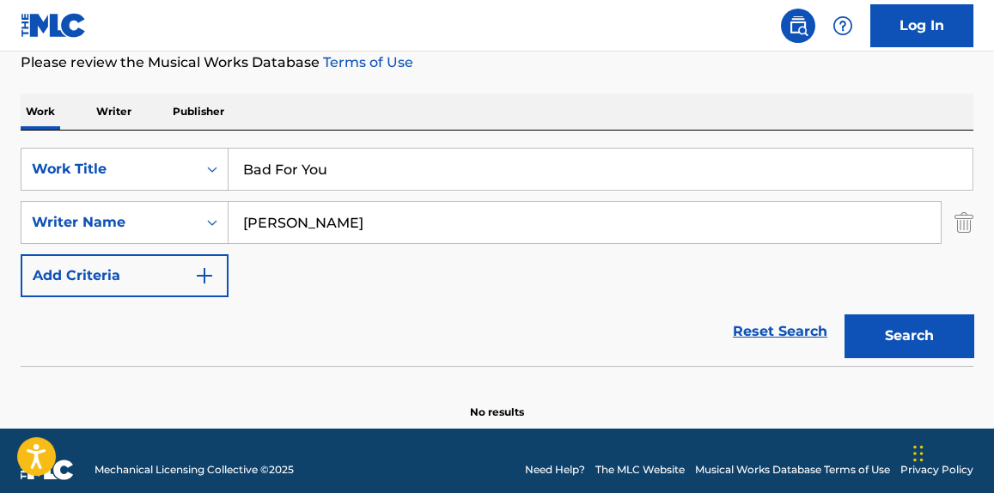
scroll to position [252, 0]
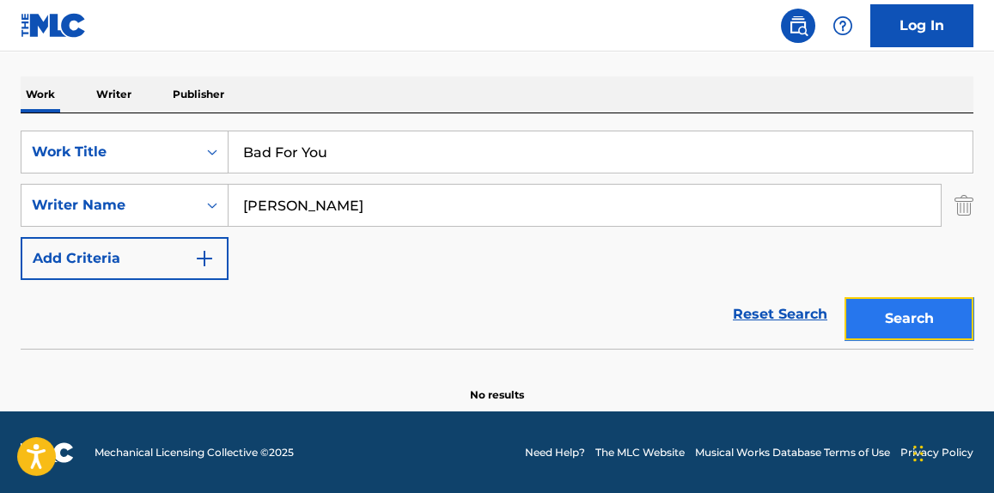
click at [883, 323] on button "Search" at bounding box center [909, 318] width 129 height 43
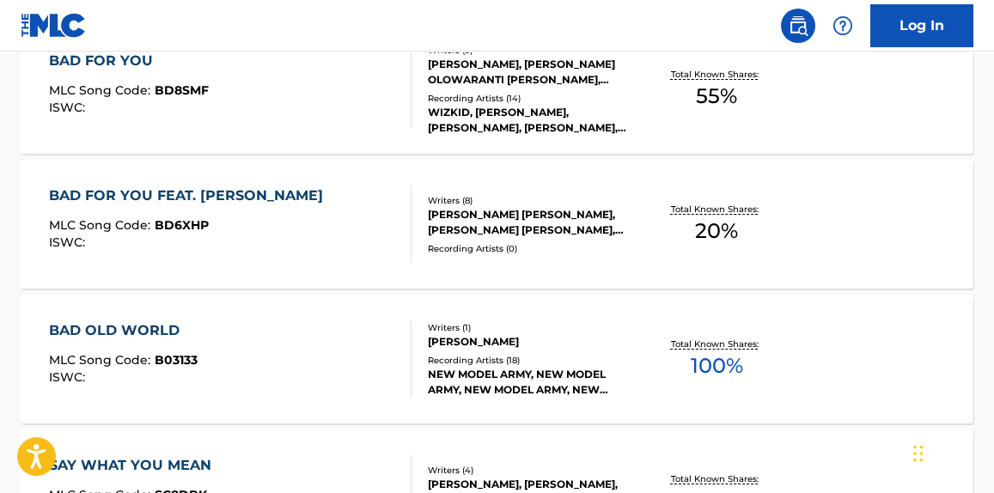
scroll to position [642, 0]
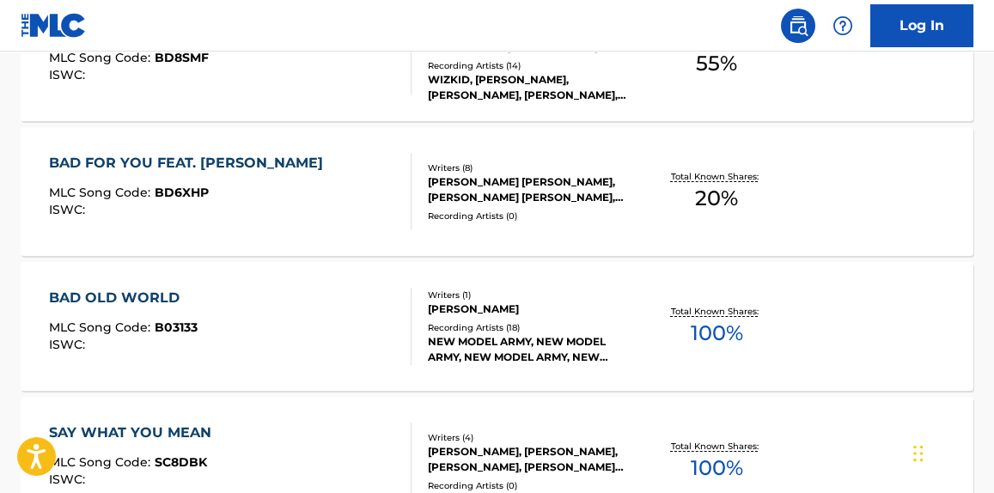
click at [271, 193] on div "MLC Song Code : BD6XHP" at bounding box center [190, 194] width 283 height 17
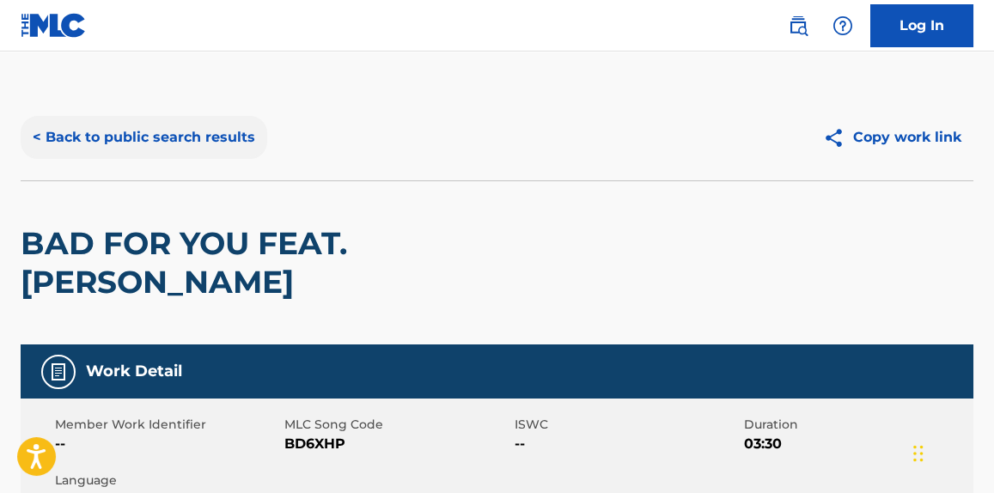
click at [224, 143] on button "< Back to public search results" at bounding box center [144, 137] width 247 height 43
